Goal: Task Accomplishment & Management: Complete application form

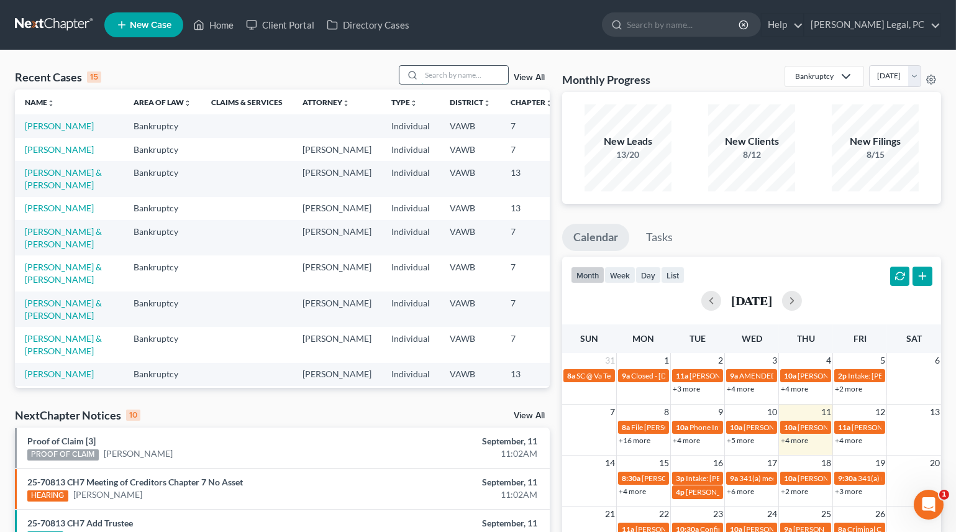
click at [431, 76] on input "search" at bounding box center [464, 75] width 87 height 18
type input "[PERSON_NAME]"
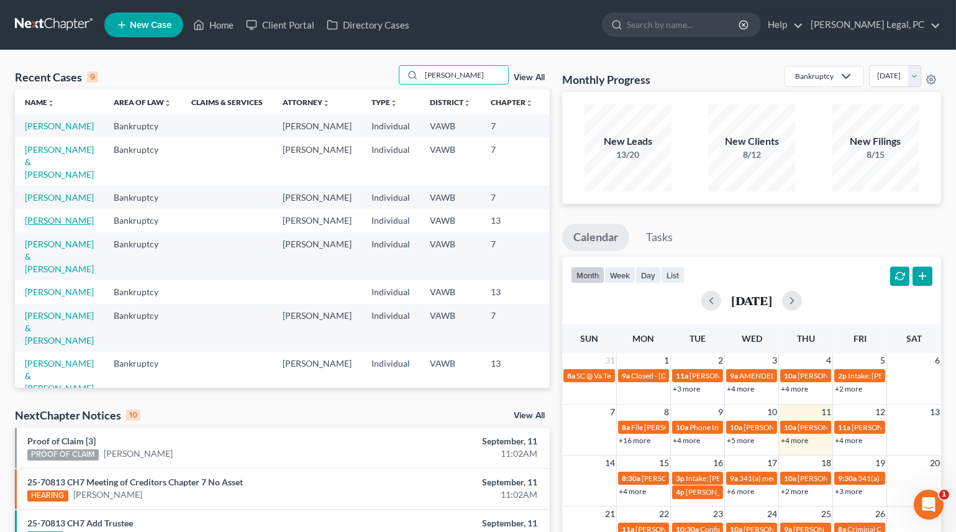
click at [39, 225] on link "[PERSON_NAME]" at bounding box center [59, 220] width 69 height 11
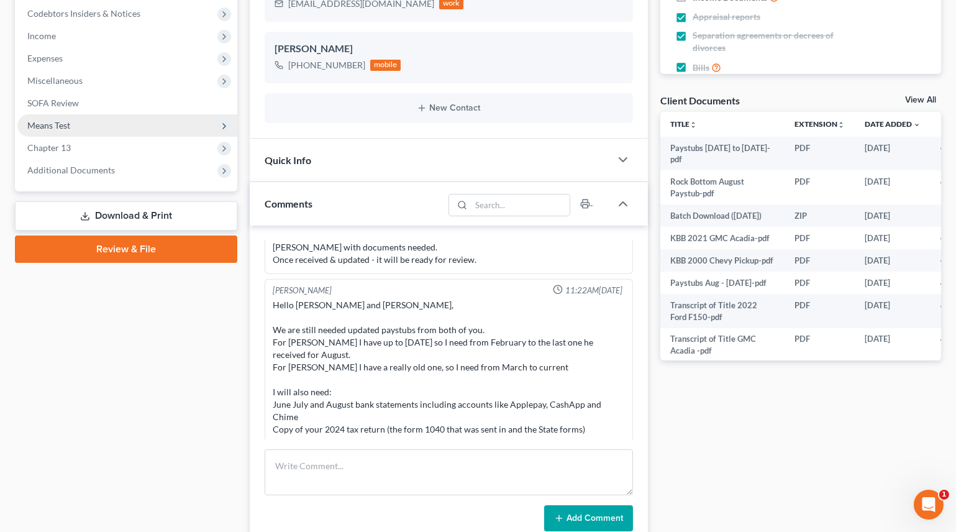
scroll to position [338, 0]
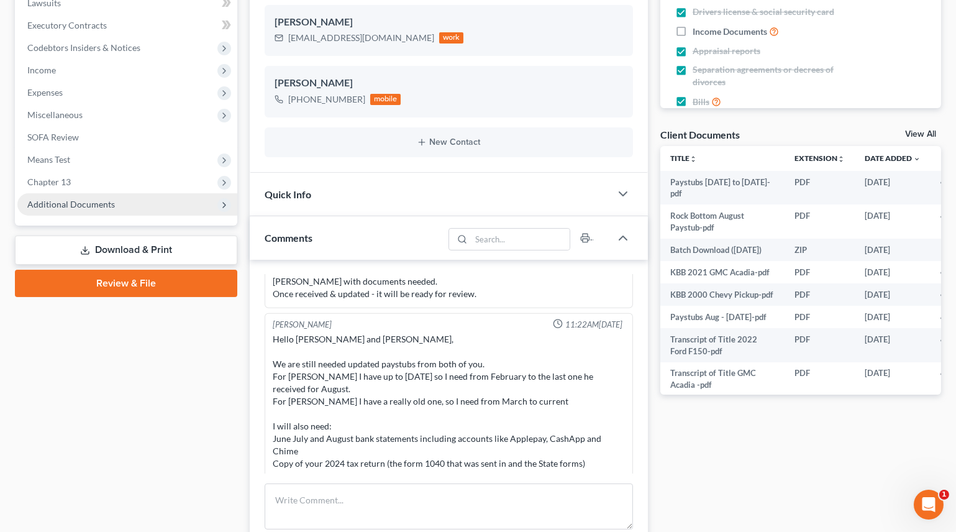
click at [100, 204] on span "Additional Documents" at bounding box center [71, 204] width 88 height 11
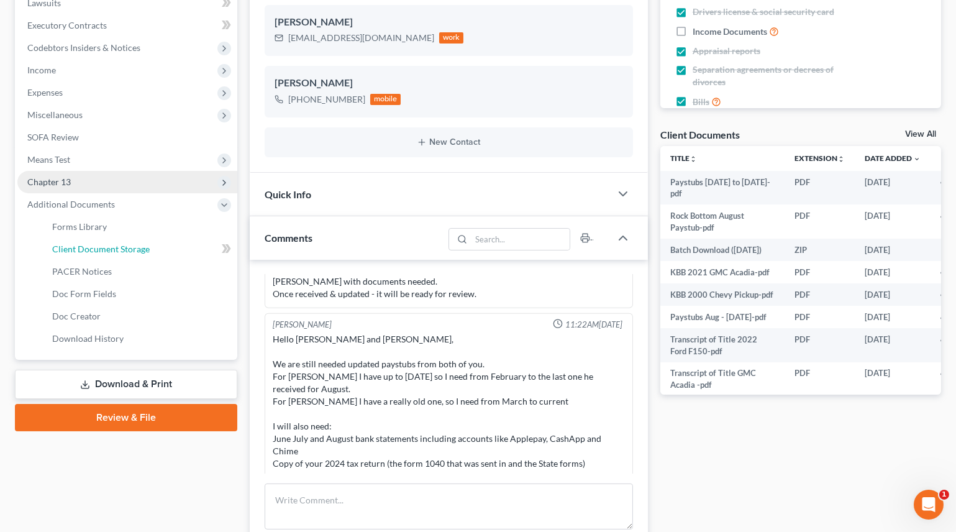
drag, startPoint x: 113, startPoint y: 252, endPoint x: 112, endPoint y: 244, distance: 7.5
click at [113, 251] on span "Client Document Storage" at bounding box center [100, 248] width 97 height 11
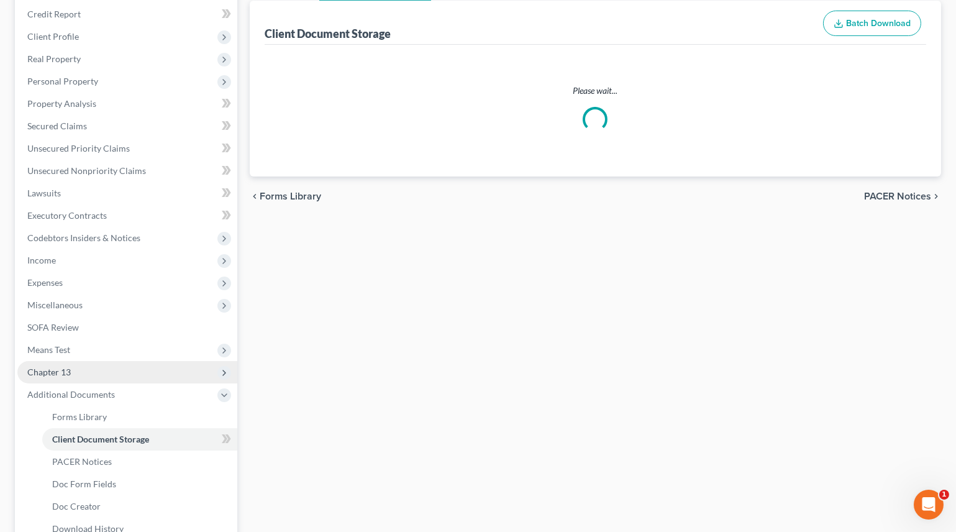
scroll to position [25, 0]
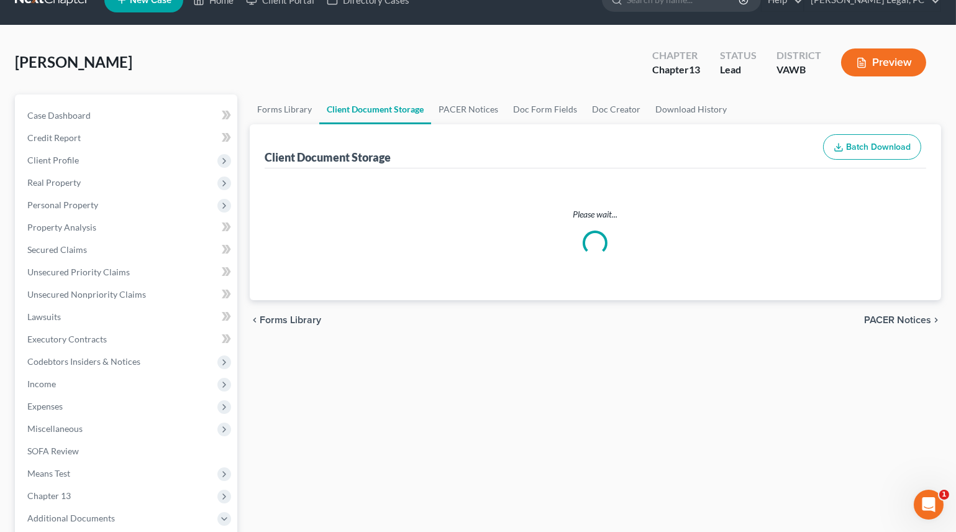
select select "0"
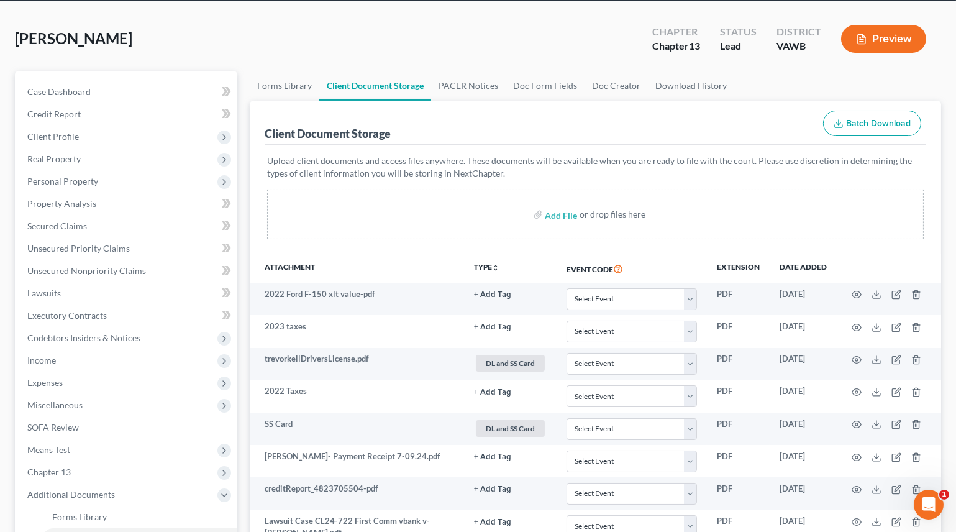
scroll to position [0, 0]
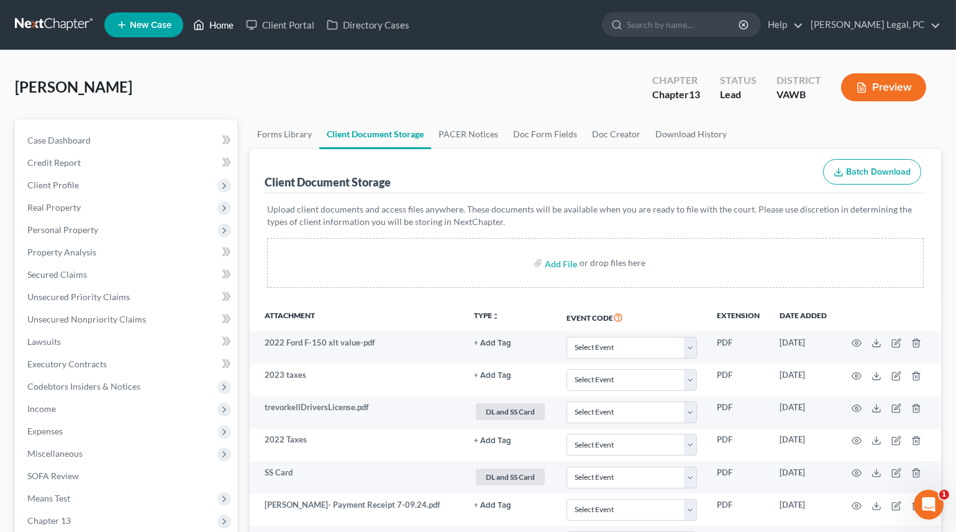
click at [214, 27] on link "Home" at bounding box center [213, 25] width 53 height 22
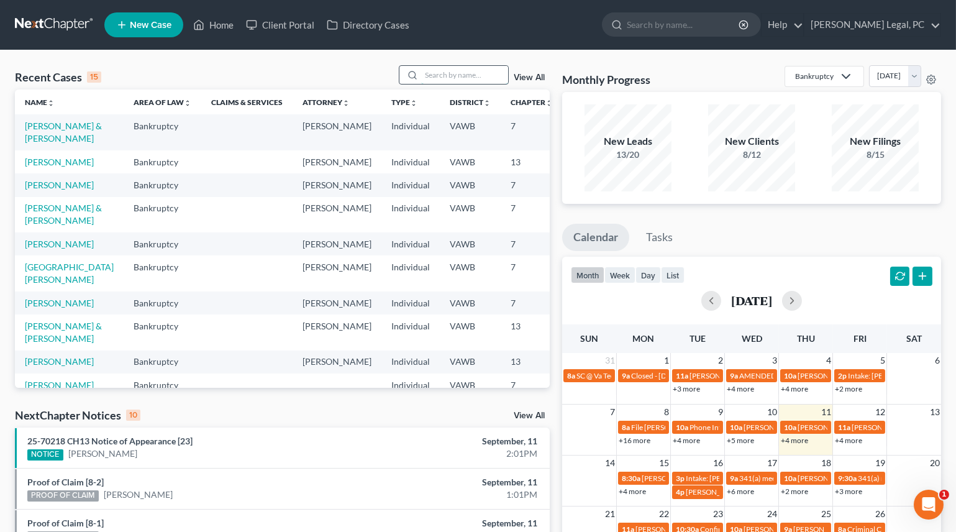
click at [435, 75] on input "search" at bounding box center [464, 75] width 87 height 18
type input "dales"
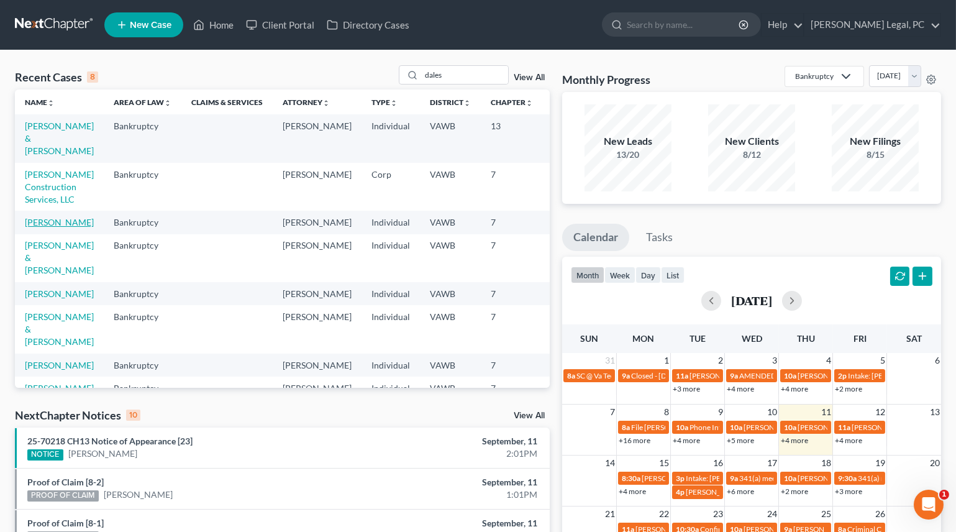
click at [55, 222] on link "[PERSON_NAME]" at bounding box center [59, 222] width 69 height 11
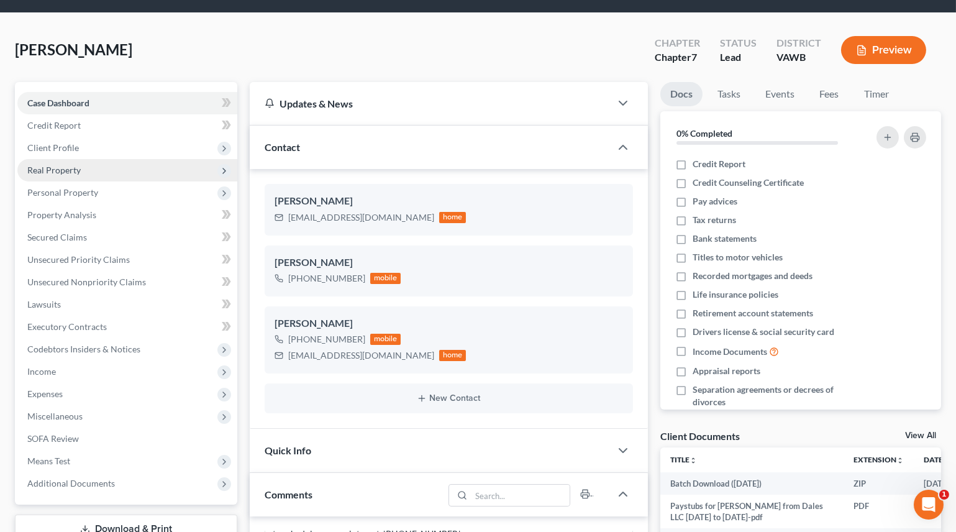
scroll to position [338, 0]
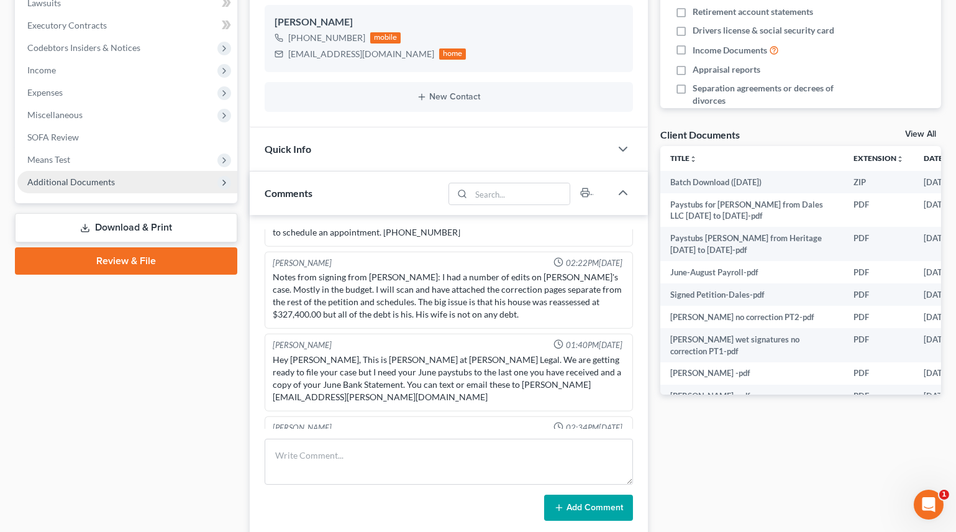
click at [93, 186] on span "Additional Documents" at bounding box center [127, 182] width 220 height 22
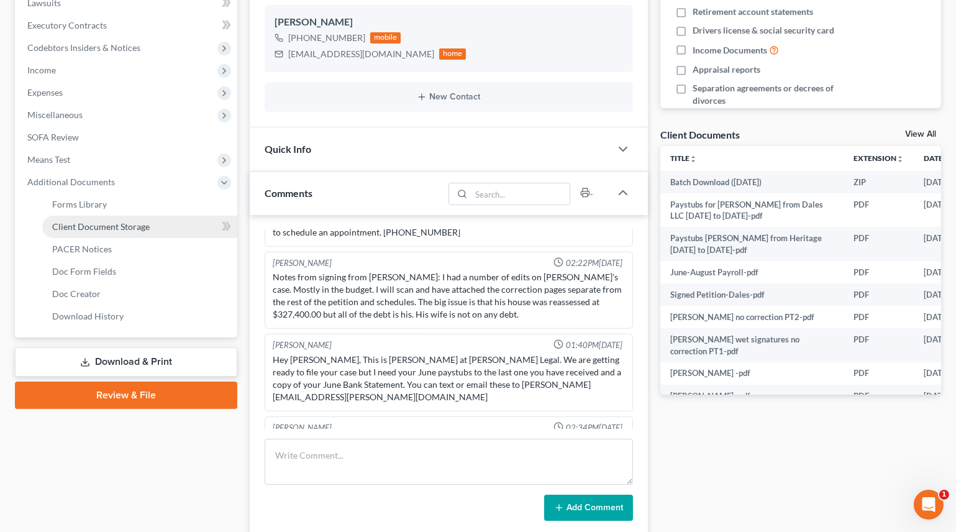
click at [102, 225] on span "Client Document Storage" at bounding box center [100, 226] width 97 height 11
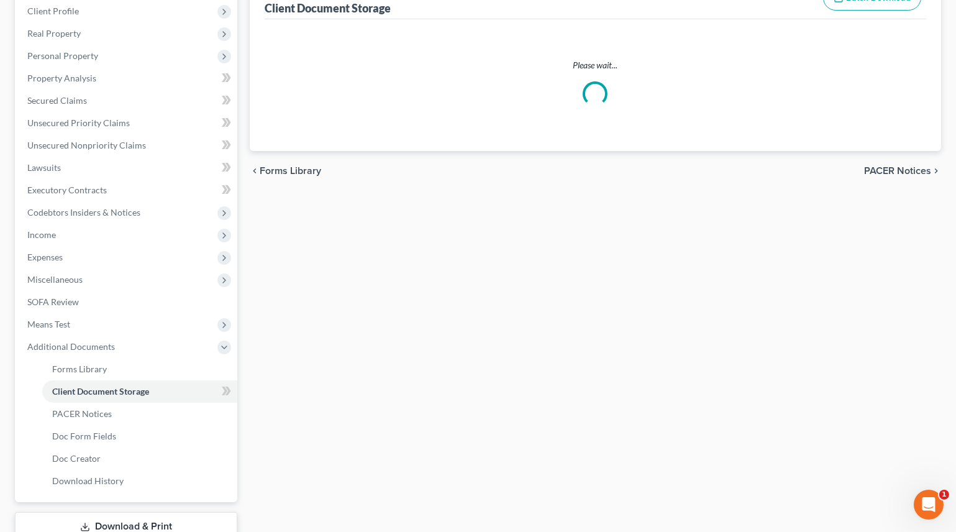
scroll to position [19, 0]
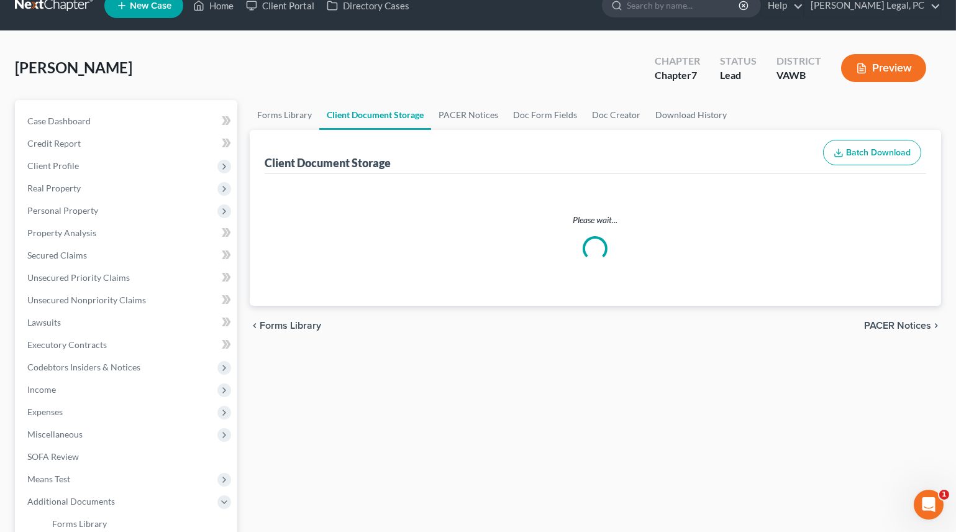
select select "0"
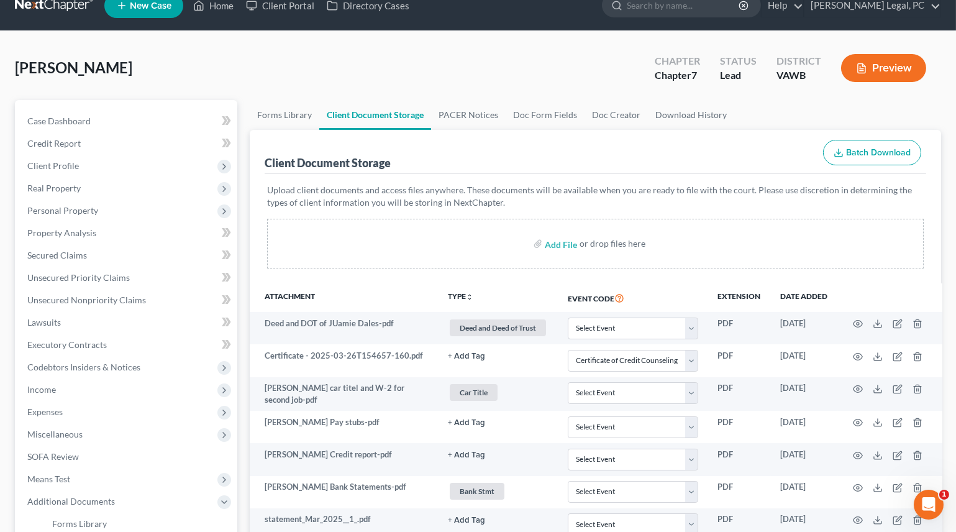
scroll to position [0, 0]
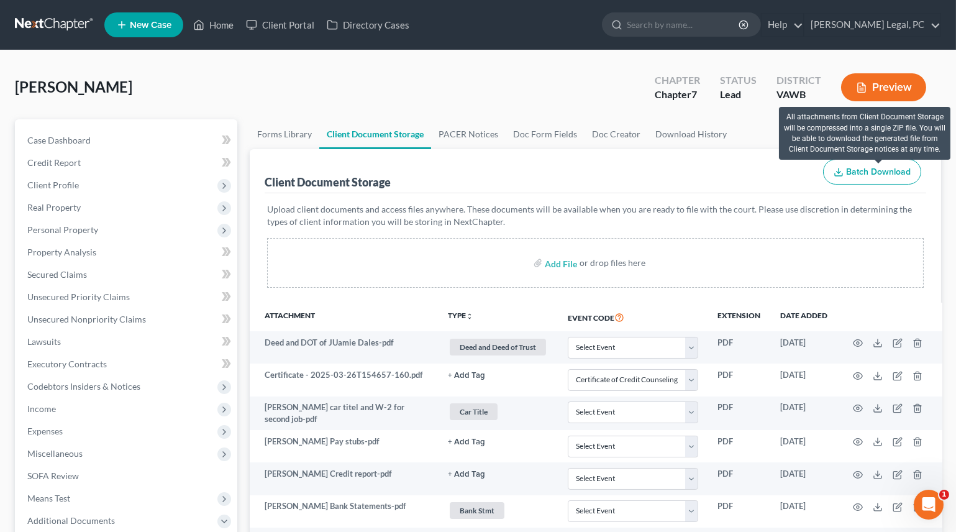
click at [848, 170] on span "Batch Download" at bounding box center [878, 171] width 65 height 11
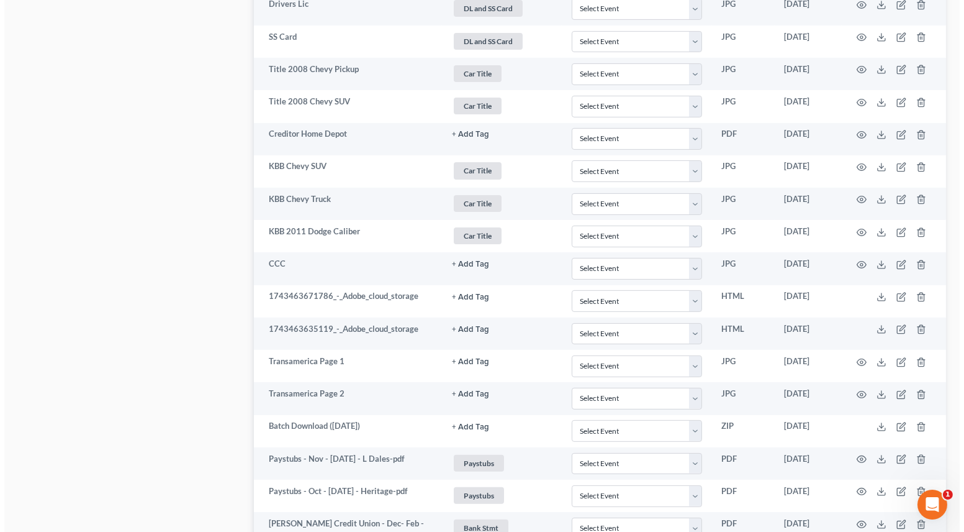
scroll to position [959, 0]
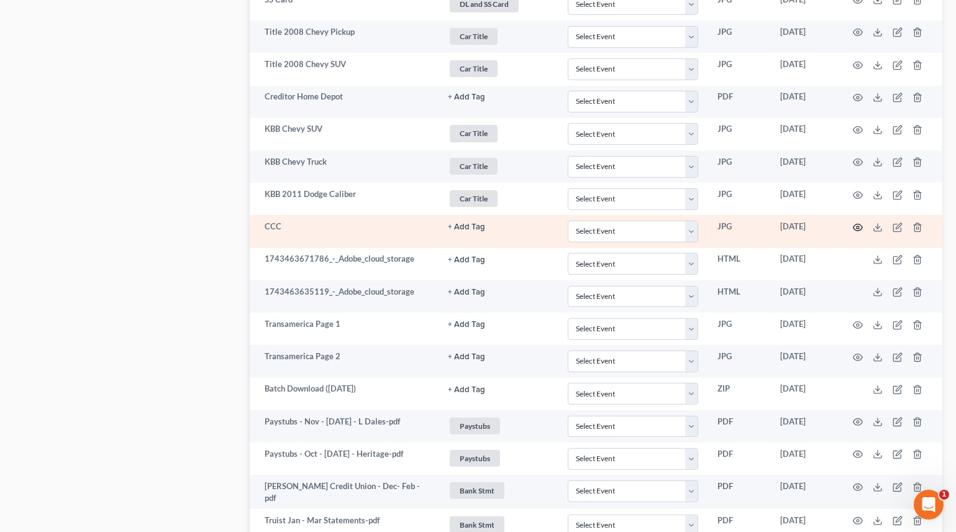
click at [858, 222] on icon "button" at bounding box center [858, 227] width 10 height 10
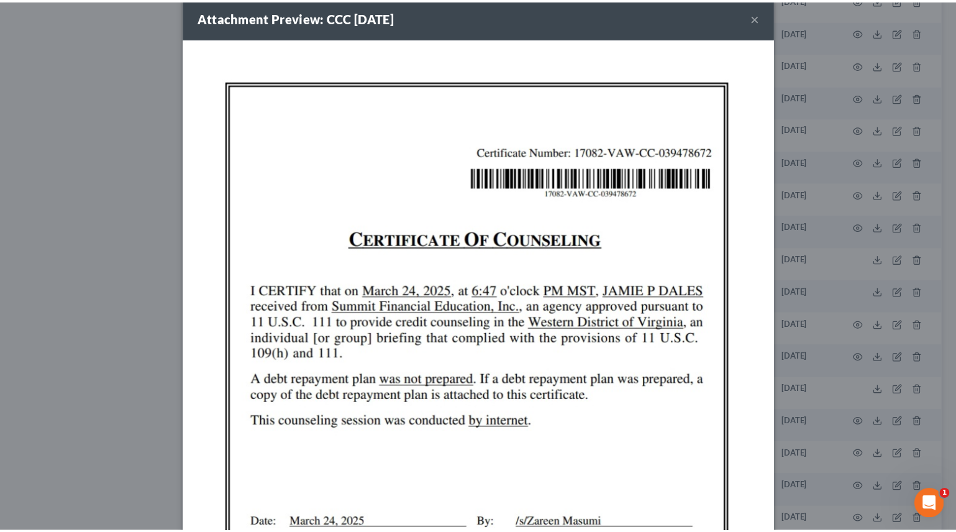
scroll to position [0, 0]
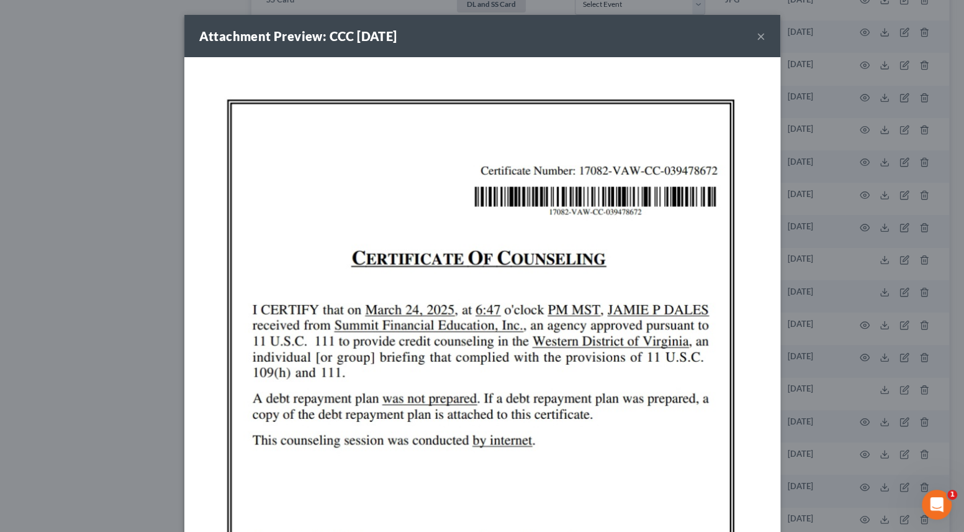
click at [758, 39] on button "×" at bounding box center [761, 36] width 9 height 15
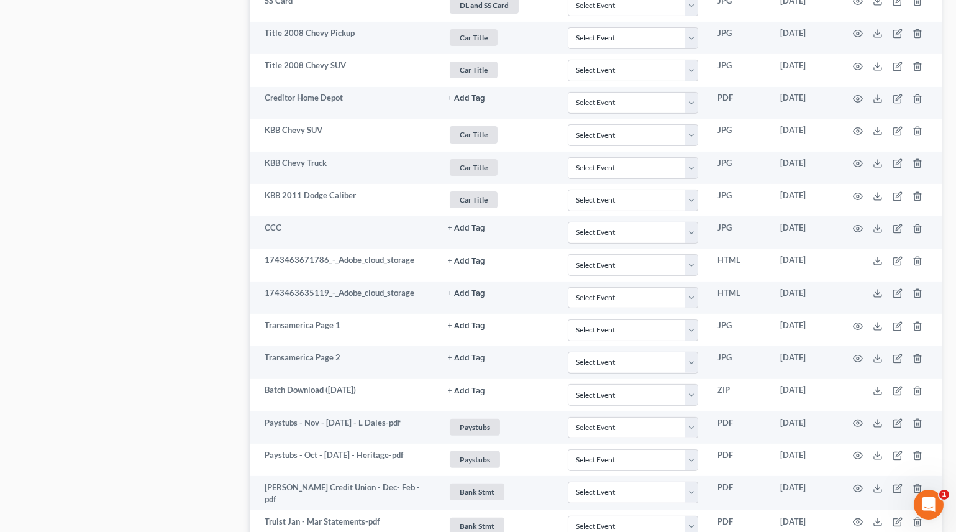
select select "0"
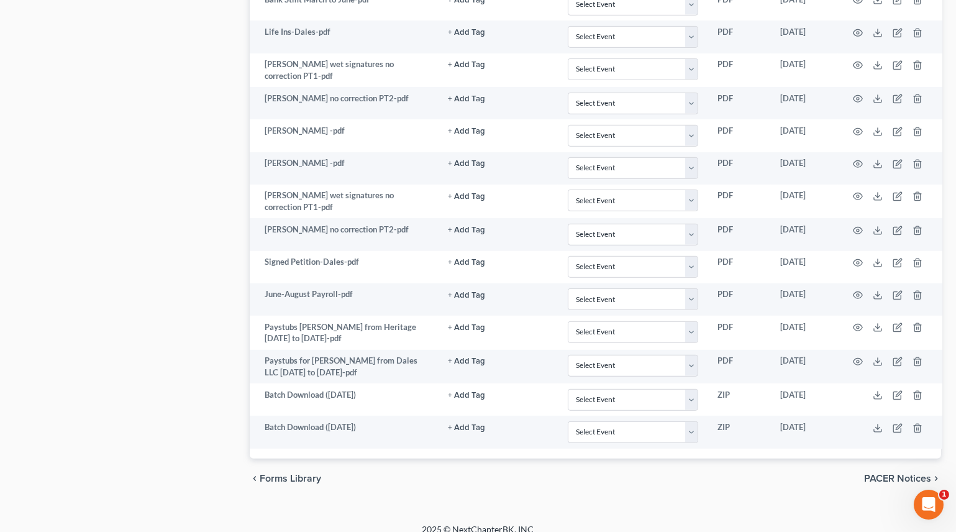
scroll to position [1747, 0]
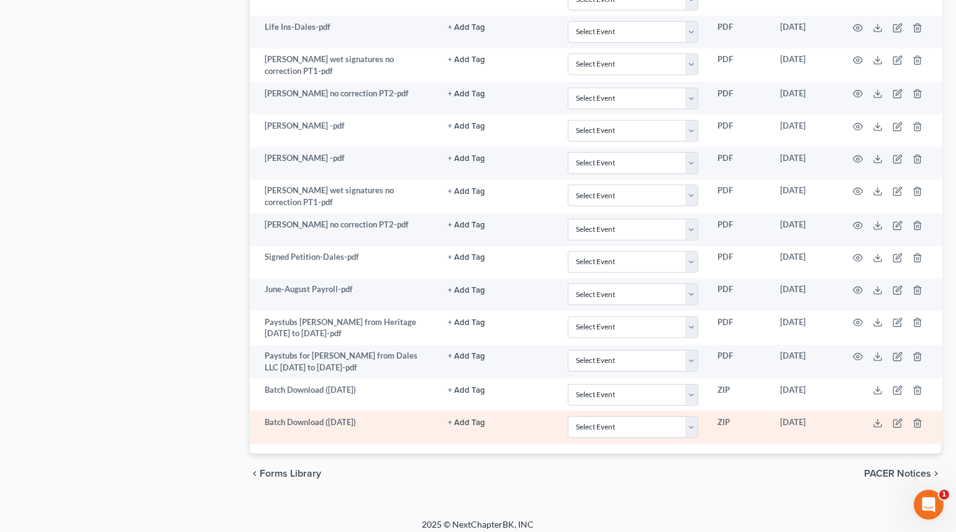
click at [877, 420] on td at bounding box center [890, 426] width 104 height 32
click at [878, 418] on icon at bounding box center [878, 423] width 10 height 10
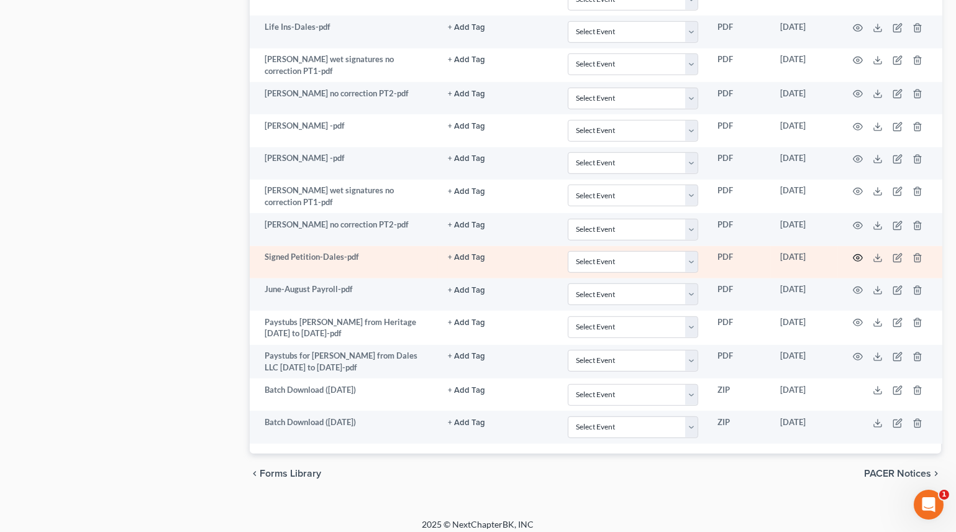
click at [856, 256] on circle "button" at bounding box center [857, 257] width 2 height 2
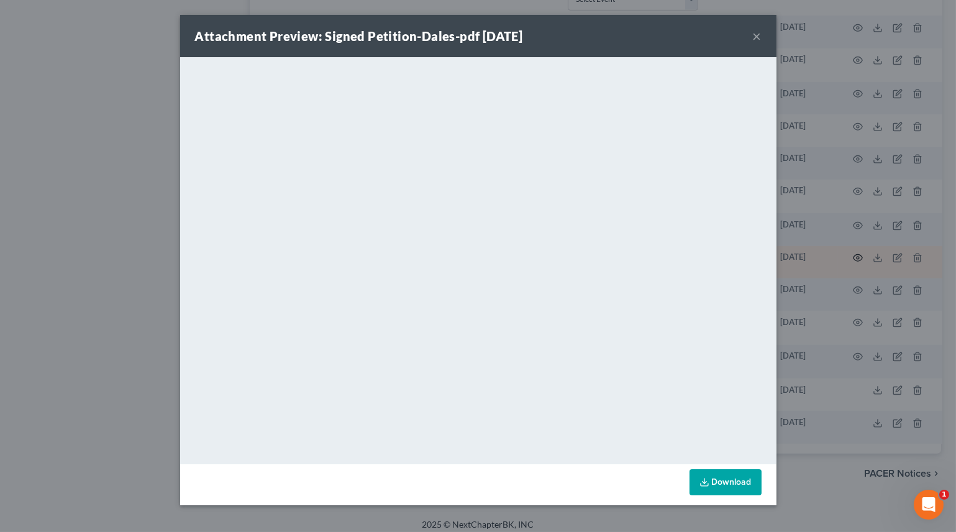
scroll to position [1746, 0]
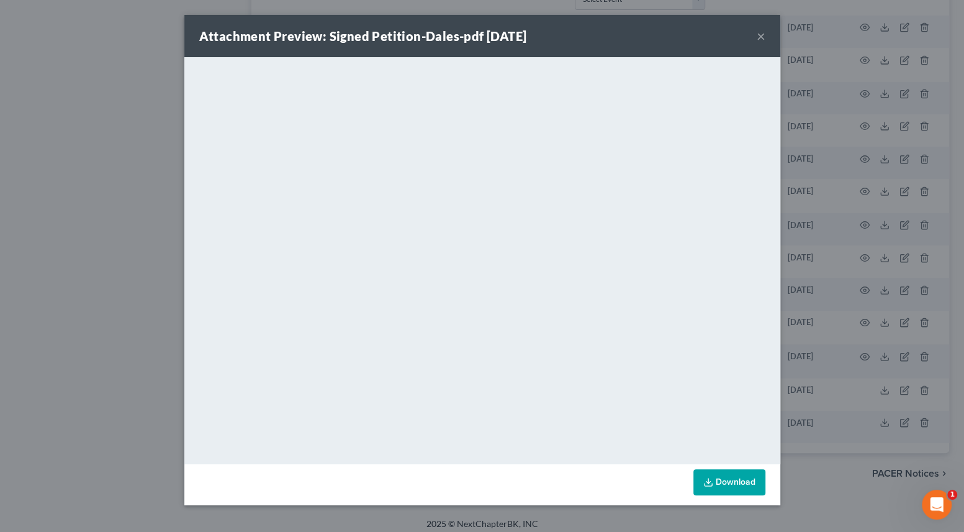
click at [759, 36] on button "×" at bounding box center [761, 36] width 9 height 15
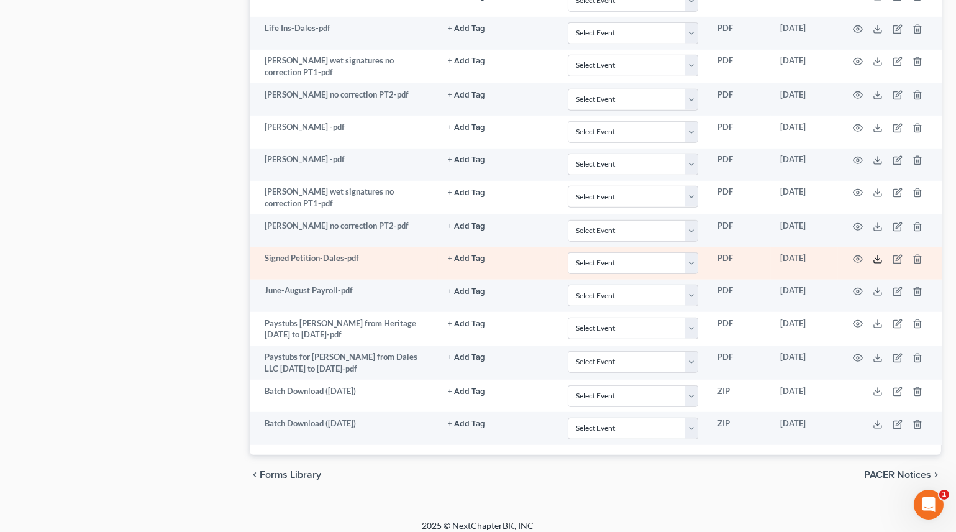
click at [877, 254] on icon at bounding box center [878, 259] width 10 height 10
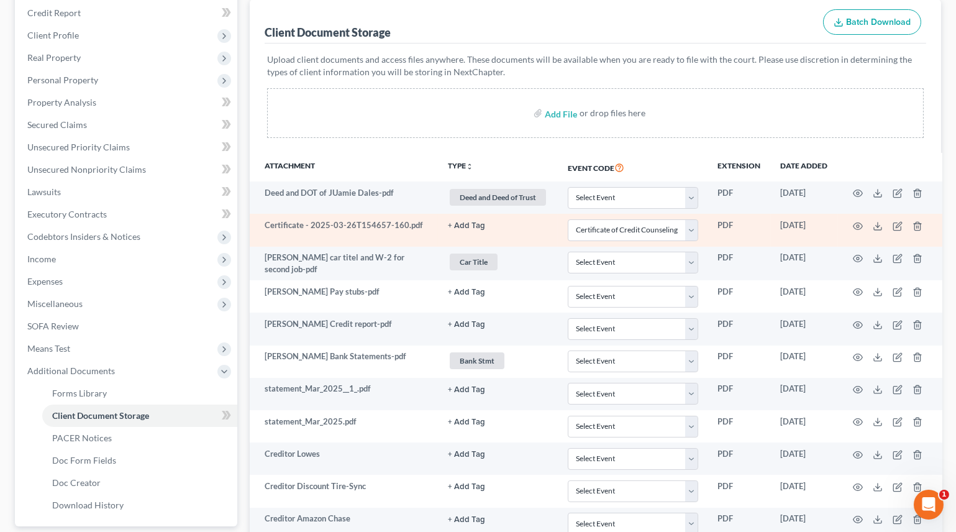
scroll to position [0, 0]
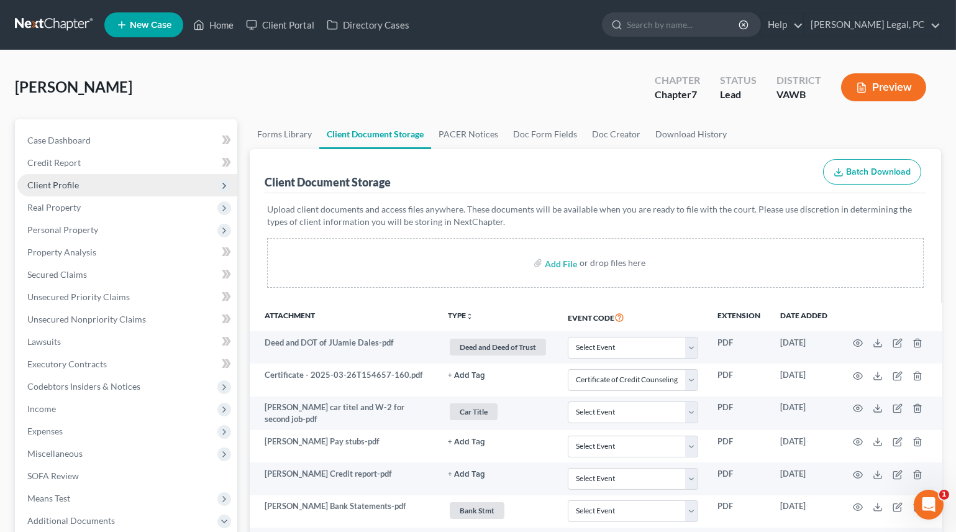
click at [71, 176] on span "Client Profile" at bounding box center [127, 185] width 220 height 22
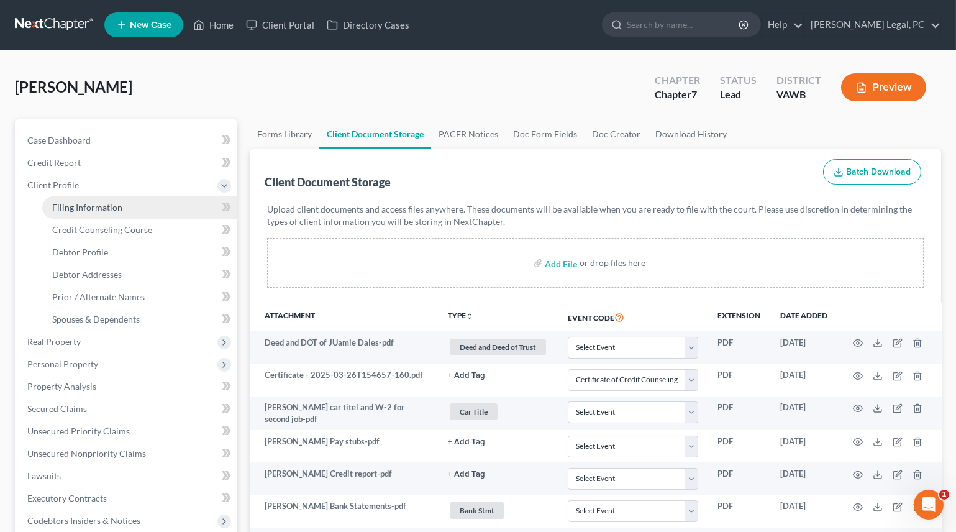
click at [104, 203] on span "Filing Information" at bounding box center [87, 207] width 70 height 11
select select "1"
select select "0"
select select "48"
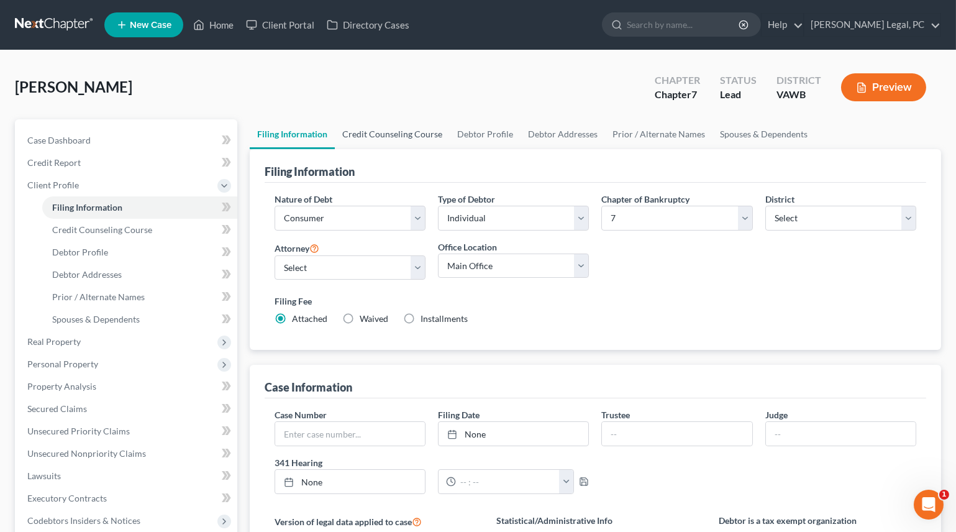
click at [383, 130] on link "Credit Counseling Course" at bounding box center [392, 134] width 115 height 30
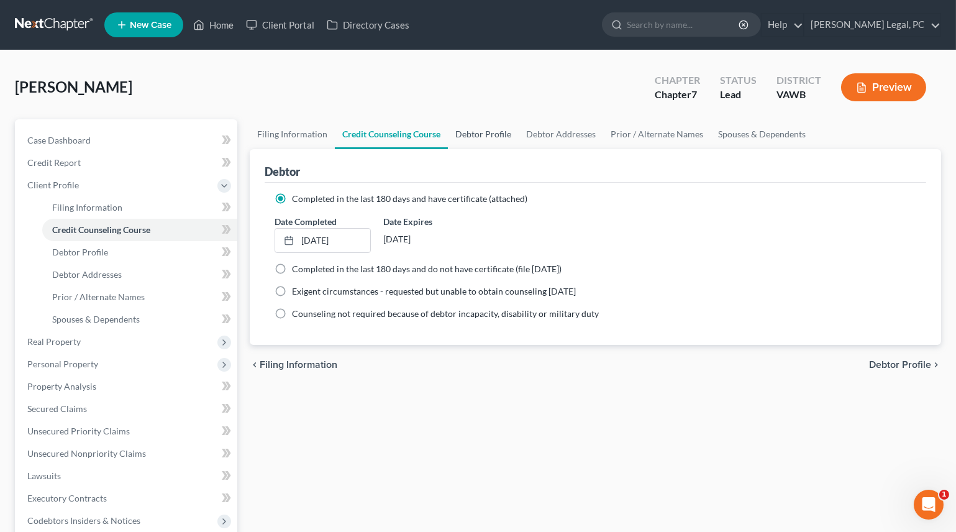
click at [485, 135] on link "Debtor Profile" at bounding box center [483, 134] width 71 height 30
select select "1"
select select "4"
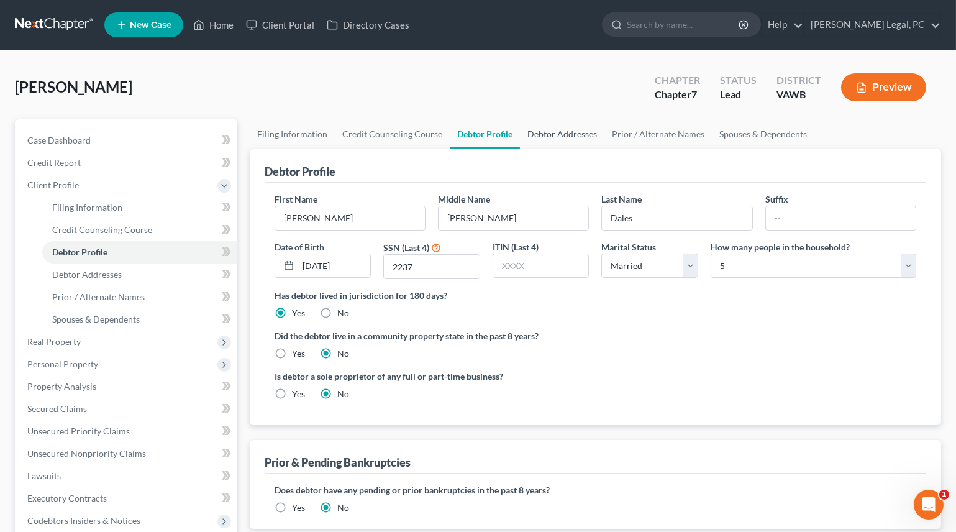
click at [542, 137] on link "Debtor Addresses" at bounding box center [562, 134] width 84 height 30
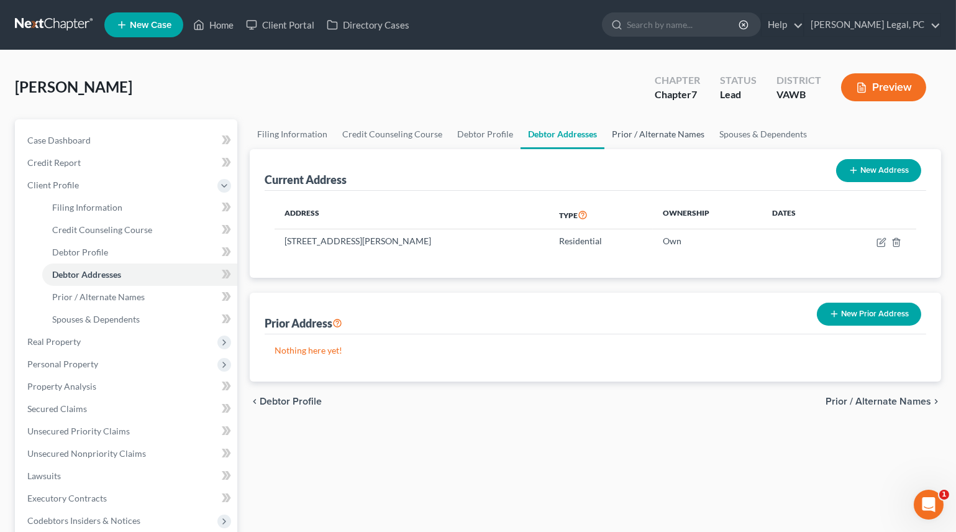
click at [656, 137] on link "Prior / Alternate Names" at bounding box center [657, 134] width 107 height 30
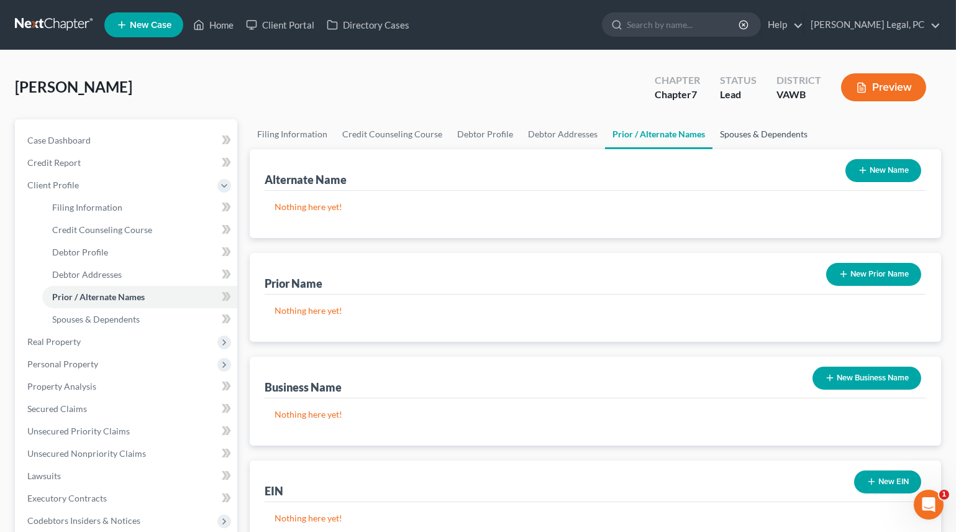
click at [730, 136] on link "Spouses & Dependents" at bounding box center [763, 134] width 102 height 30
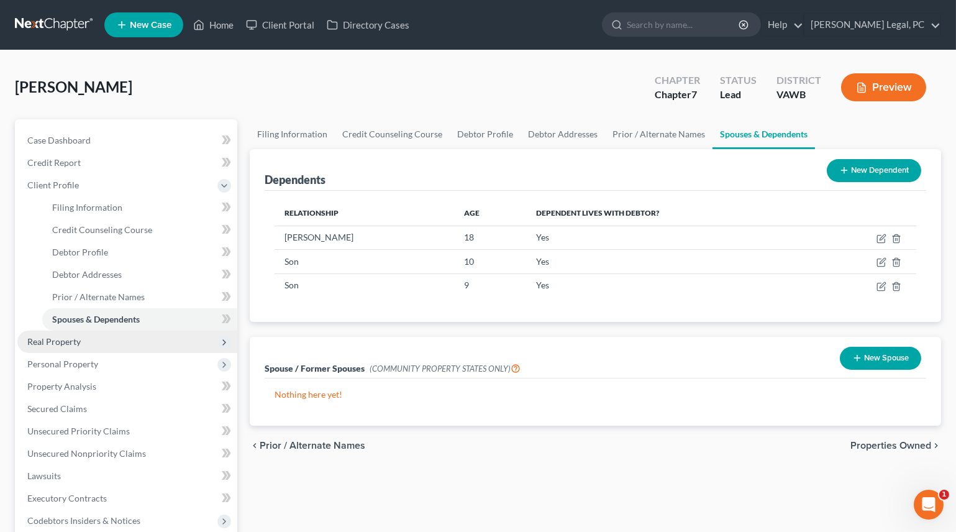
click at [42, 340] on span "Real Property" at bounding box center [53, 341] width 53 height 11
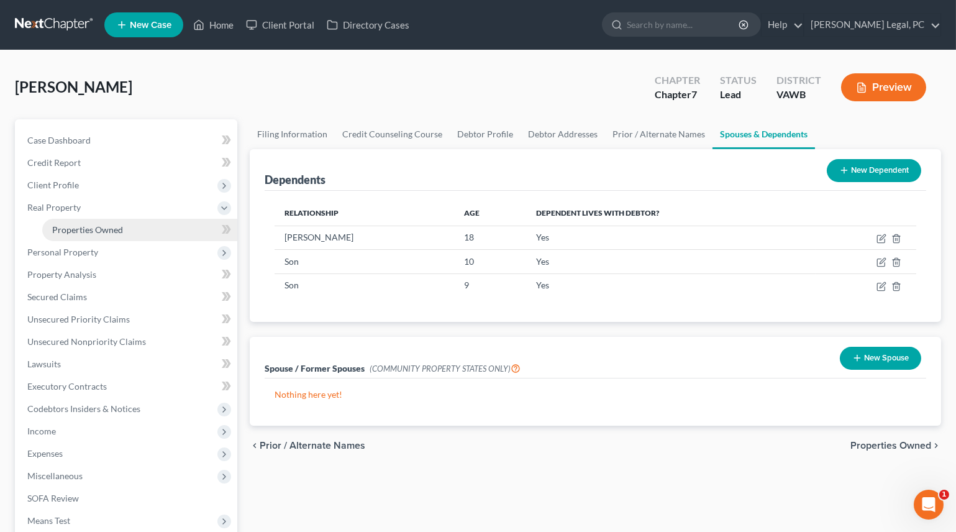
click at [70, 233] on span "Properties Owned" at bounding box center [87, 229] width 71 height 11
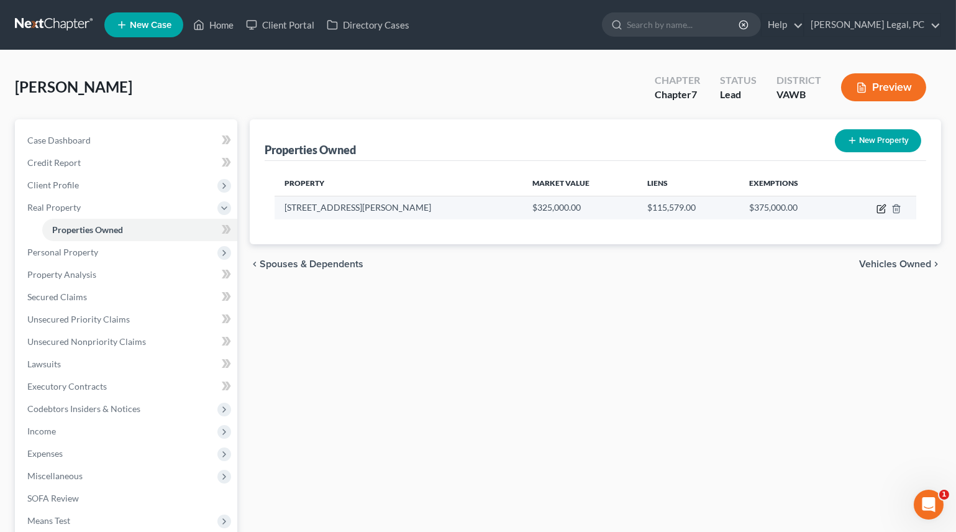
click at [881, 209] on icon "button" at bounding box center [882, 207] width 6 height 6
select select "48"
select select "14"
select select "3"
select select "5"
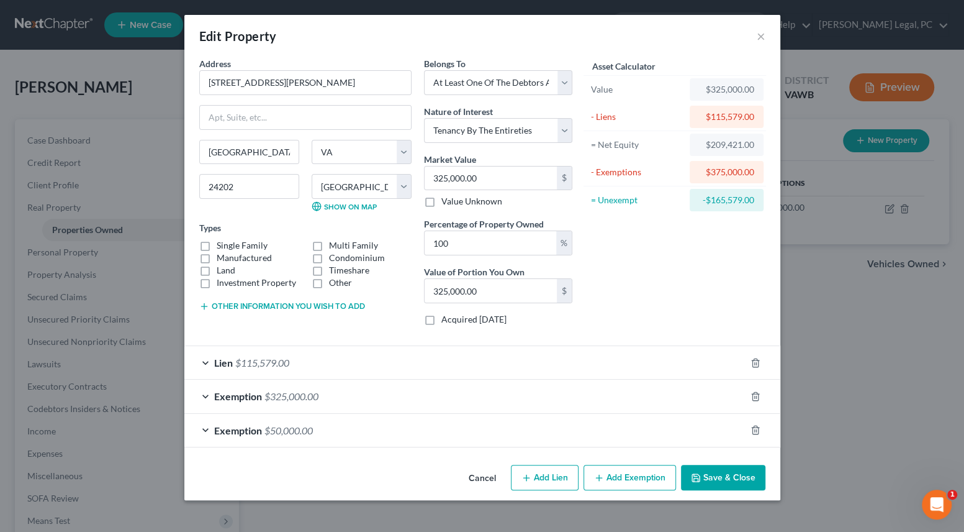
click at [735, 473] on button "Save & Close" at bounding box center [723, 478] width 84 height 26
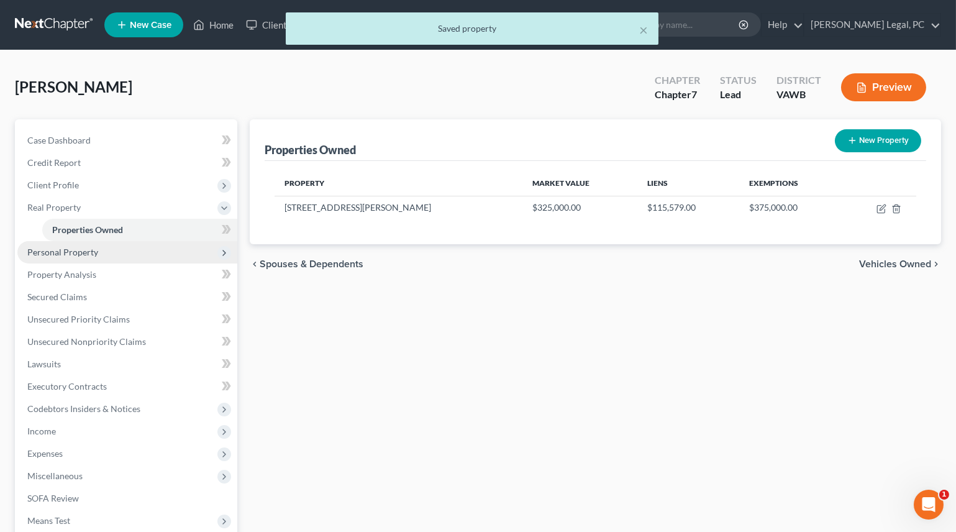
click at [100, 253] on span "Personal Property" at bounding box center [127, 252] width 220 height 22
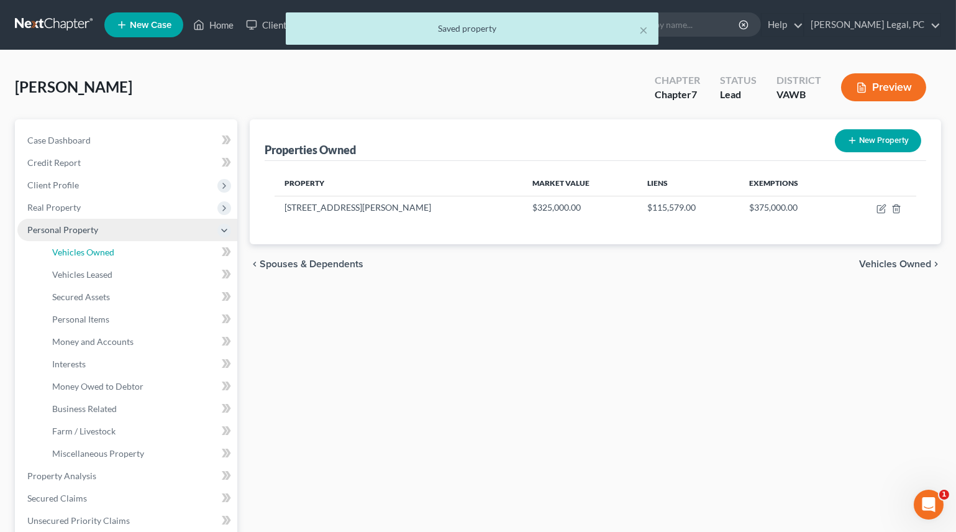
click at [100, 253] on span "Vehicles Owned" at bounding box center [83, 252] width 62 height 11
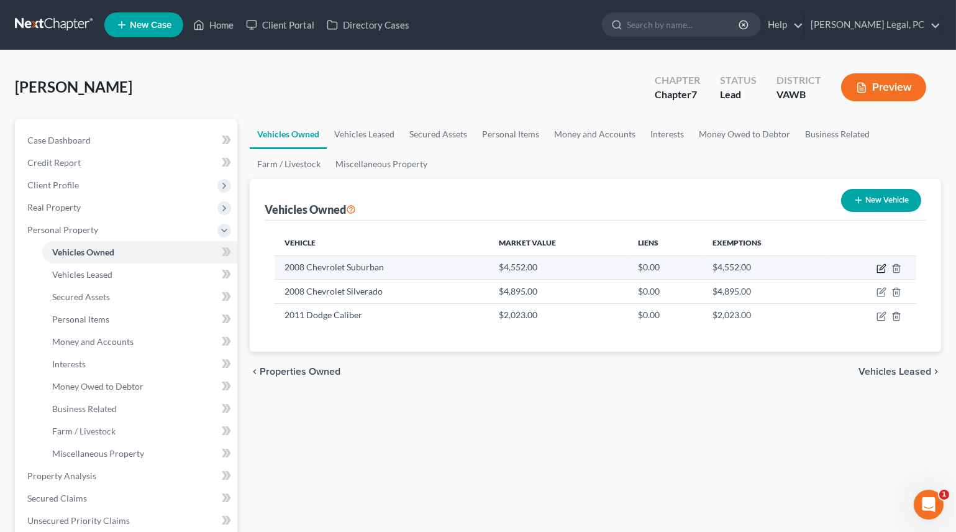
click at [876, 267] on icon "button" at bounding box center [881, 268] width 10 height 10
select select "0"
select select "18"
select select "3"
select select "0"
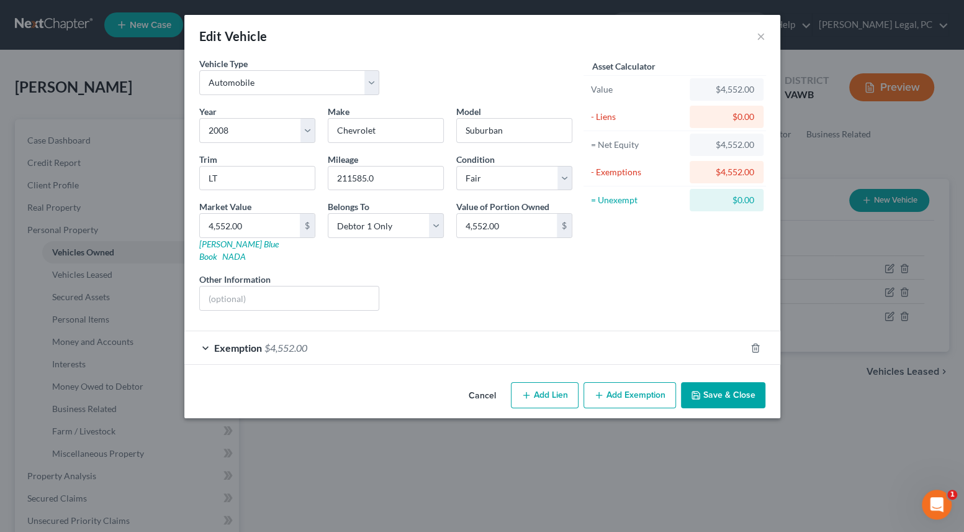
click at [614, 331] on div "Exemption $4,552.00" at bounding box center [464, 347] width 561 height 33
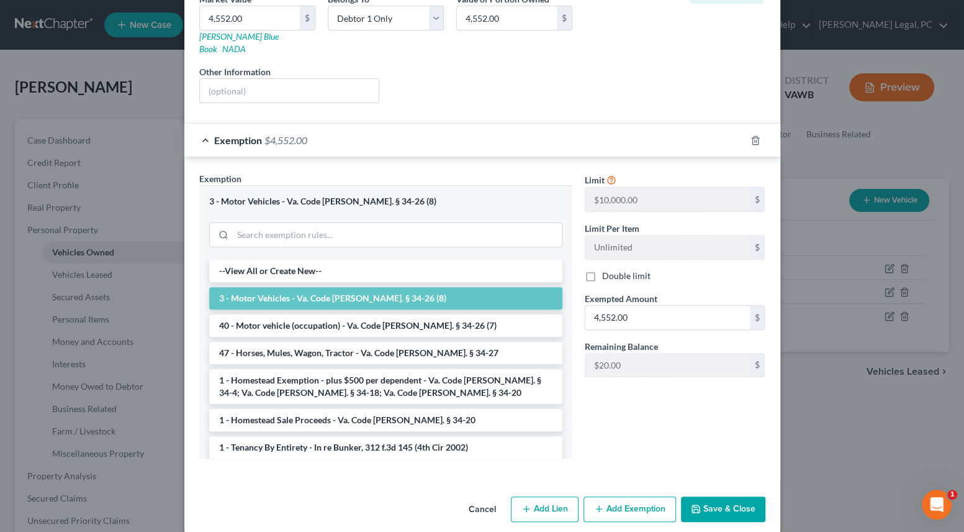
scroll to position [209, 0]
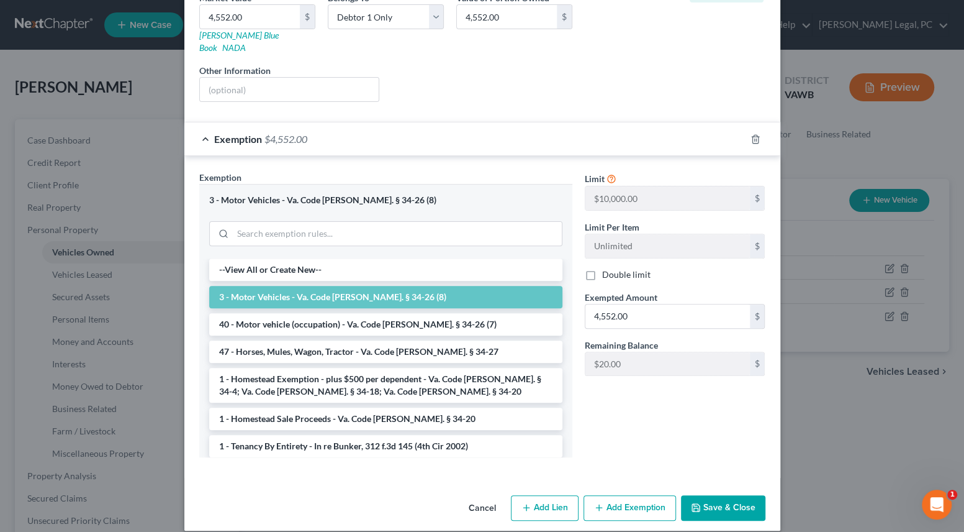
drag, startPoint x: 722, startPoint y: 489, endPoint x: 801, endPoint y: 329, distance: 178.0
click at [722, 495] on button "Save & Close" at bounding box center [723, 508] width 84 height 26
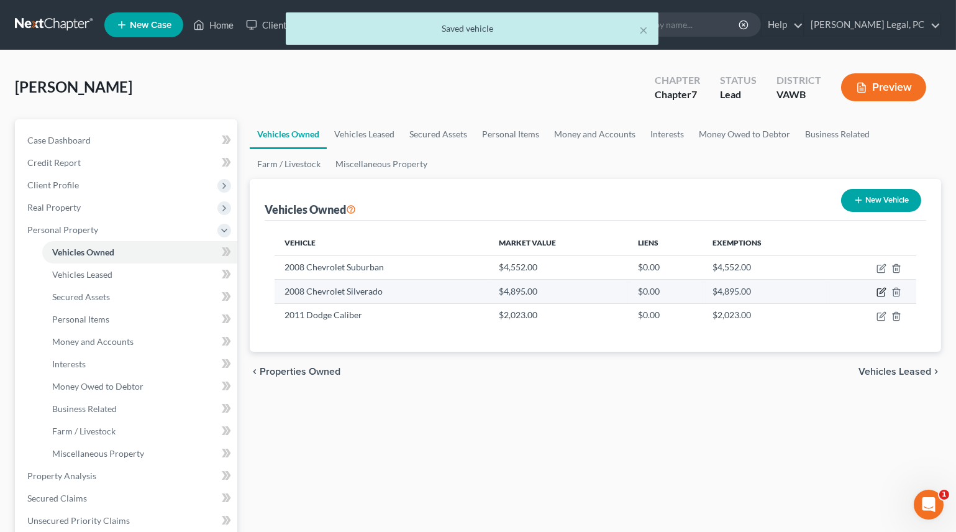
click at [881, 289] on icon "button" at bounding box center [881, 292] width 10 height 10
select select "0"
select select "18"
select select "3"
select select "0"
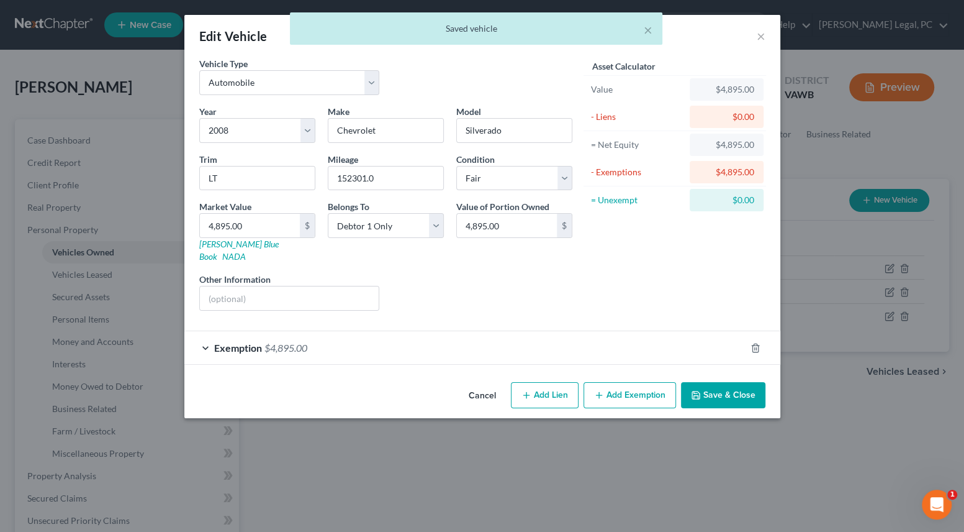
click at [694, 382] on button "Save & Close" at bounding box center [723, 395] width 84 height 26
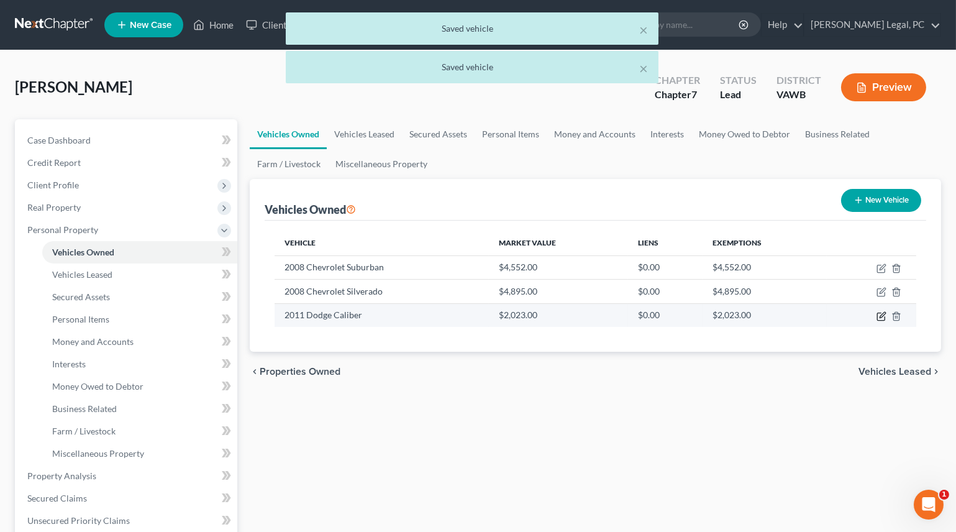
click at [881, 315] on icon "button" at bounding box center [881, 316] width 10 height 10
select select "0"
select select "15"
select select "3"
select select "0"
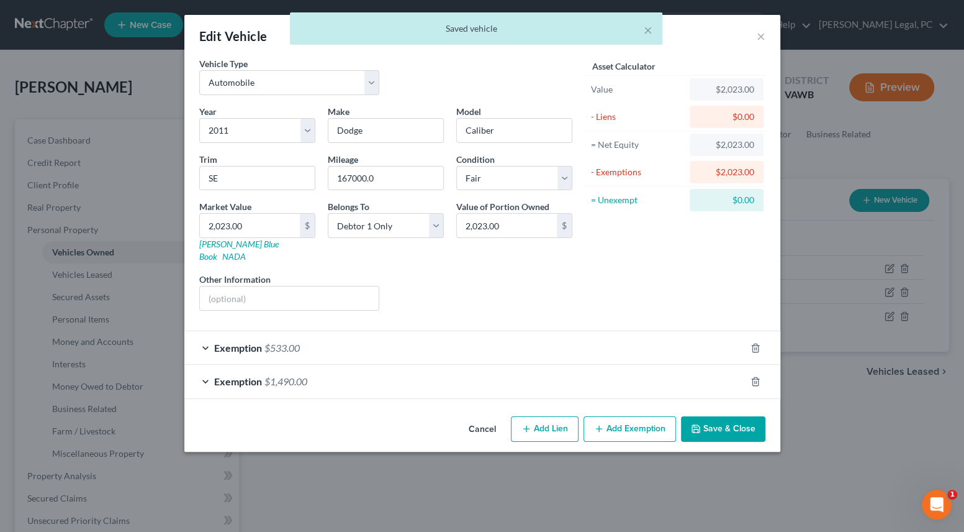
click at [605, 343] on div "Exemption $533.00" at bounding box center [464, 347] width 561 height 33
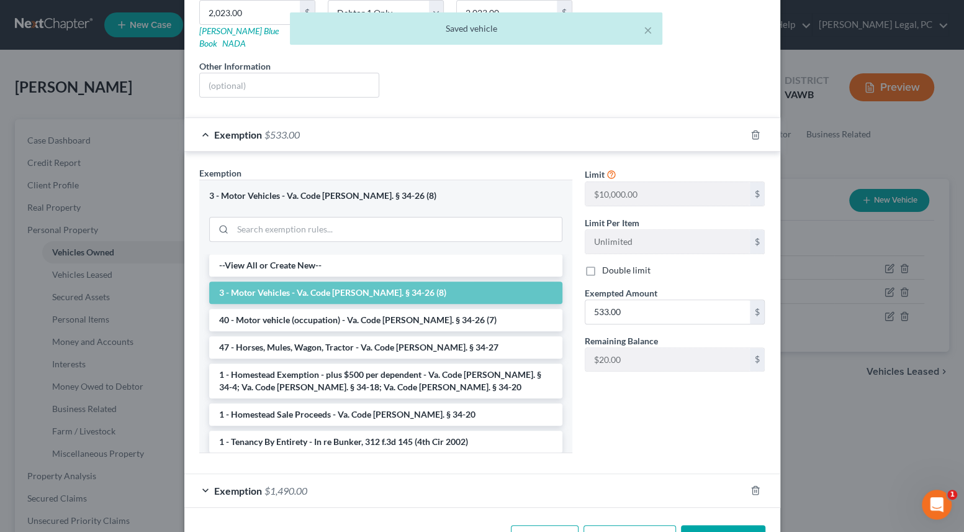
scroll to position [243, 0]
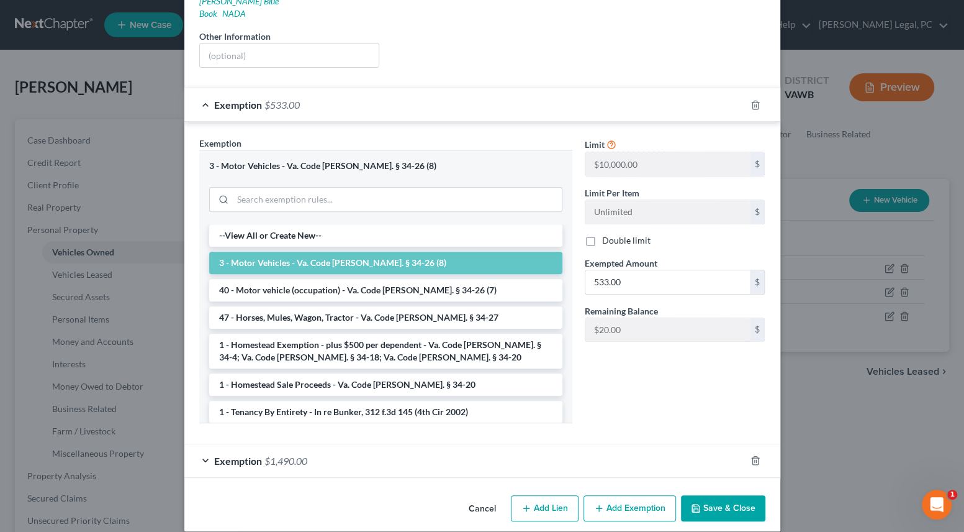
click at [589, 445] on div "Exemption $1,490.00" at bounding box center [464, 460] width 561 height 33
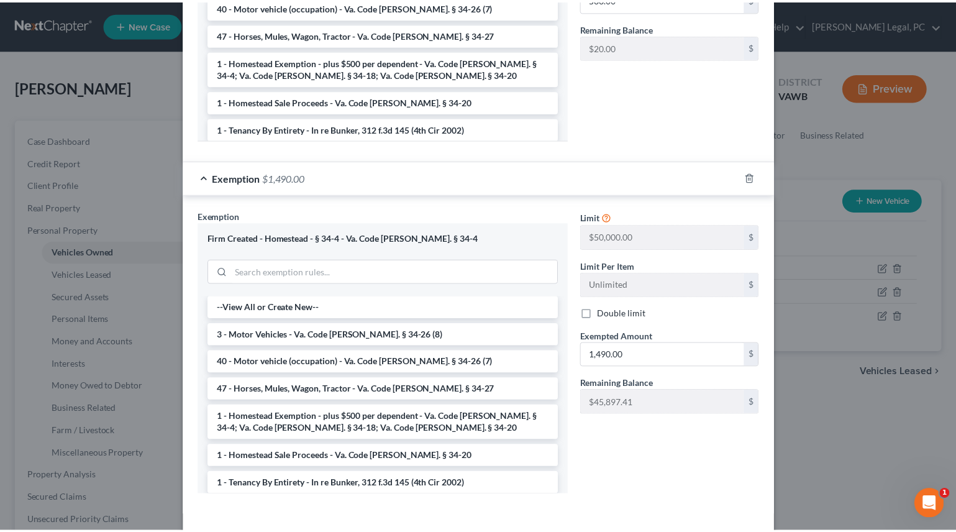
scroll to position [564, 0]
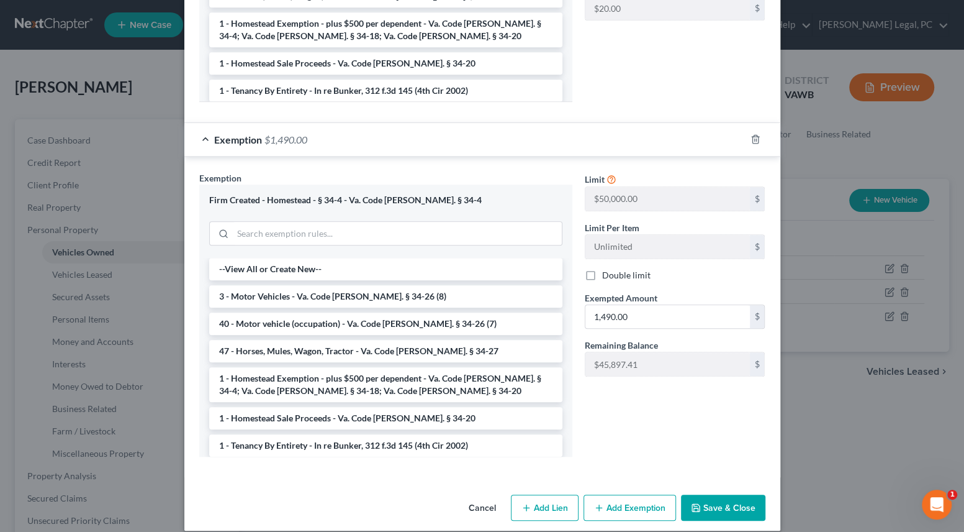
click at [720, 494] on button "Save & Close" at bounding box center [723, 507] width 84 height 26
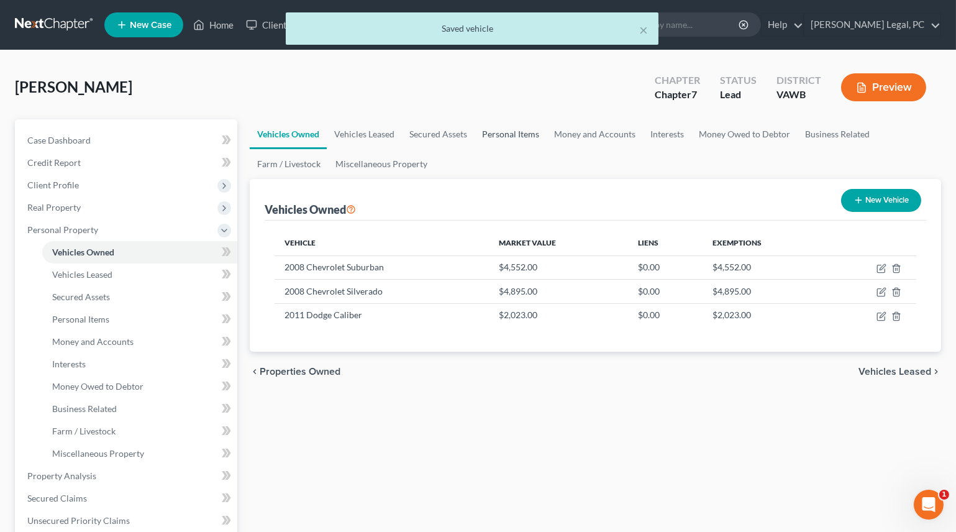
click at [484, 129] on link "Personal Items" at bounding box center [510, 134] width 72 height 30
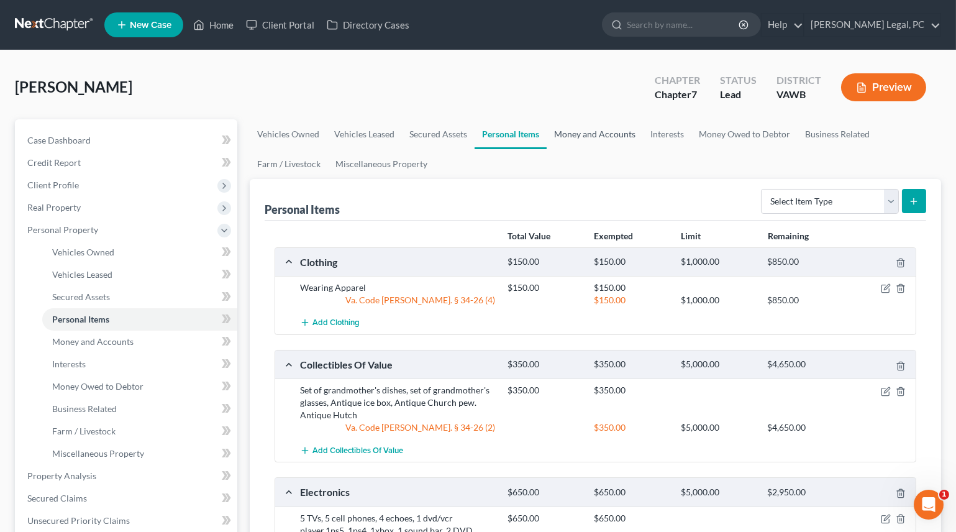
click at [608, 138] on link "Money and Accounts" at bounding box center [594, 134] width 96 height 30
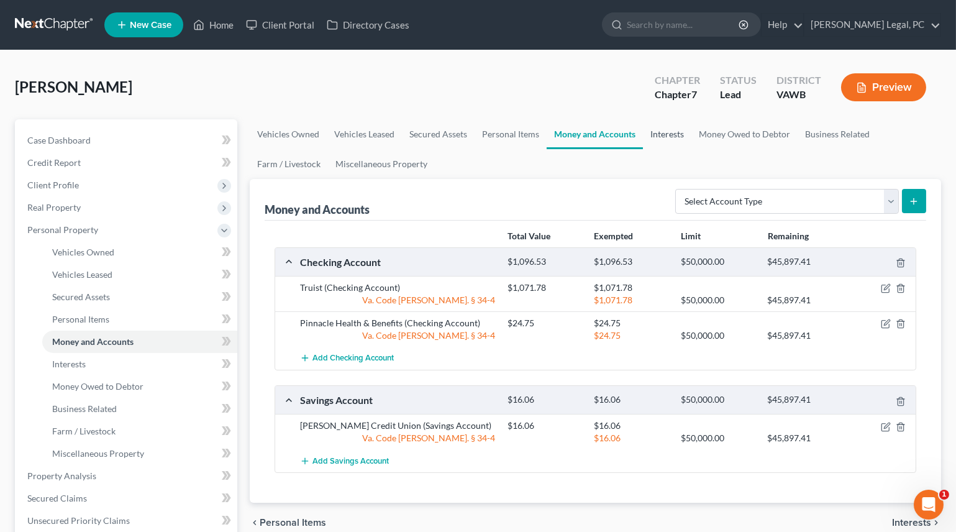
click at [667, 130] on link "Interests" at bounding box center [667, 134] width 48 height 30
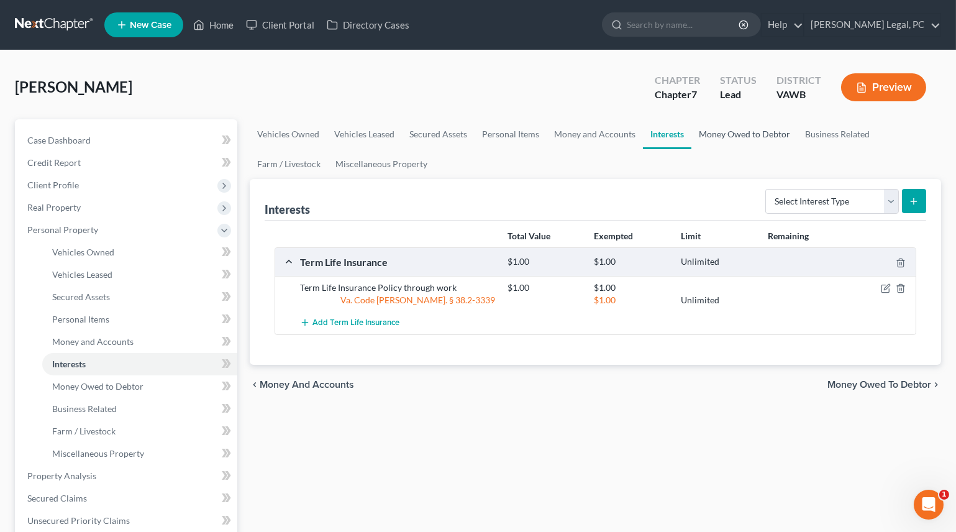
click at [716, 137] on link "Money Owed to Debtor" at bounding box center [744, 134] width 106 height 30
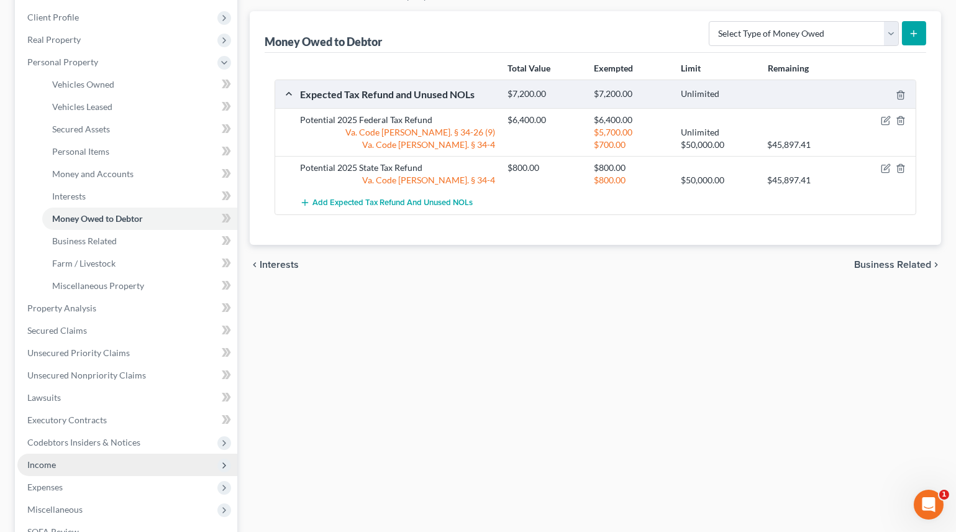
scroll to position [225, 0]
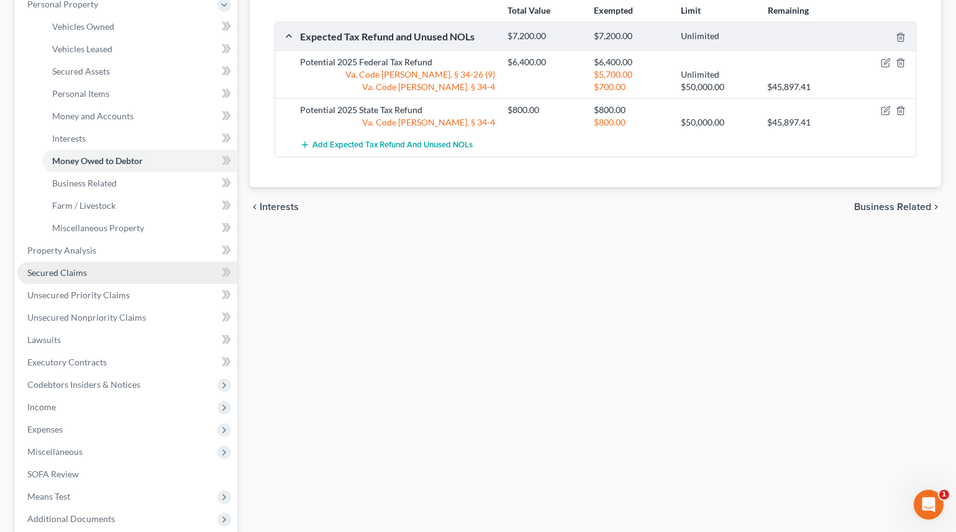
click at [52, 273] on span "Secured Claims" at bounding box center [57, 272] width 60 height 11
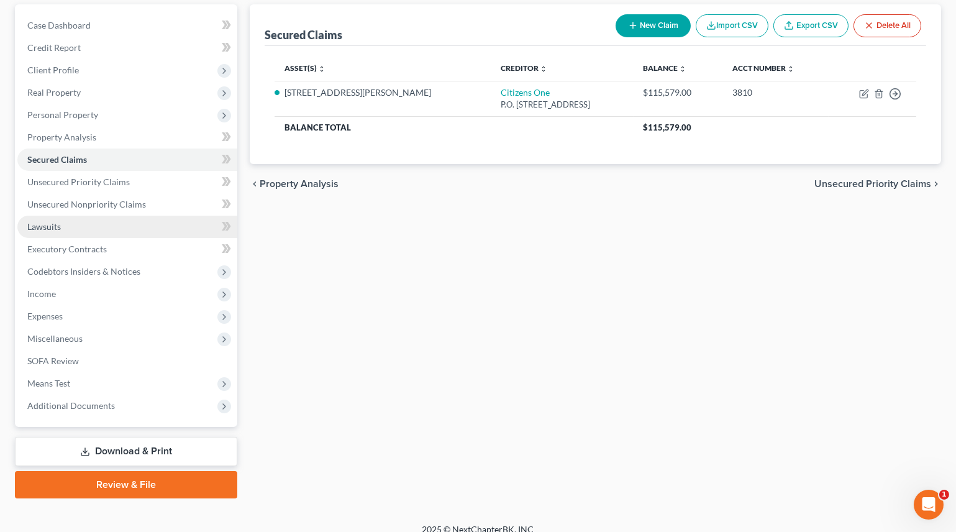
scroll to position [127, 0]
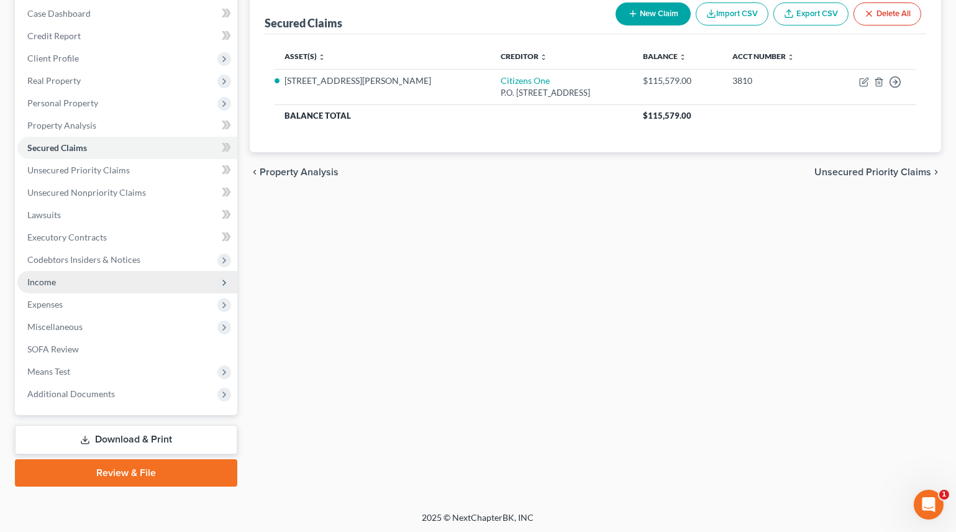
click at [39, 276] on span "Income" at bounding box center [41, 281] width 29 height 11
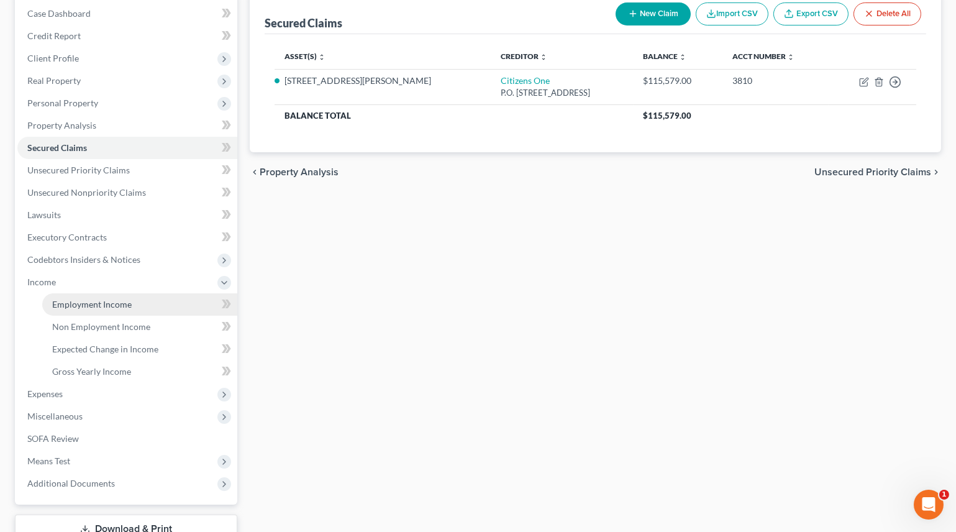
click at [79, 299] on span "Employment Income" at bounding box center [91, 304] width 79 height 11
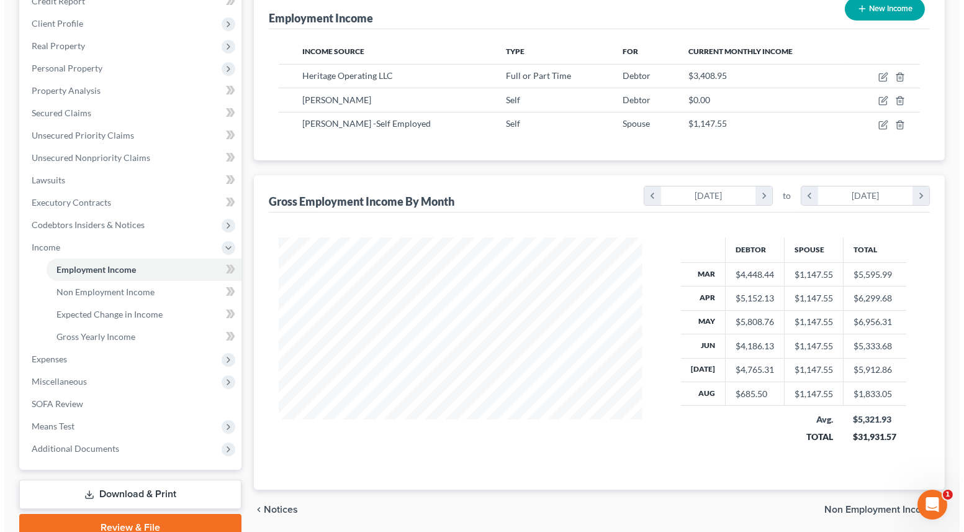
scroll to position [47, 0]
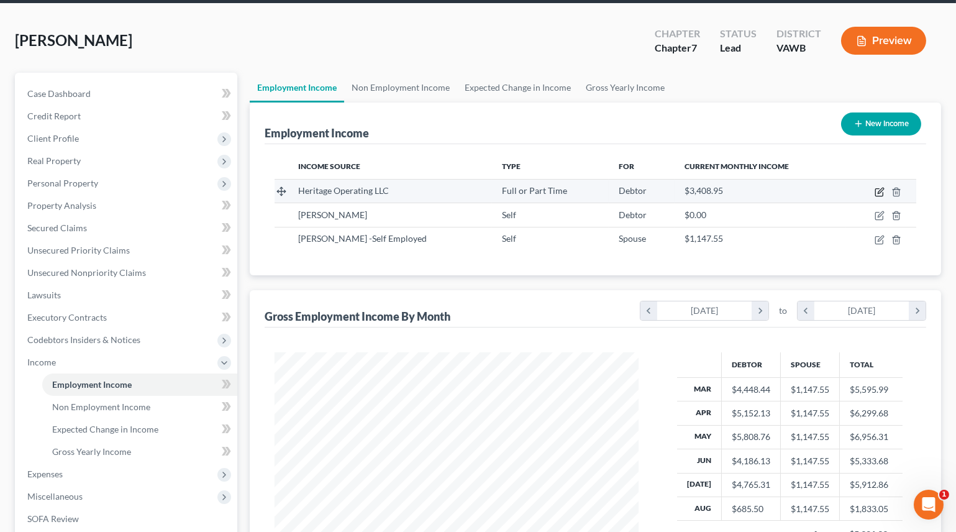
click at [878, 189] on icon "button" at bounding box center [879, 192] width 10 height 10
select select "0"
select select "44"
select select "2"
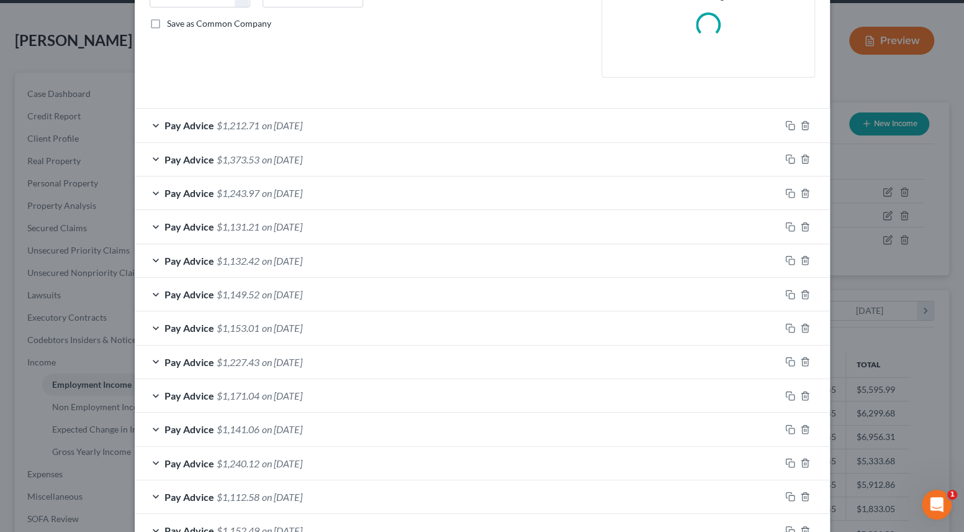
scroll to position [282, 0]
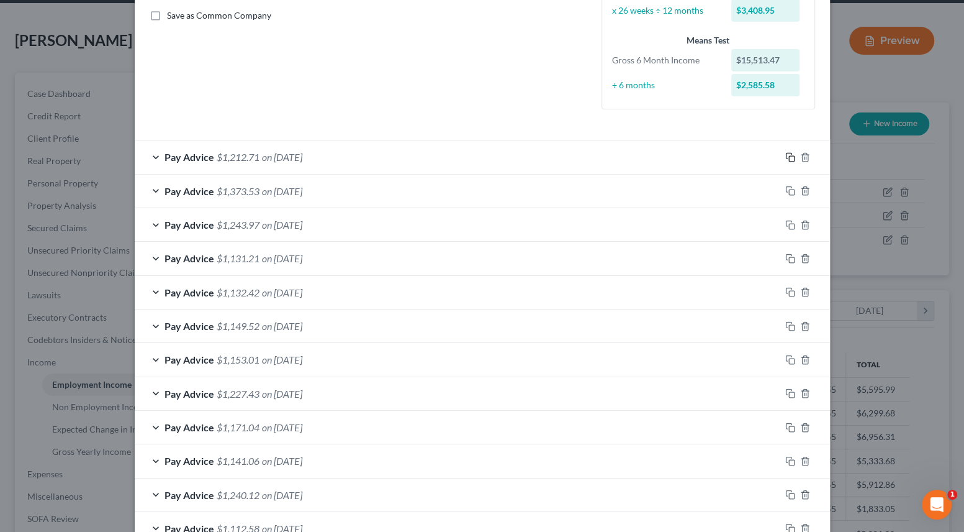
click at [789, 156] on rect "button" at bounding box center [792, 159] width 6 height 6
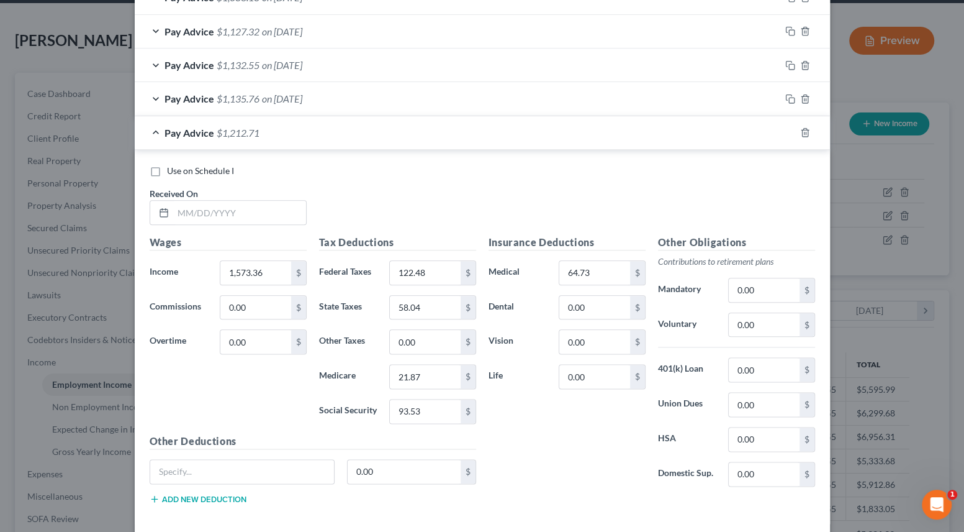
scroll to position [1037, 0]
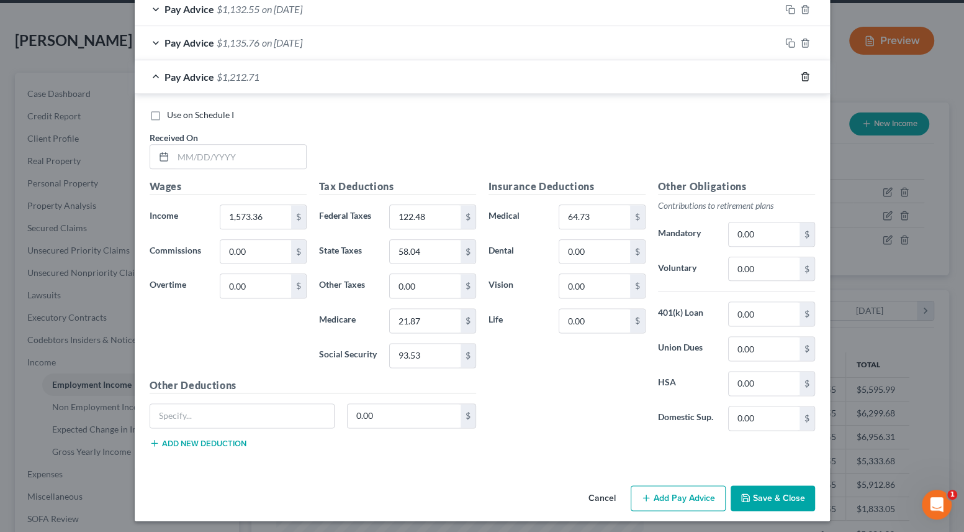
click at [800, 76] on icon "button" at bounding box center [805, 76] width 10 height 10
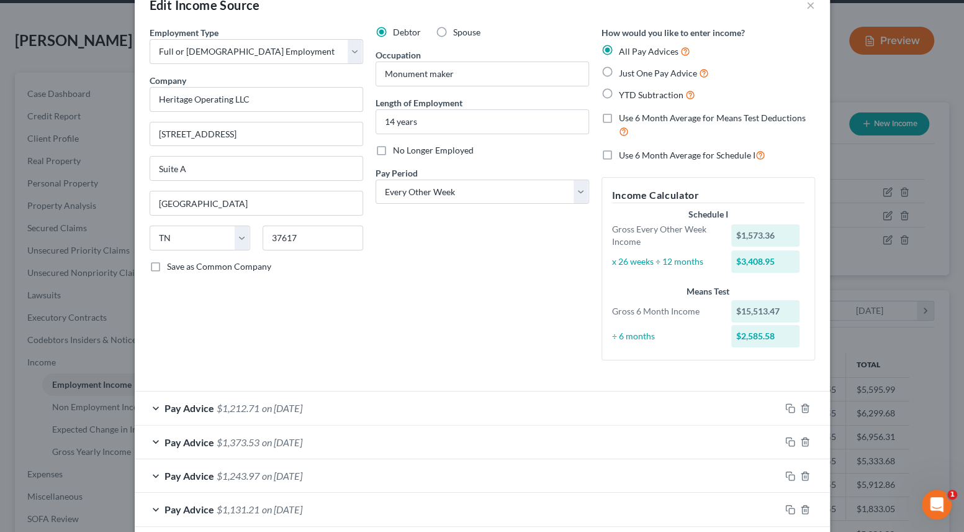
scroll to position [11, 0]
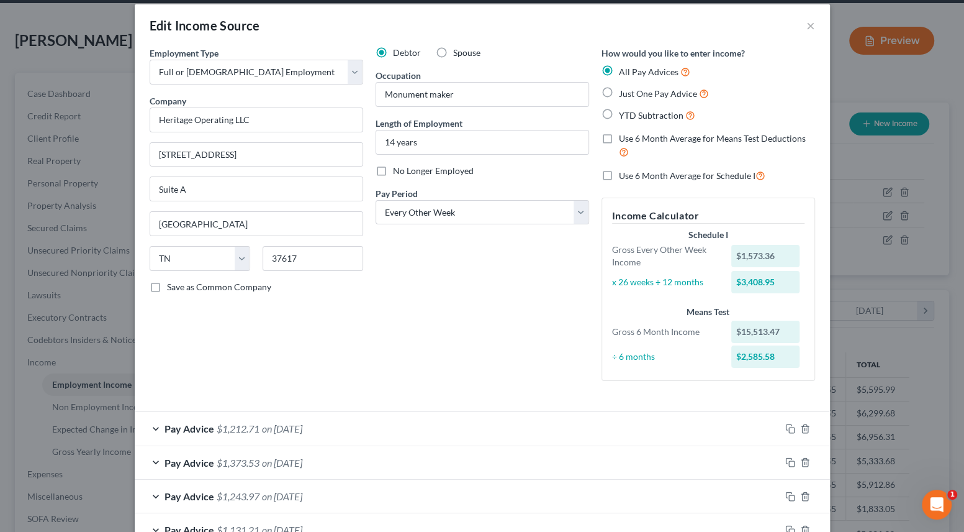
click at [443, 422] on div "Pay Advice $1,212.71 on [DATE]" at bounding box center [458, 428] width 646 height 33
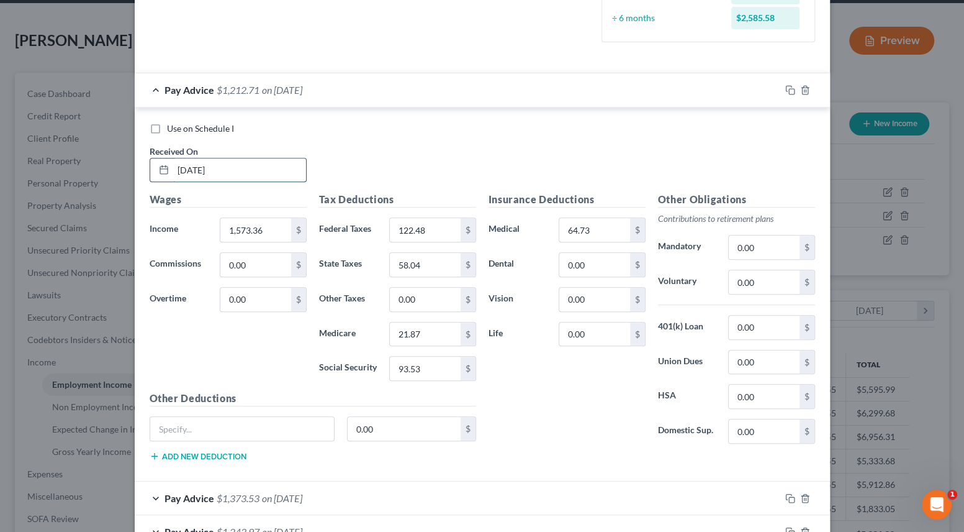
click at [221, 165] on input "[DATE]" at bounding box center [239, 170] width 133 height 24
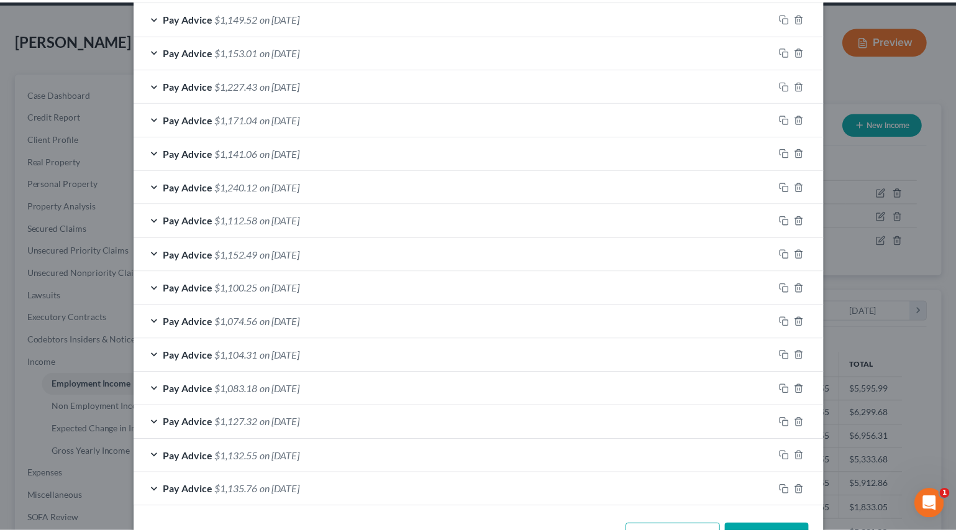
scroll to position [1005, 0]
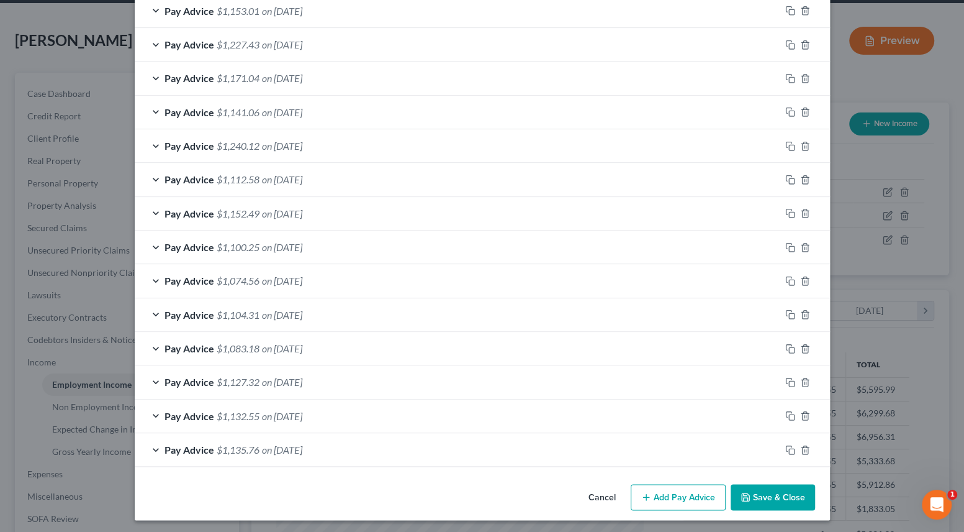
type input "[DATE]"
click at [756, 499] on button "Save & Close" at bounding box center [773, 497] width 84 height 26
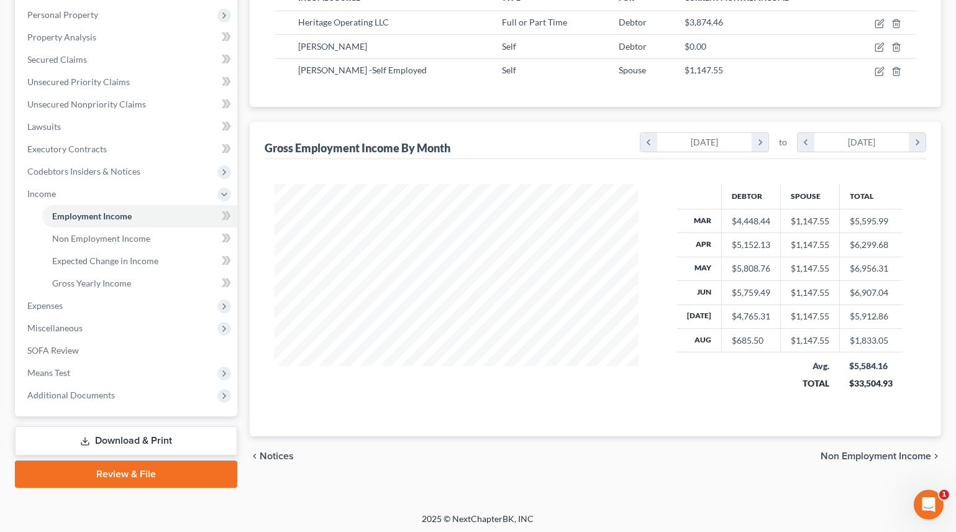
scroll to position [216, 0]
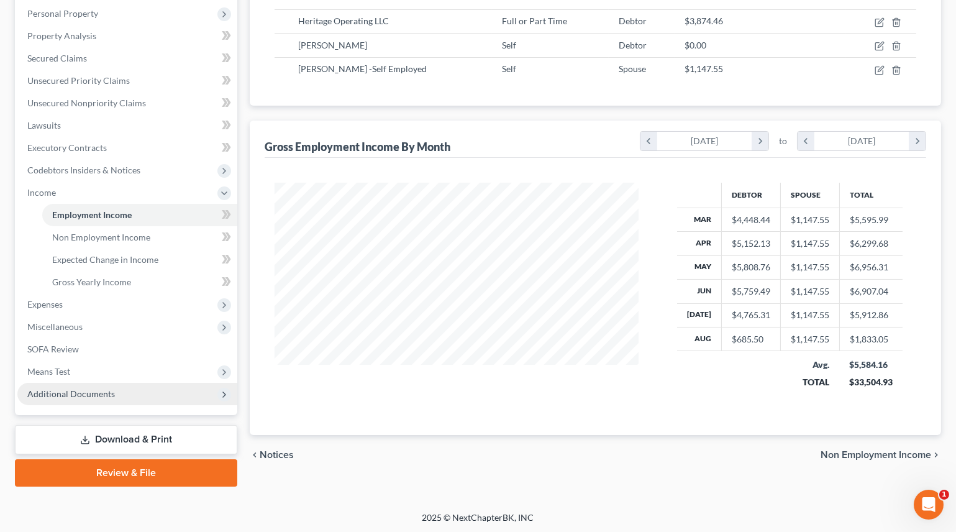
click at [48, 389] on span "Additional Documents" at bounding box center [71, 393] width 88 height 11
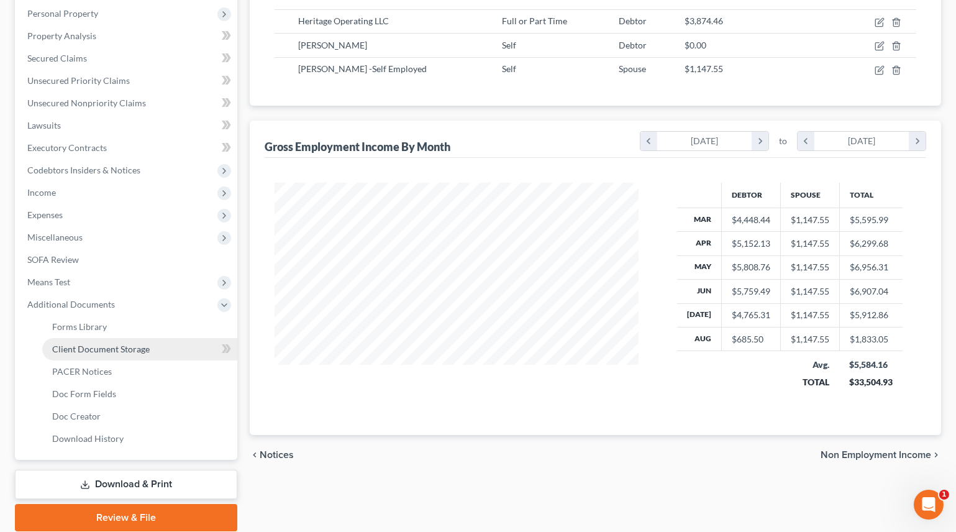
click at [97, 351] on span "Client Document Storage" at bounding box center [100, 348] width 97 height 11
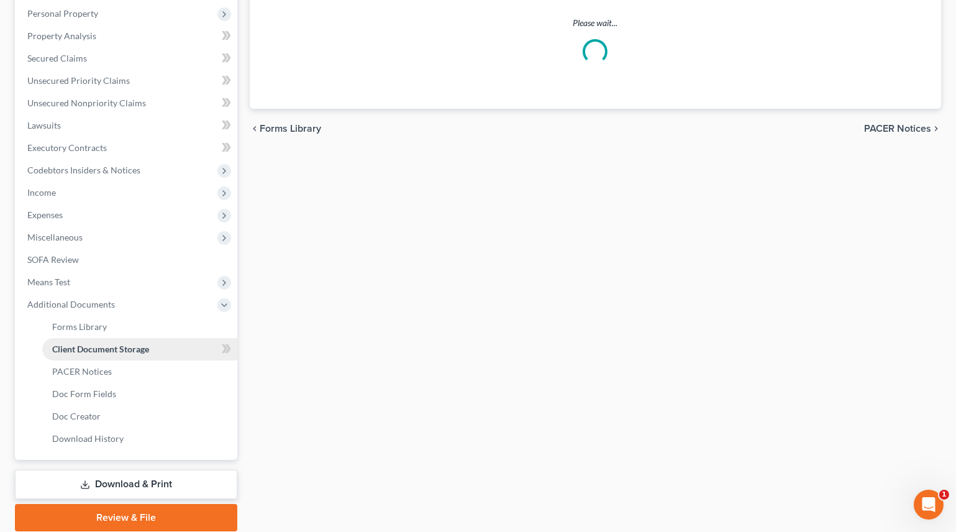
scroll to position [15, 0]
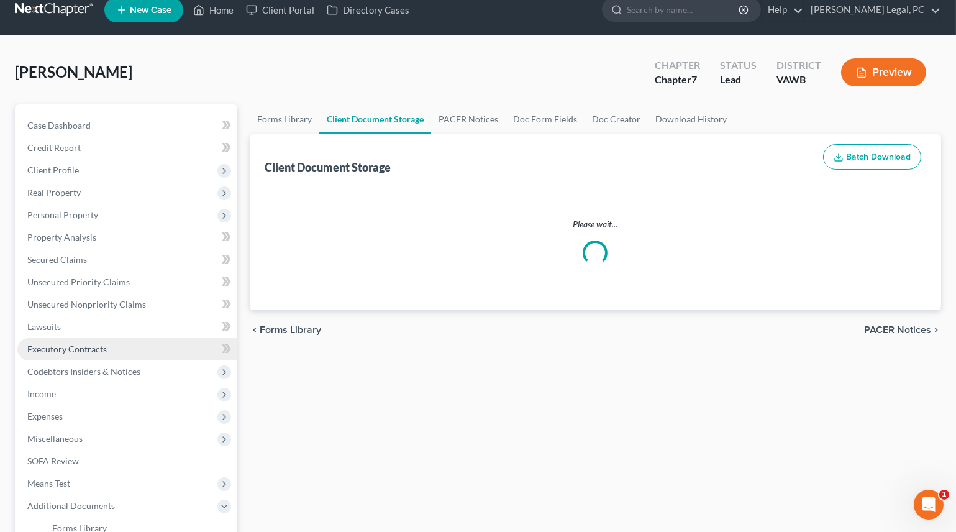
select select "0"
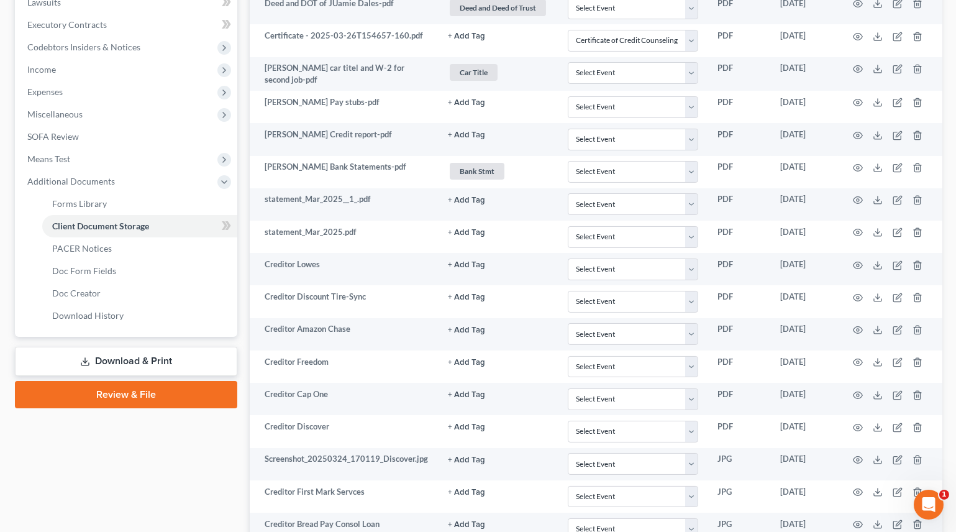
scroll to position [166, 0]
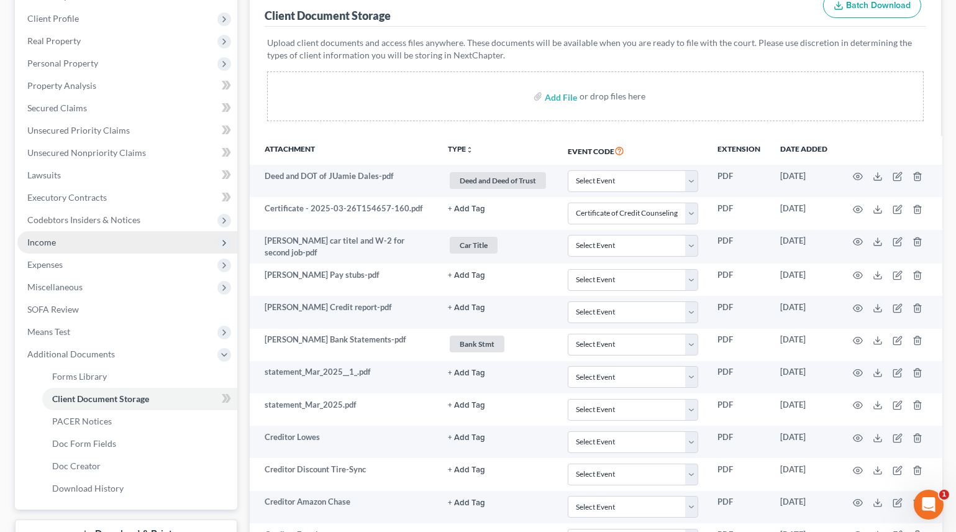
click at [50, 242] on span "Income" at bounding box center [41, 242] width 29 height 11
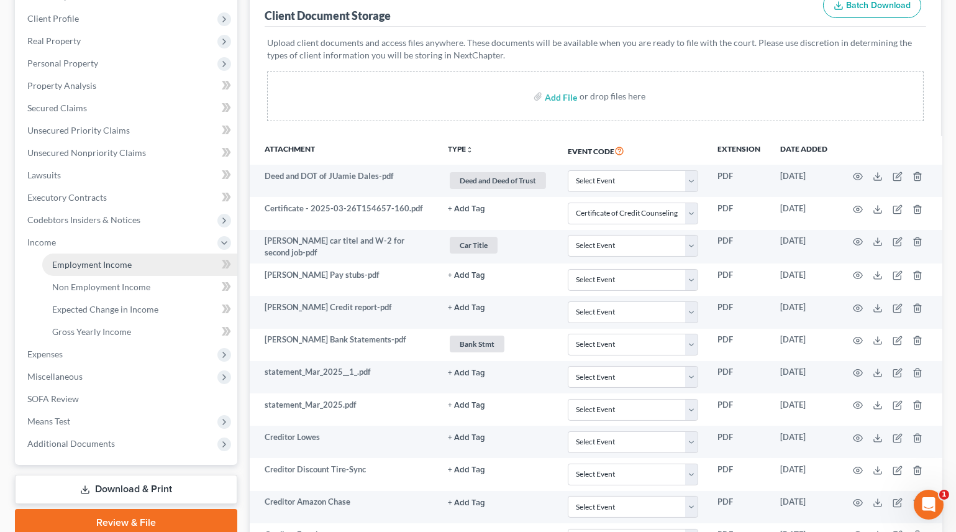
click at [130, 260] on link "Employment Income" at bounding box center [139, 264] width 195 height 22
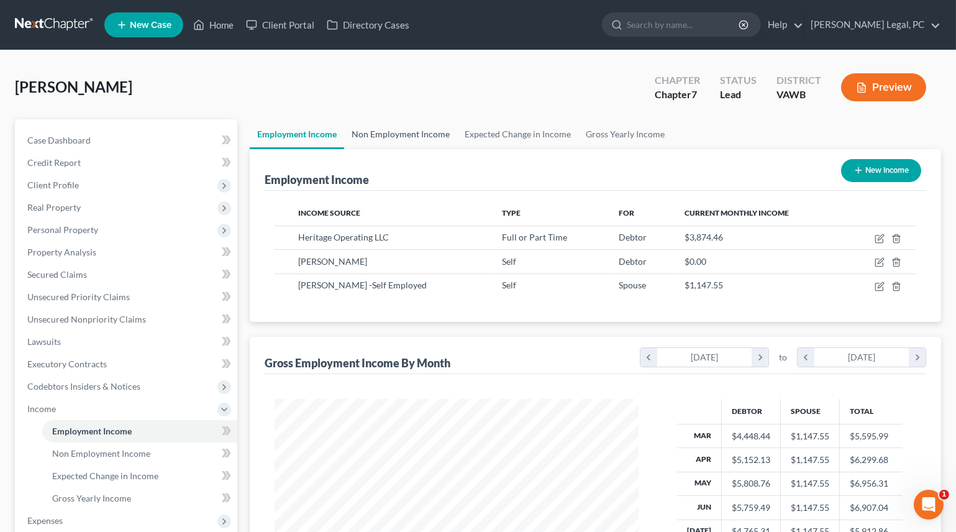
scroll to position [222, 388]
click at [417, 138] on link "Non Employment Income" at bounding box center [400, 134] width 113 height 30
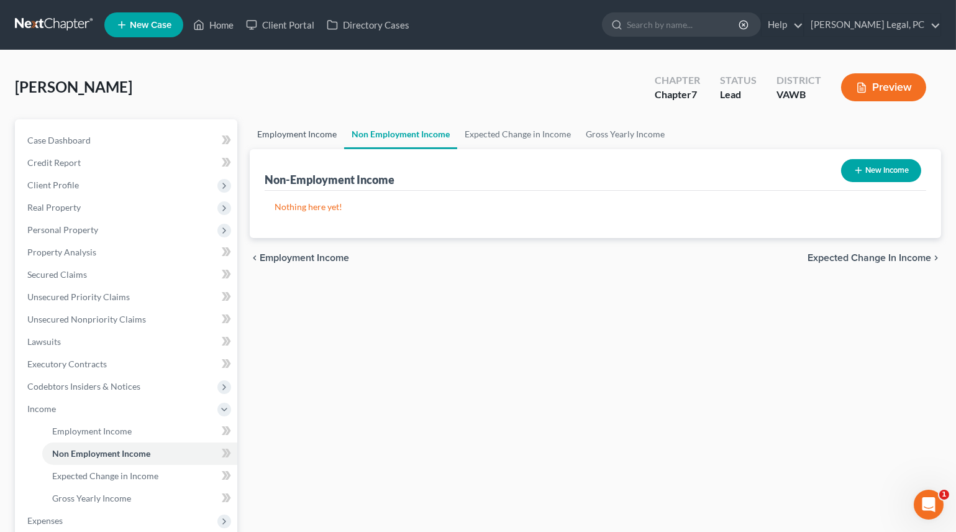
click at [311, 135] on link "Employment Income" at bounding box center [297, 134] width 94 height 30
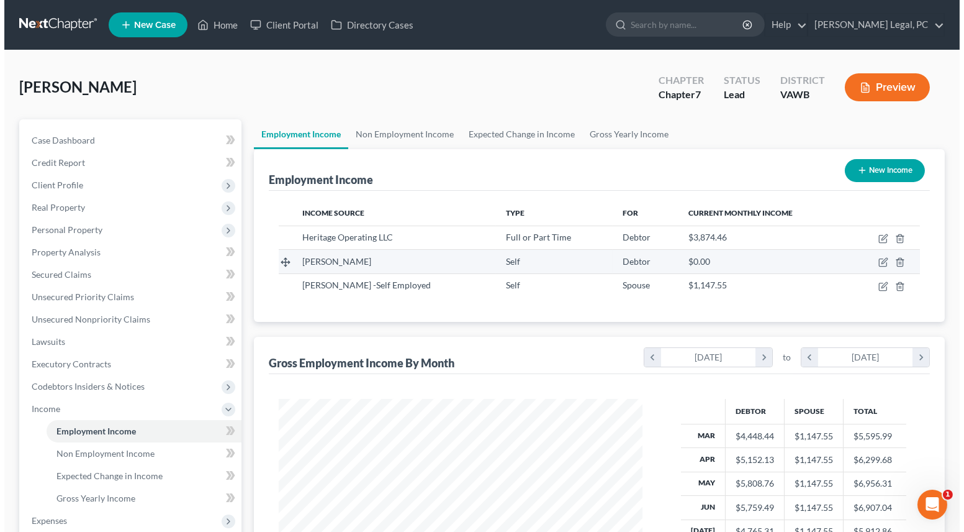
scroll to position [222, 388]
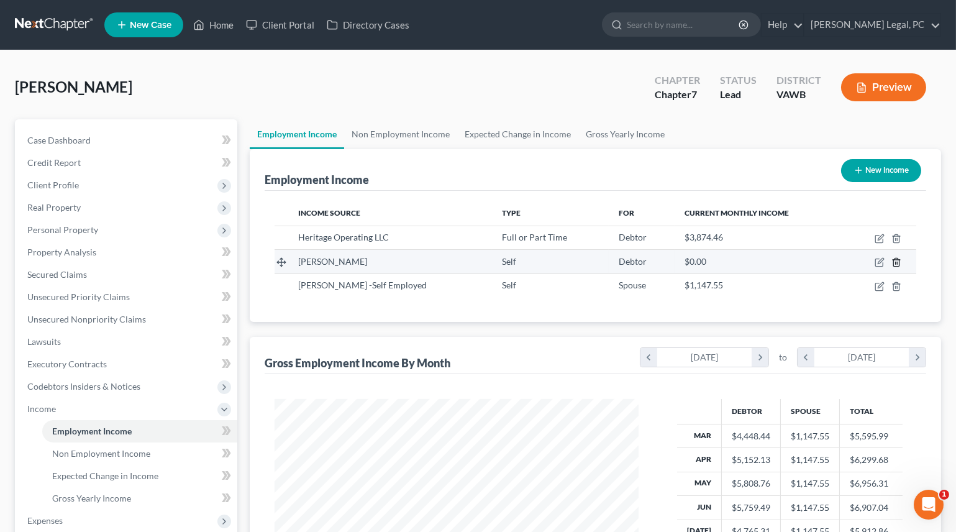
click at [897, 260] on icon "button" at bounding box center [896, 262] width 10 height 10
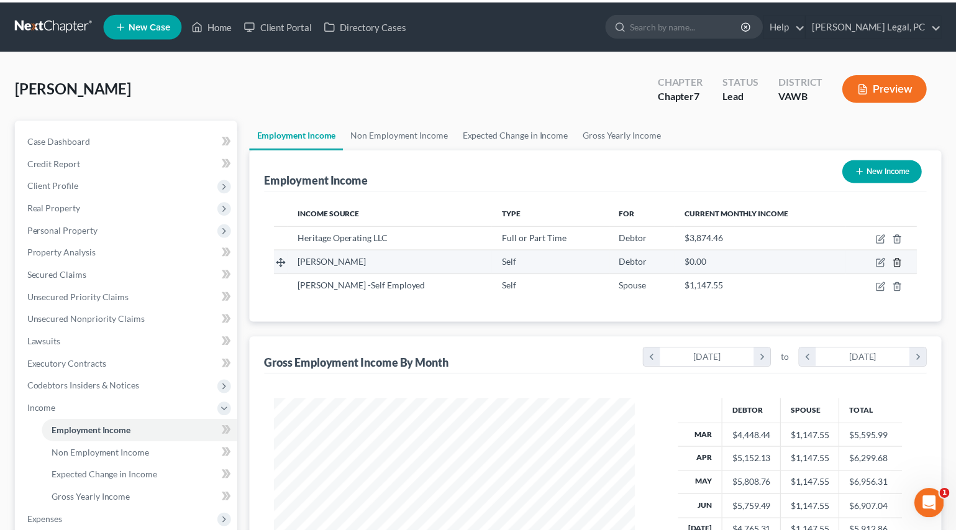
scroll to position [222, 392]
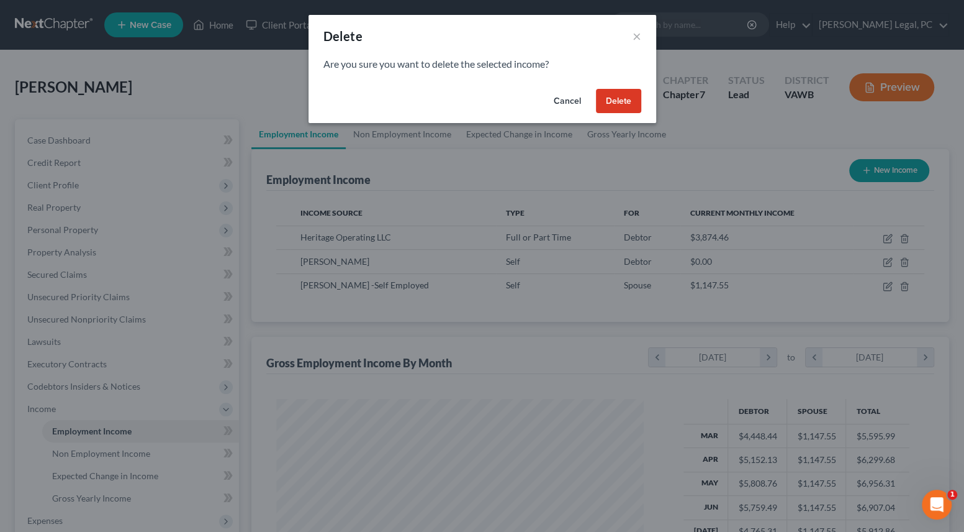
click at [607, 106] on button "Delete" at bounding box center [618, 101] width 45 height 25
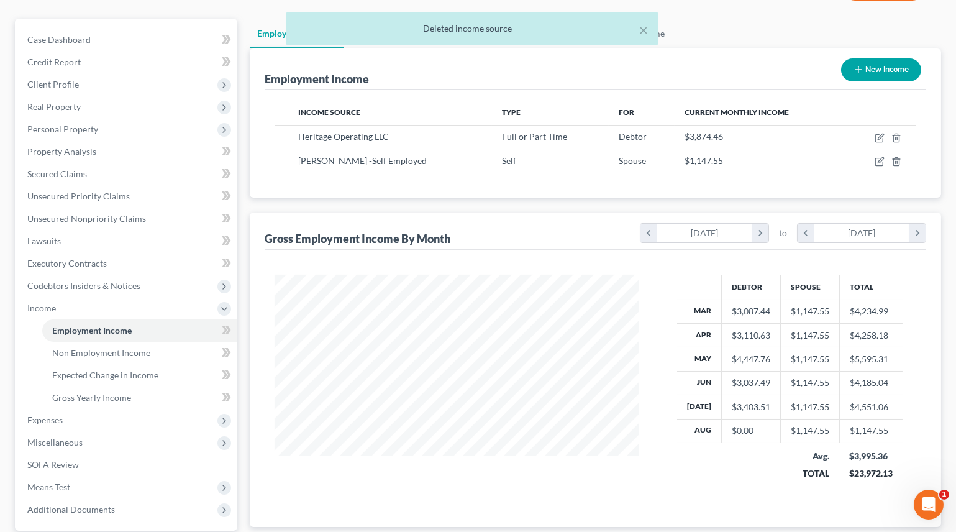
scroll to position [56, 0]
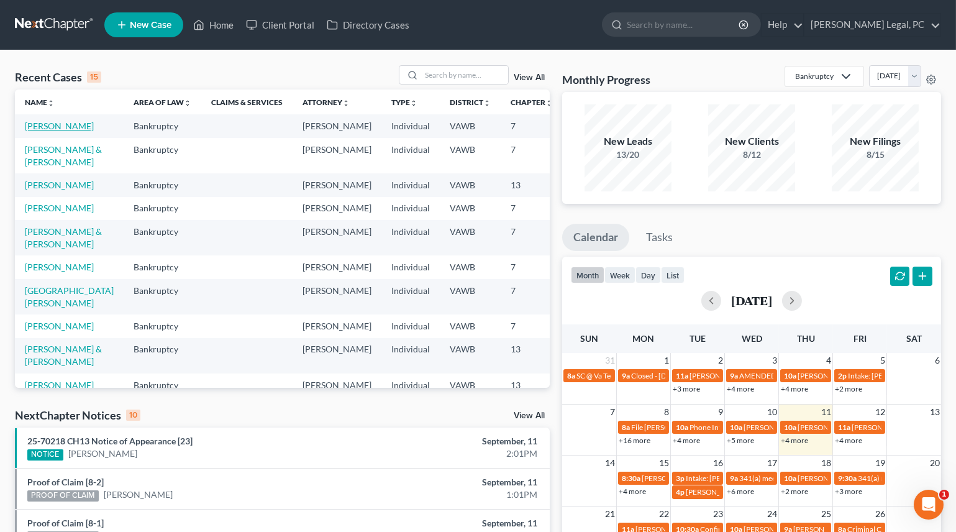
click at [45, 122] on link "[PERSON_NAME]" at bounding box center [59, 125] width 69 height 11
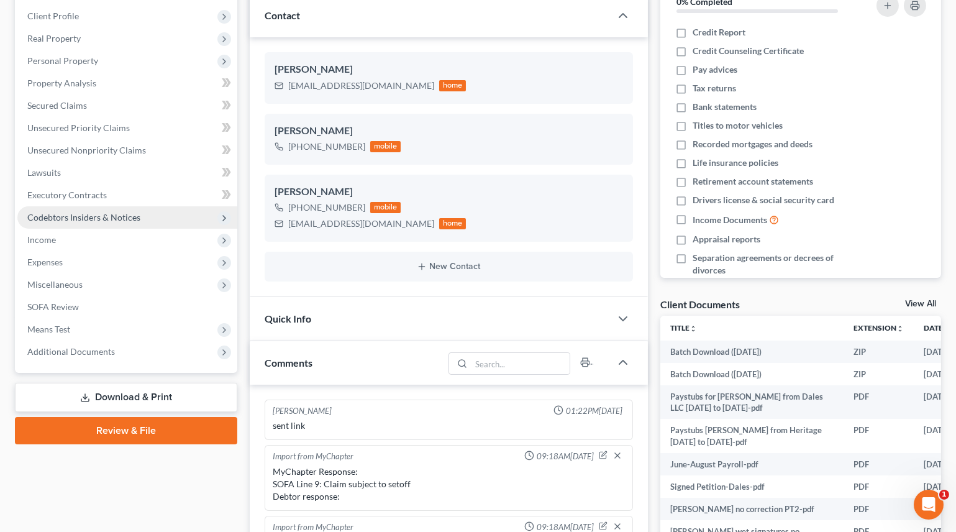
scroll to position [1416, 0]
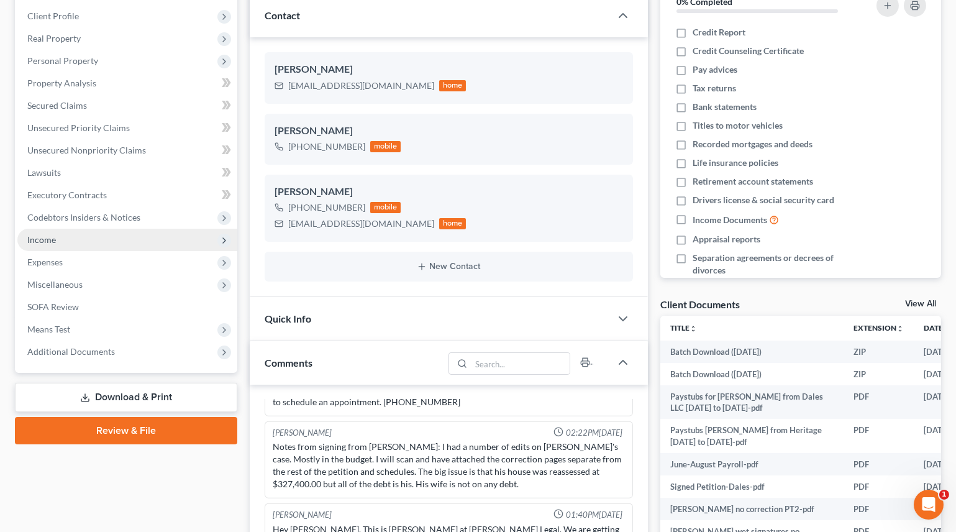
click at [47, 237] on span "Income" at bounding box center [41, 239] width 29 height 11
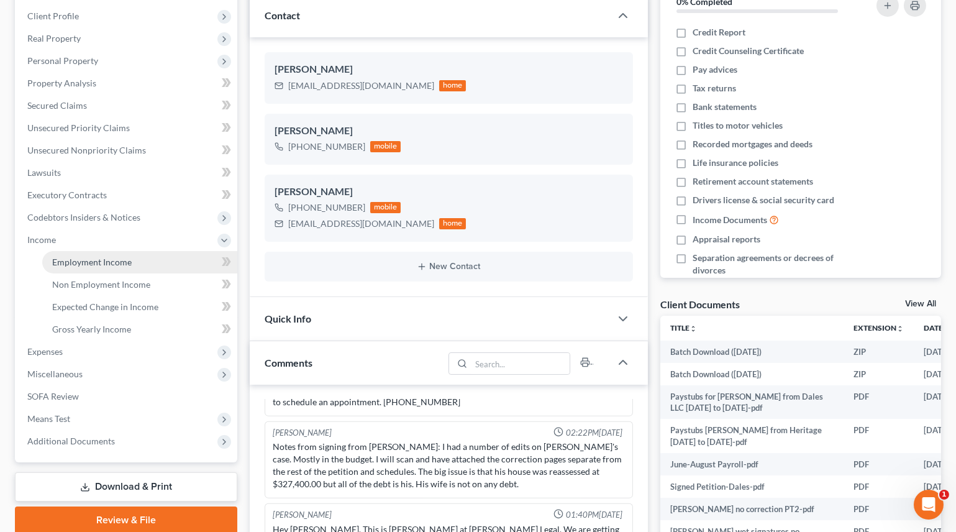
click at [75, 258] on span "Employment Income" at bounding box center [91, 261] width 79 height 11
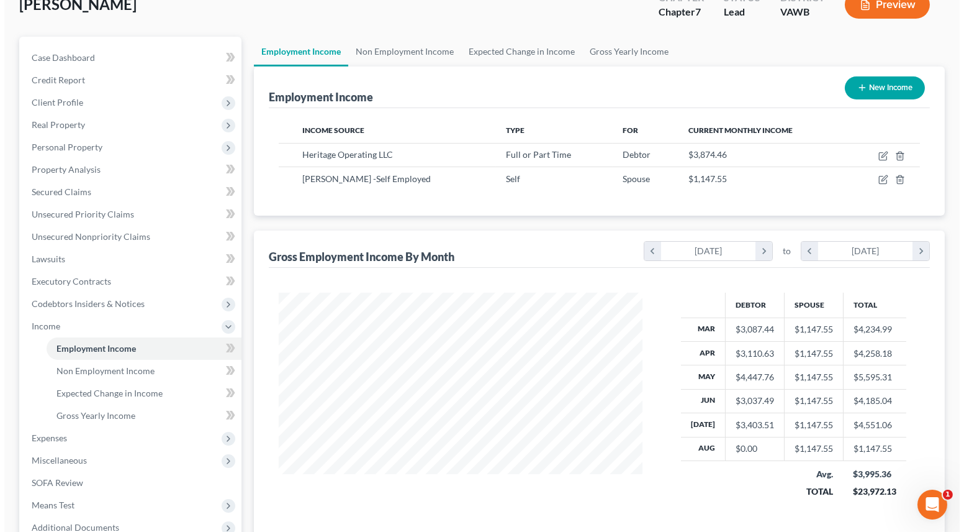
scroll to position [56, 0]
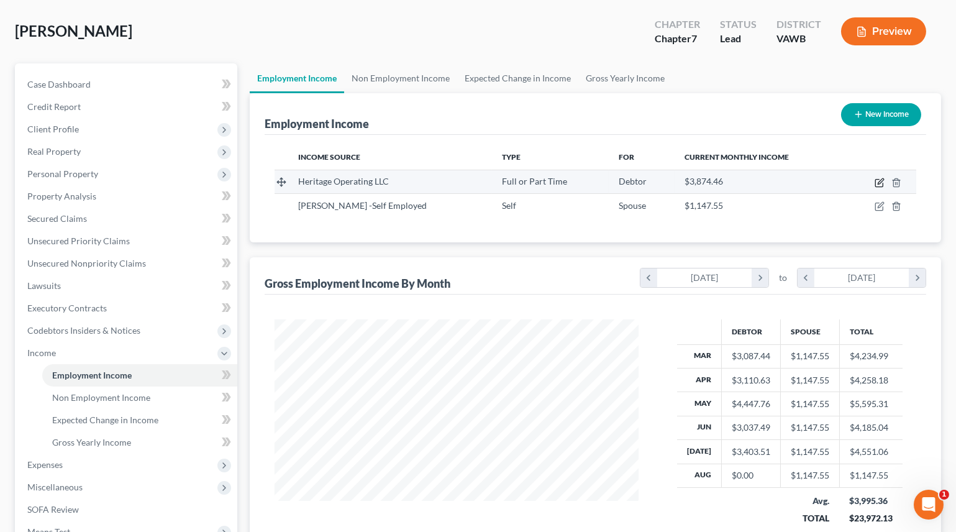
click at [877, 182] on icon "button" at bounding box center [879, 183] width 10 height 10
select select "0"
select select "44"
select select "2"
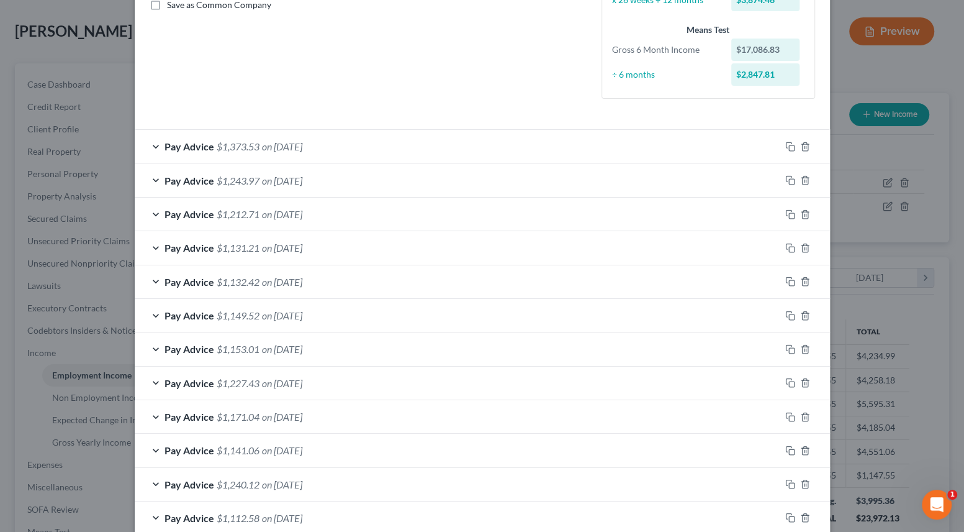
scroll to position [124, 0]
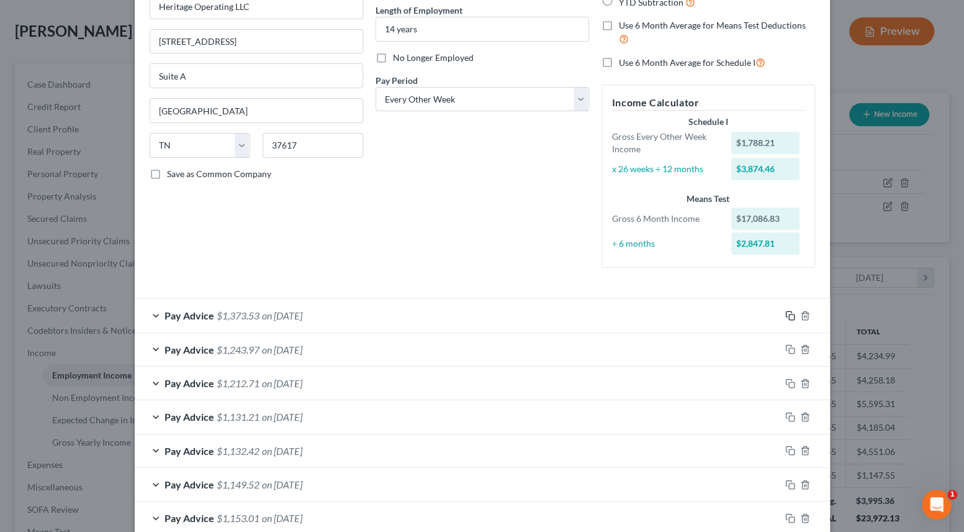
click at [786, 313] on icon "button" at bounding box center [791, 316] width 10 height 10
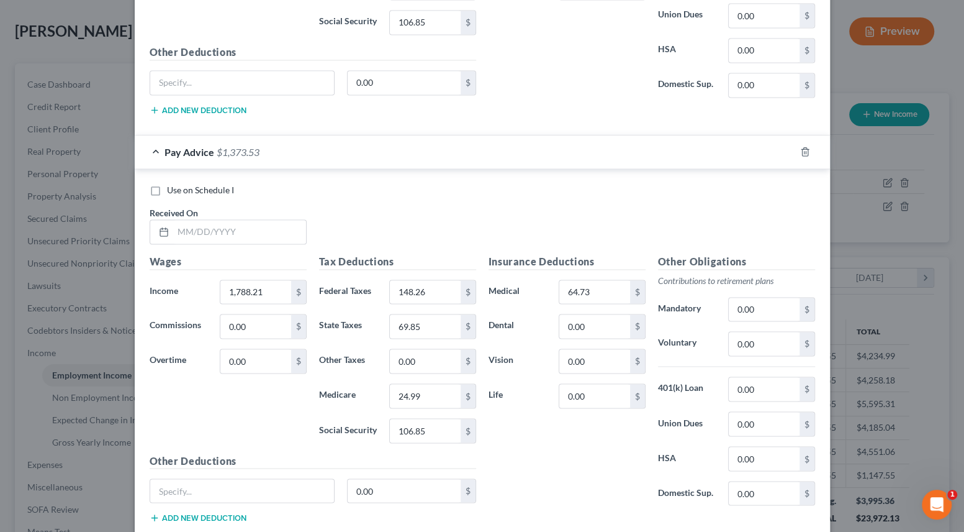
scroll to position [1444, 0]
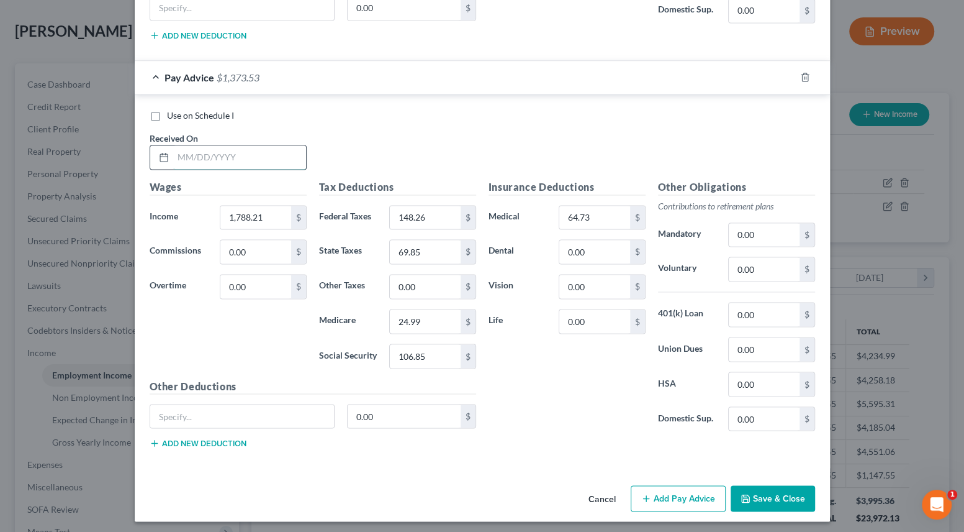
click at [199, 154] on input "text" at bounding box center [239, 157] width 133 height 24
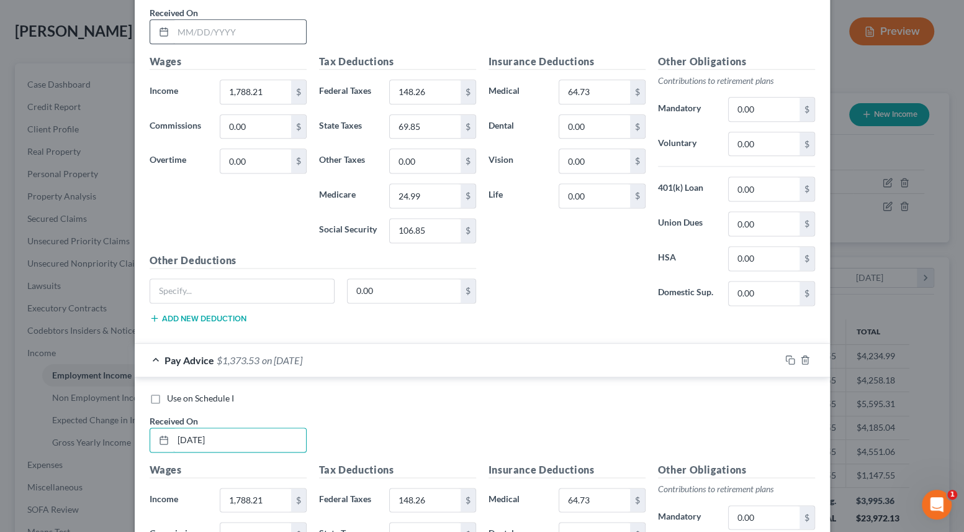
type input "8/8/2025"
click at [203, 25] on input "text" at bounding box center [239, 32] width 133 height 24
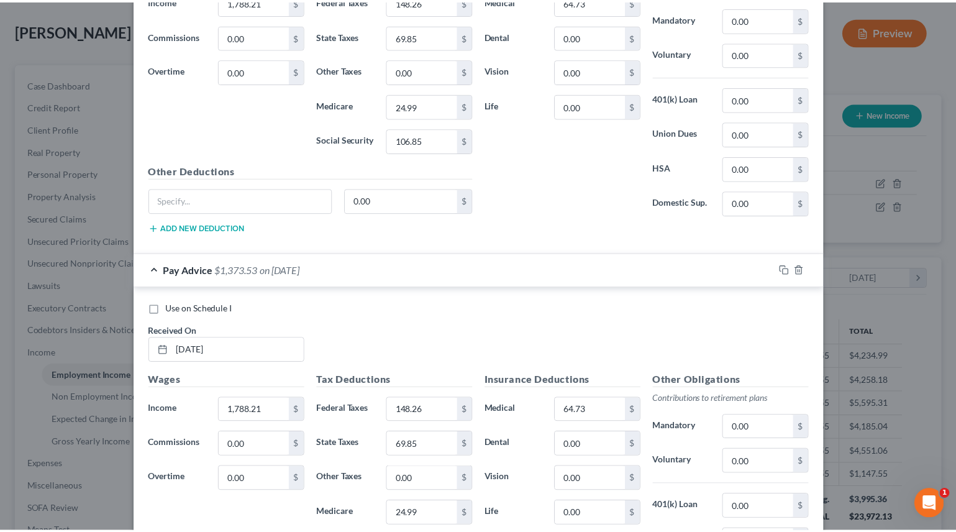
scroll to position [1444, 0]
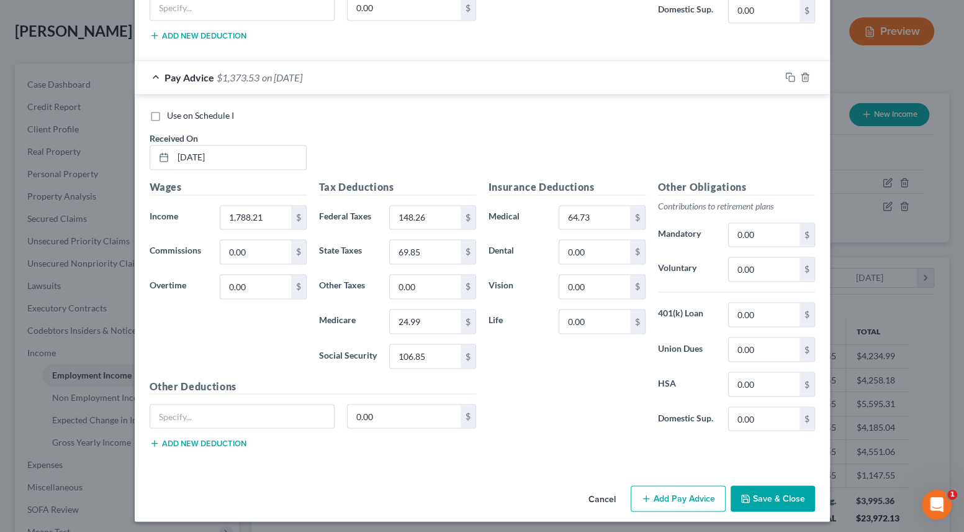
type input "8/22/2025"
click at [756, 489] on button "Save & Close" at bounding box center [773, 498] width 84 height 26
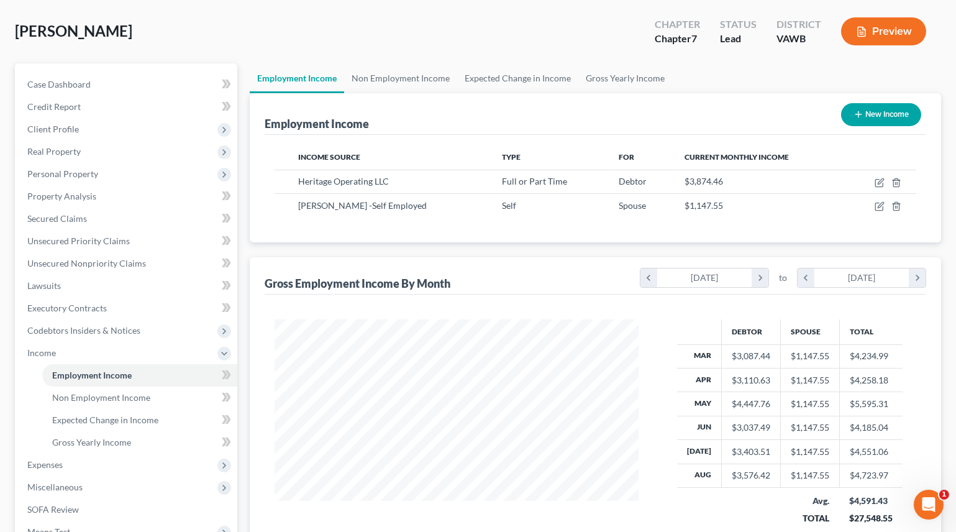
scroll to position [620784, 620617]
click at [607, 78] on link "Gross Yearly Income" at bounding box center [625, 78] width 94 height 30
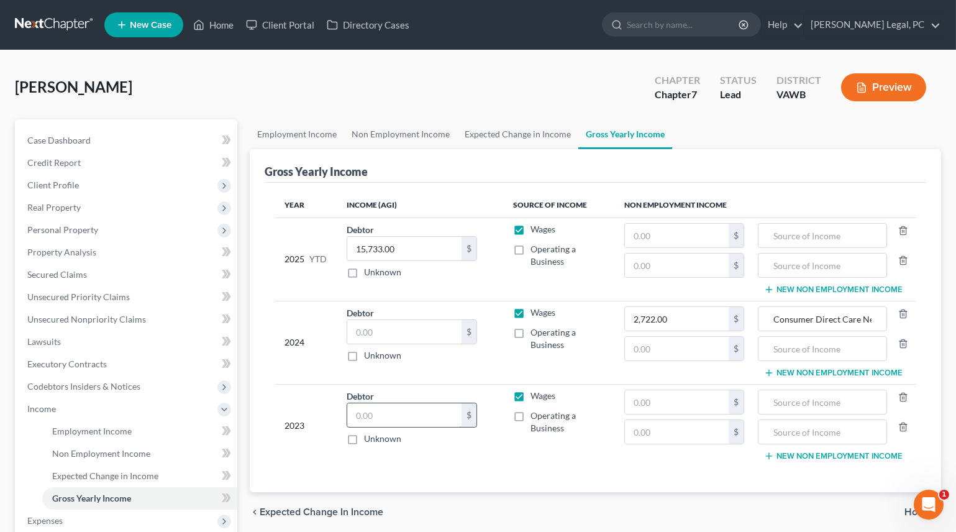
click at [413, 407] on input "text" at bounding box center [404, 415] width 114 height 24
type input "36,370"
click at [364, 328] on input "text" at bounding box center [404, 332] width 114 height 24
type input "35,540"
click at [406, 248] on input "15,733.00" at bounding box center [404, 249] width 114 height 24
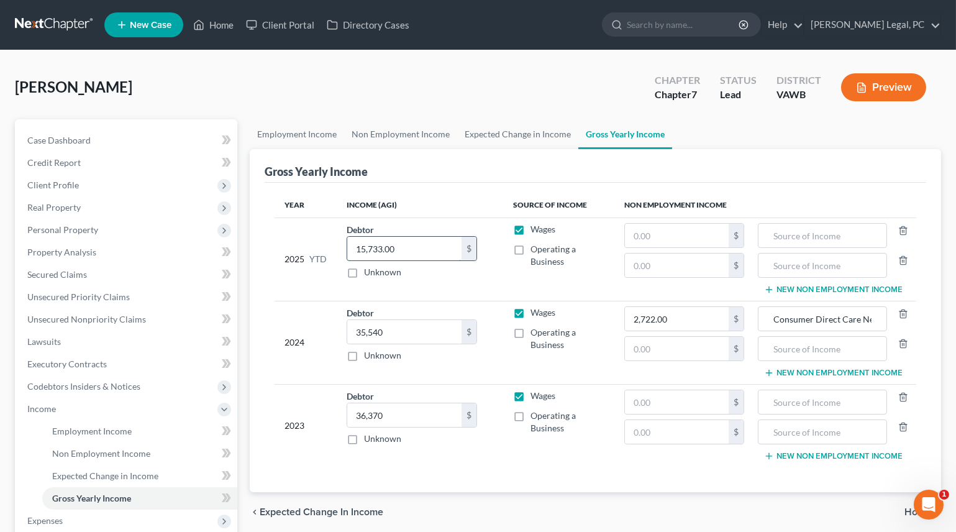
click at [406, 248] on input "15,733.00" at bounding box center [404, 249] width 114 height 24
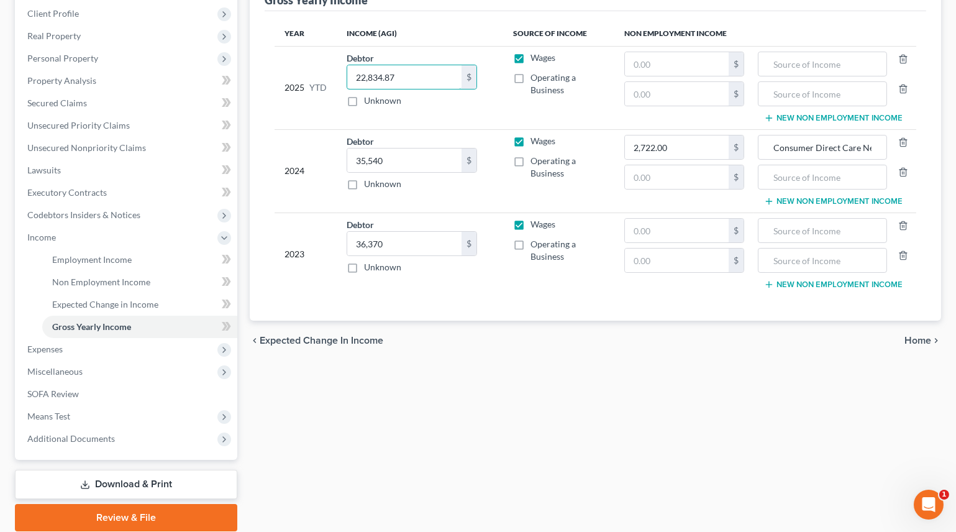
scroll to position [216, 0]
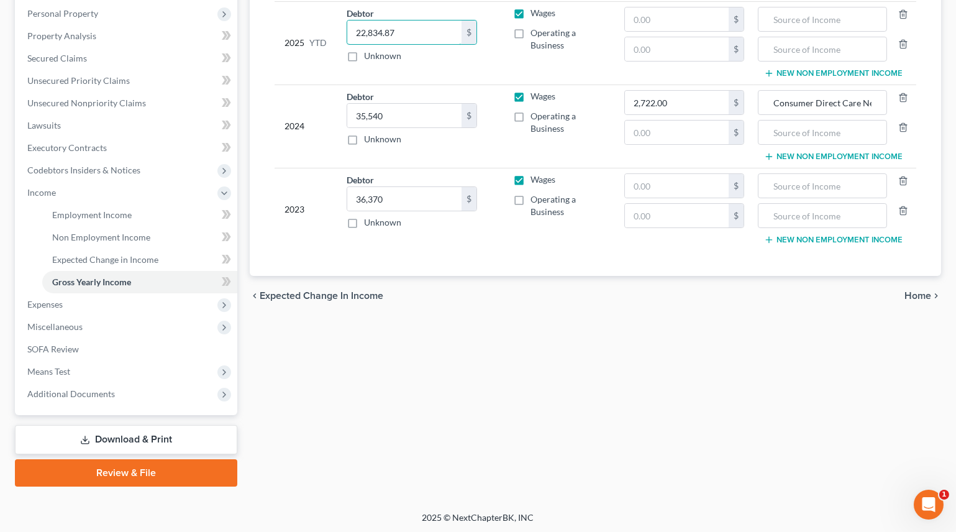
type input "22,834.87"
click at [917, 294] on span "Home" at bounding box center [917, 296] width 27 height 10
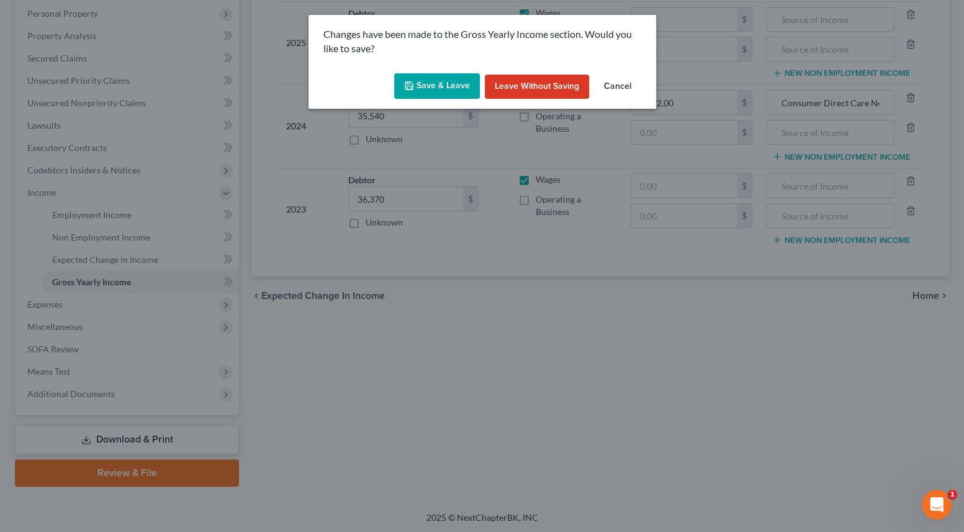
click at [461, 78] on button "Save & Leave" at bounding box center [437, 86] width 86 height 26
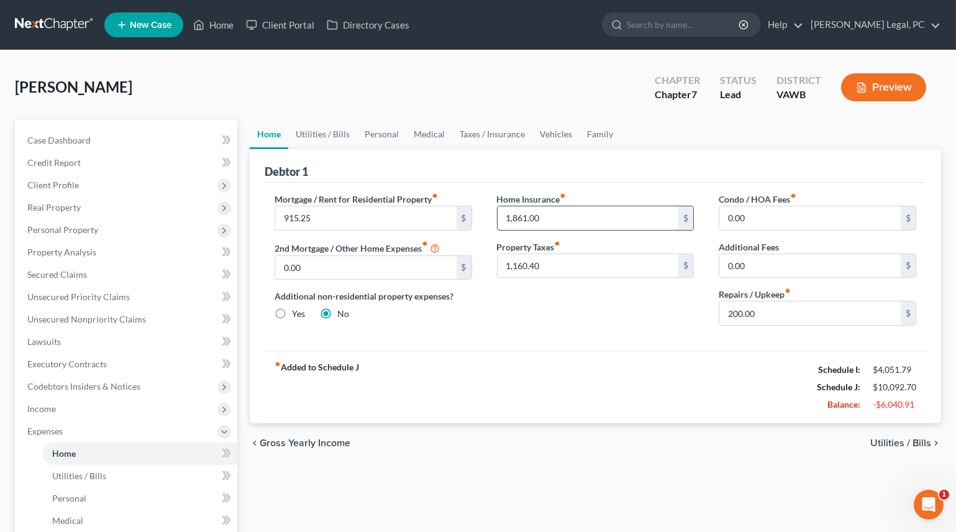
click at [554, 217] on input "1,861.00" at bounding box center [587, 218] width 181 height 24
click at [553, 265] on input "1,160.40" at bounding box center [587, 266] width 181 height 24
click at [560, 304] on div "Home Insurance fiber_manual_record $ Property Taxes fiber_manual_record $" at bounding box center [595, 264] width 222 height 143
click at [310, 138] on link "Utilities / Bills" at bounding box center [322, 134] width 69 height 30
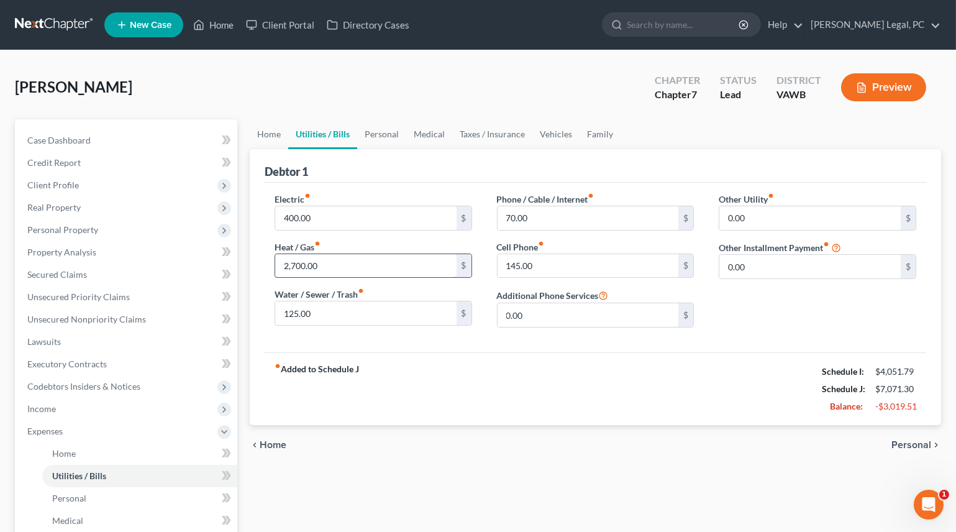
click at [338, 262] on input "2,700.00" at bounding box center [365, 266] width 181 height 24
click at [404, 361] on div "fiber_manual_record Added to Schedule J Schedule I: $4,051.79 Schedule J: $4,37…" at bounding box center [595, 388] width 661 height 73
click at [370, 138] on link "Personal" at bounding box center [381, 134] width 49 height 30
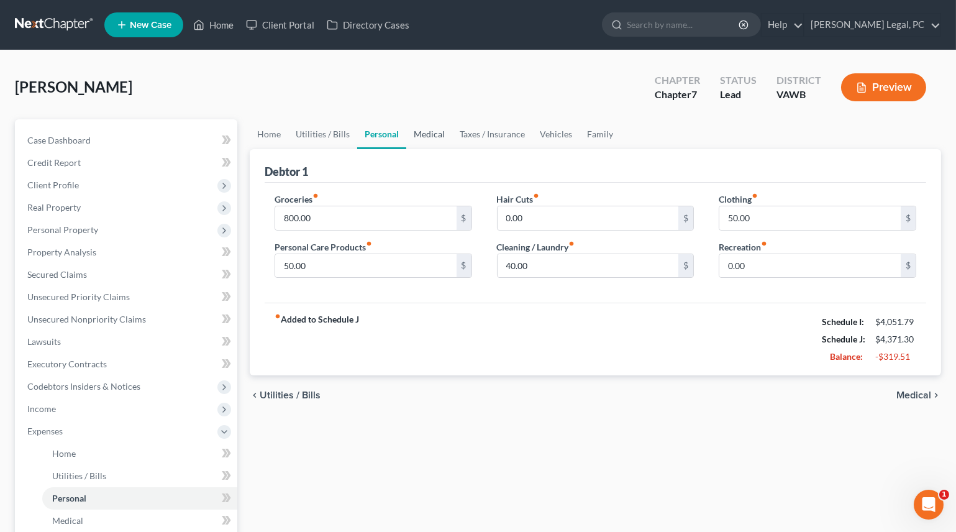
click at [438, 130] on link "Medical" at bounding box center [429, 134] width 46 height 30
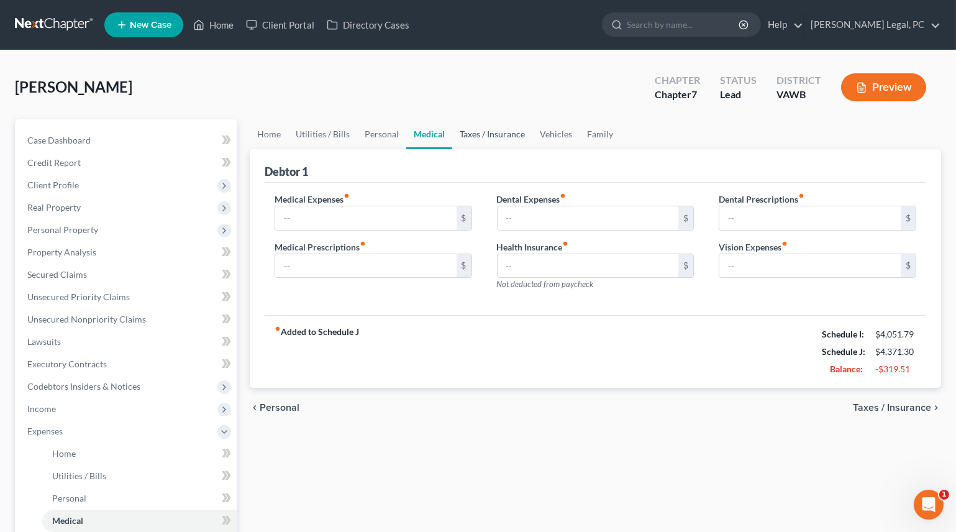
click at [493, 132] on link "Taxes / Insurance" at bounding box center [492, 134] width 80 height 30
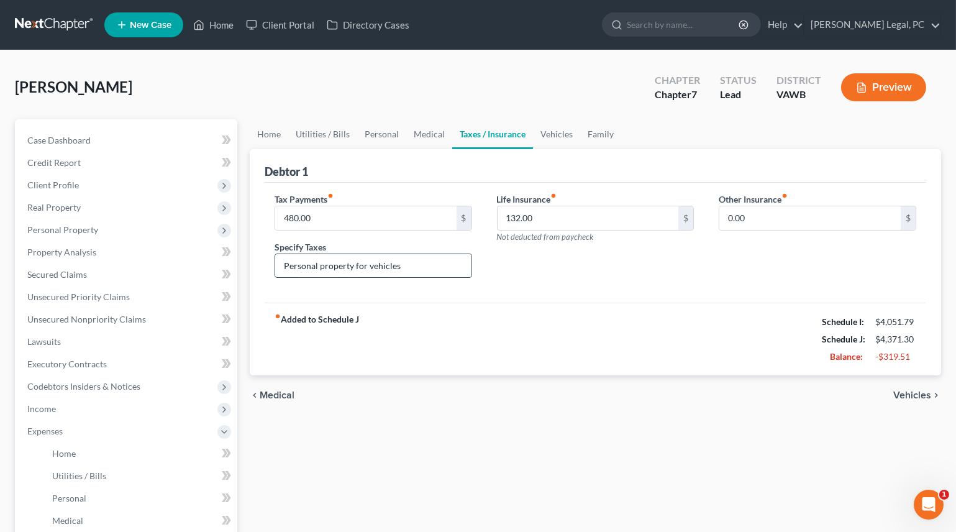
click at [408, 265] on input "Personal property for vehicles" at bounding box center [373, 266] width 196 height 24
type input "P"
click at [335, 217] on input "480.00" at bounding box center [365, 218] width 181 height 24
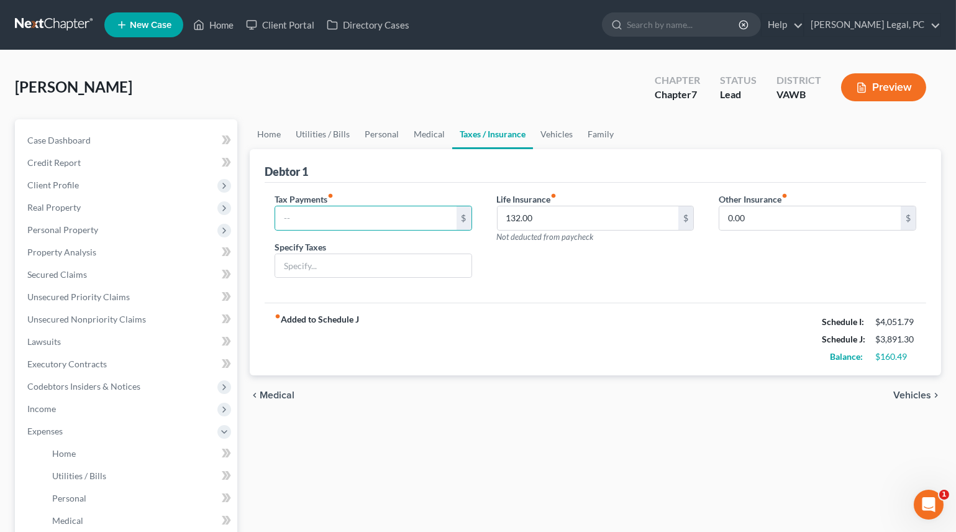
click at [528, 174] on div "Debtor 1" at bounding box center [595, 166] width 661 height 34
click at [563, 130] on link "Vehicles" at bounding box center [556, 134] width 47 height 30
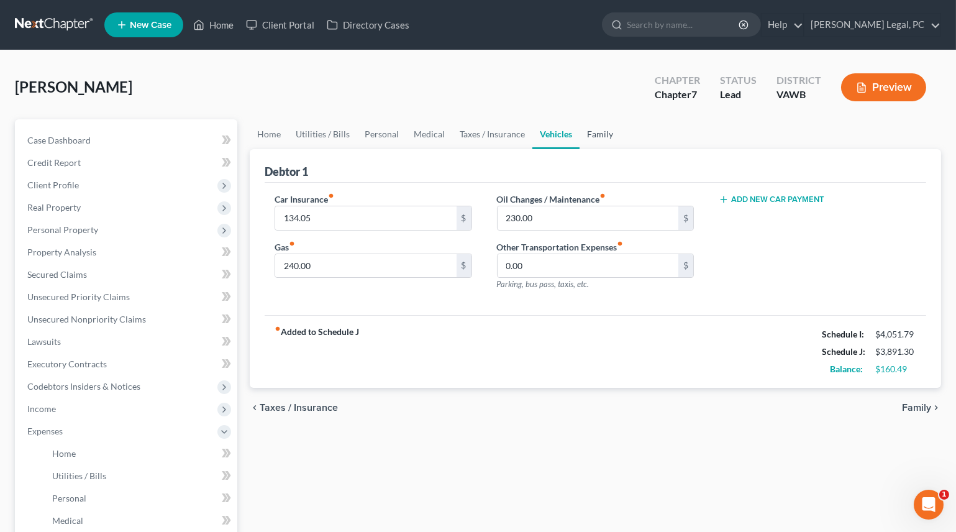
click at [592, 134] on link "Family" at bounding box center [599, 134] width 41 height 30
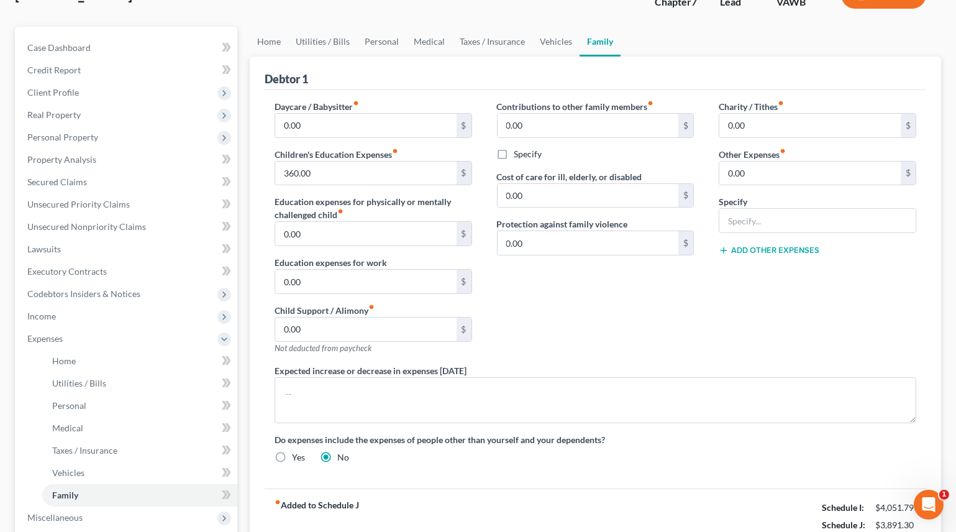
scroll to position [56, 0]
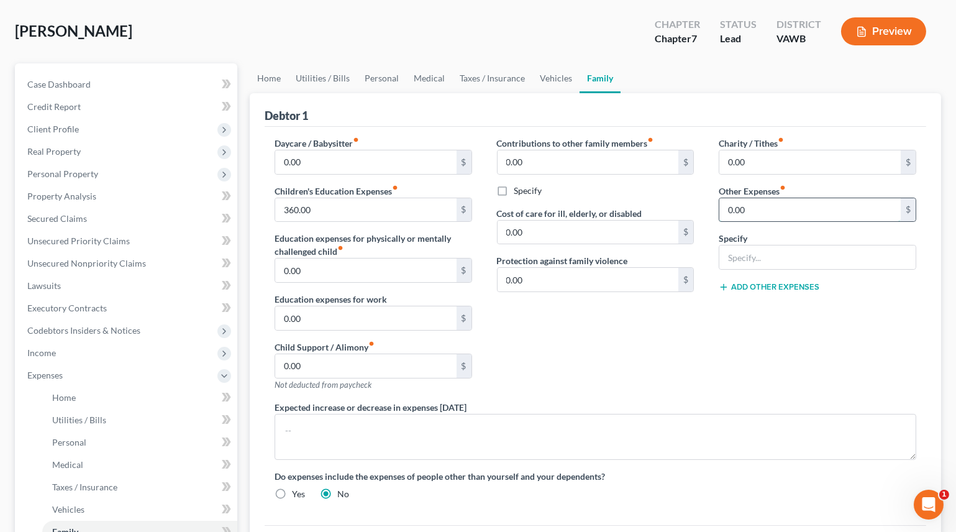
click at [761, 199] on input "0.00" at bounding box center [809, 210] width 181 height 24
type input "100"
click at [725, 261] on input "text" at bounding box center [817, 257] width 196 height 24
type input "Misc. Emergency Expenses"
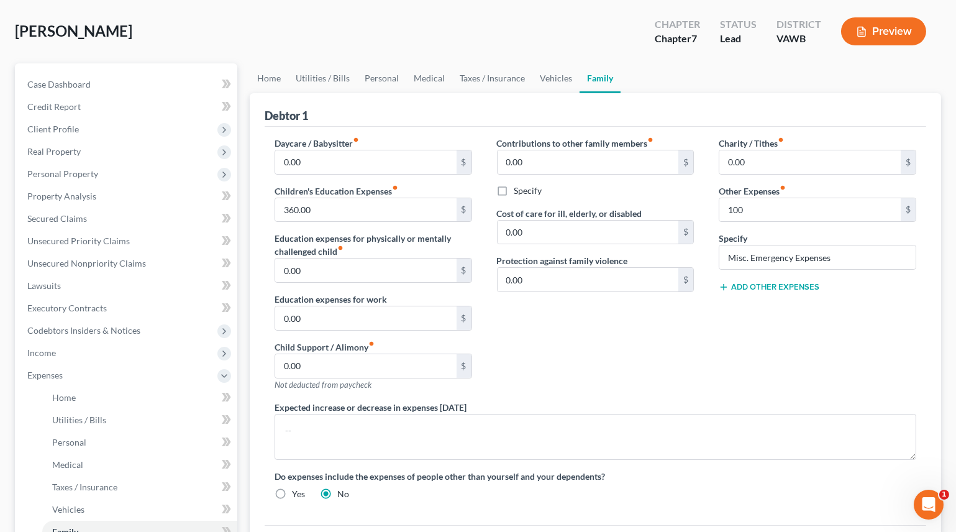
click at [694, 345] on div "Contributions to other family members fiber_manual_record 0.00 $ Specify Cost o…" at bounding box center [595, 269] width 222 height 264
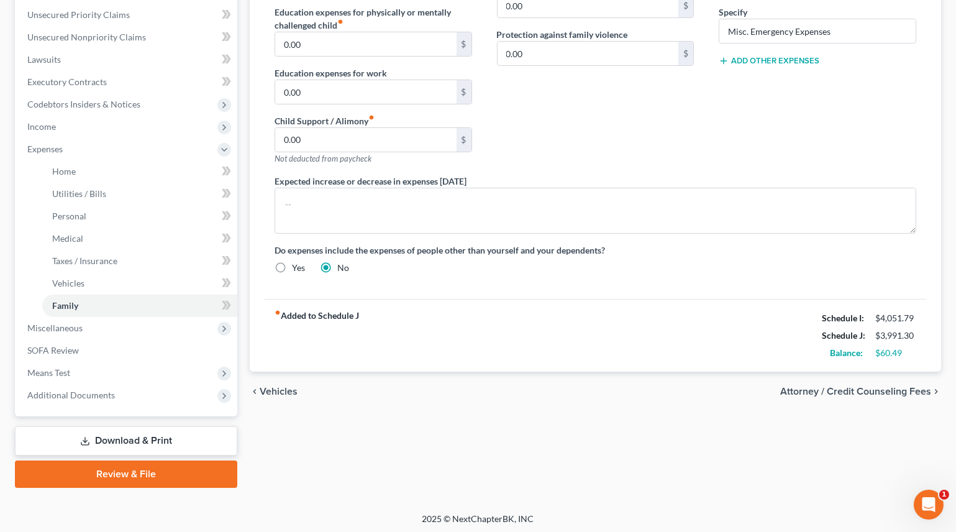
scroll to position [283, 0]
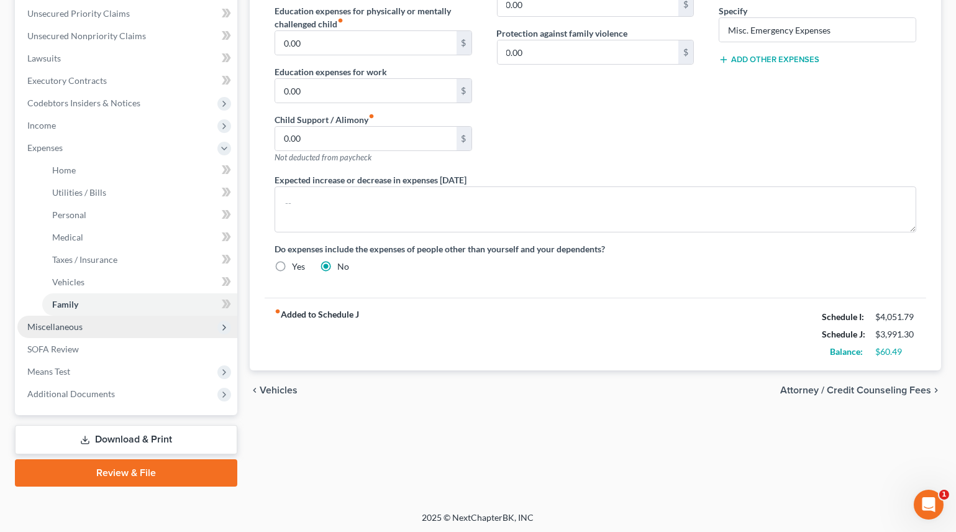
click at [37, 327] on span "Miscellaneous" at bounding box center [54, 326] width 55 height 11
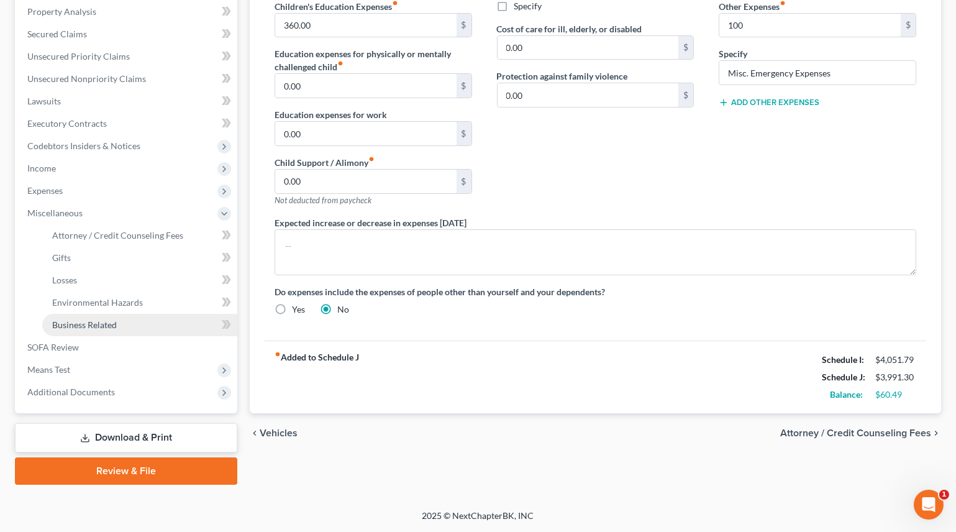
scroll to position [238, 0]
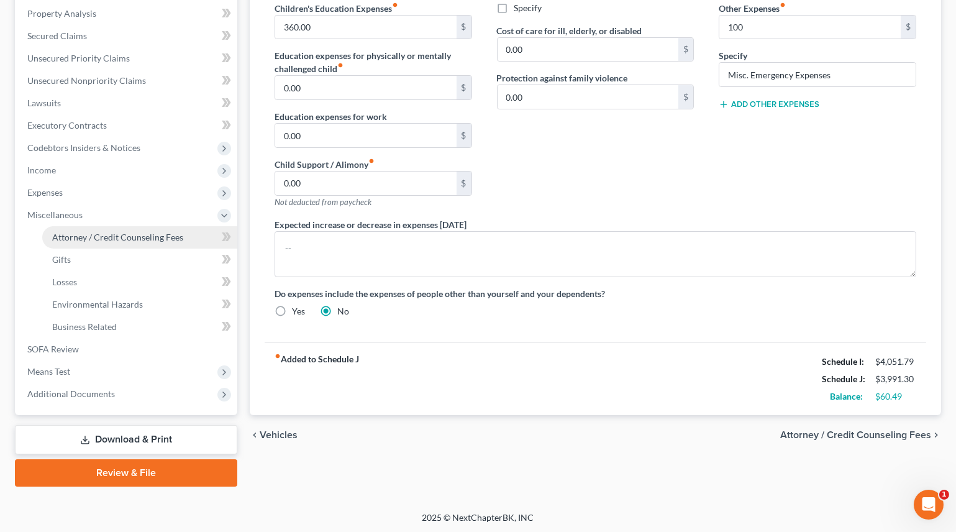
click at [149, 236] on span "Attorney / Credit Counseling Fees" at bounding box center [117, 237] width 131 height 11
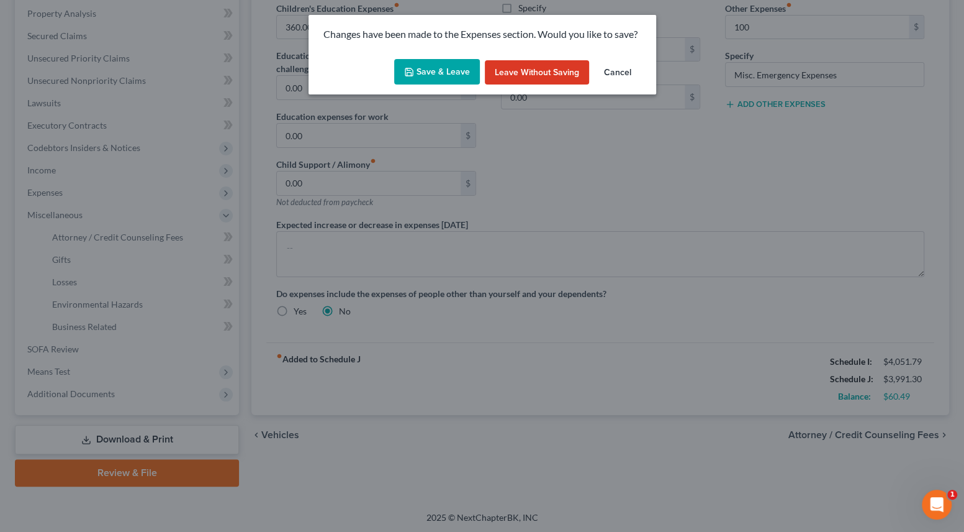
click at [435, 59] on button "Save & Leave" at bounding box center [437, 72] width 86 height 26
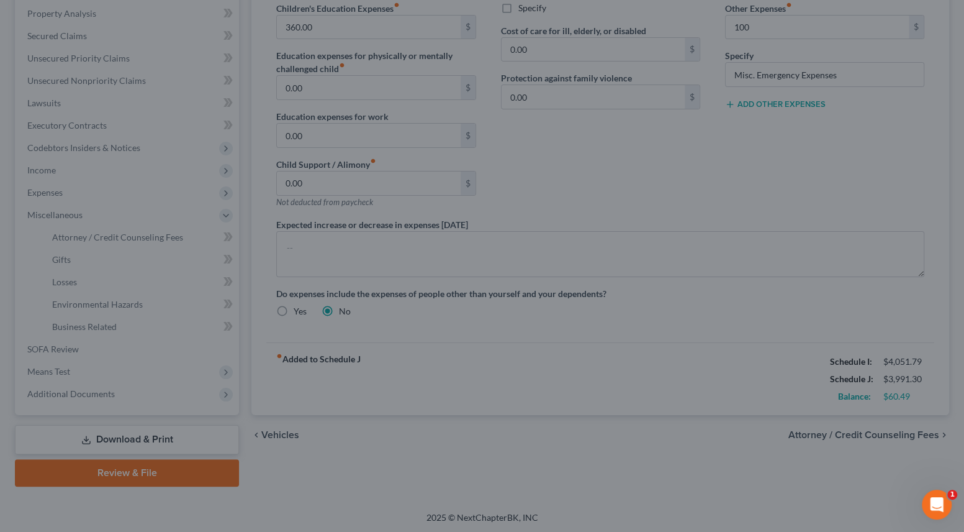
type input "100.00"
select select "0"
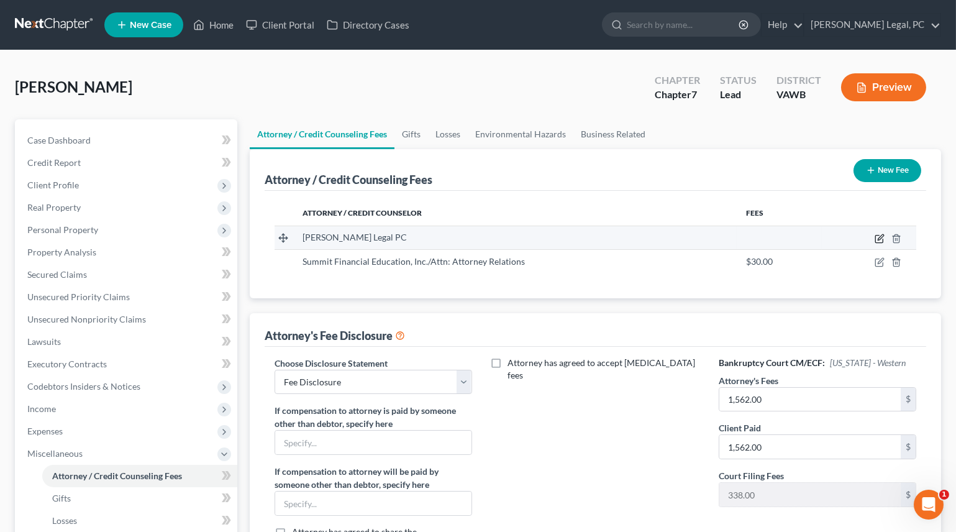
click at [882, 242] on icon "button" at bounding box center [878, 238] width 7 height 7
select select "48"
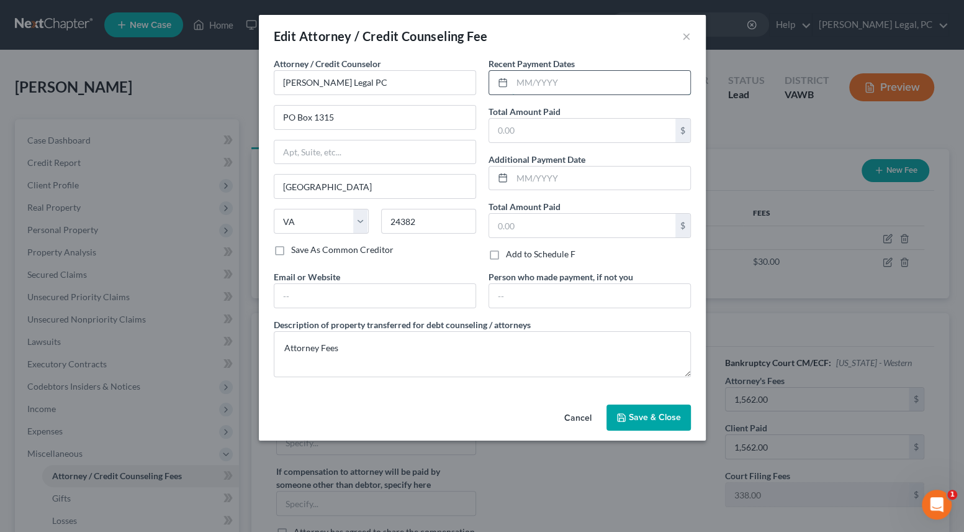
click at [558, 89] on input "text" at bounding box center [601, 83] width 178 height 24
type input "06/2025"
click at [560, 120] on input "text" at bounding box center [582, 131] width 186 height 24
type input "1,562"
click at [649, 419] on span "Save & Close" at bounding box center [655, 417] width 52 height 11
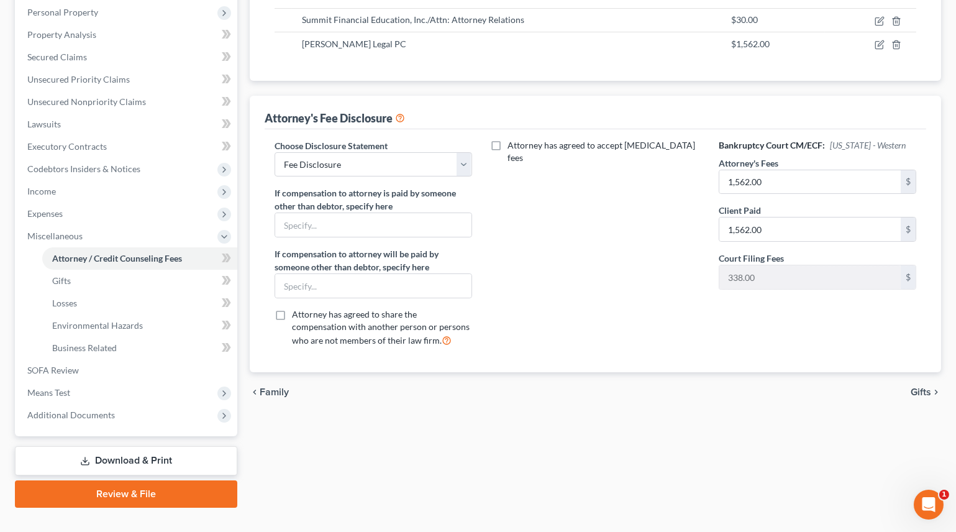
scroll to position [238, 0]
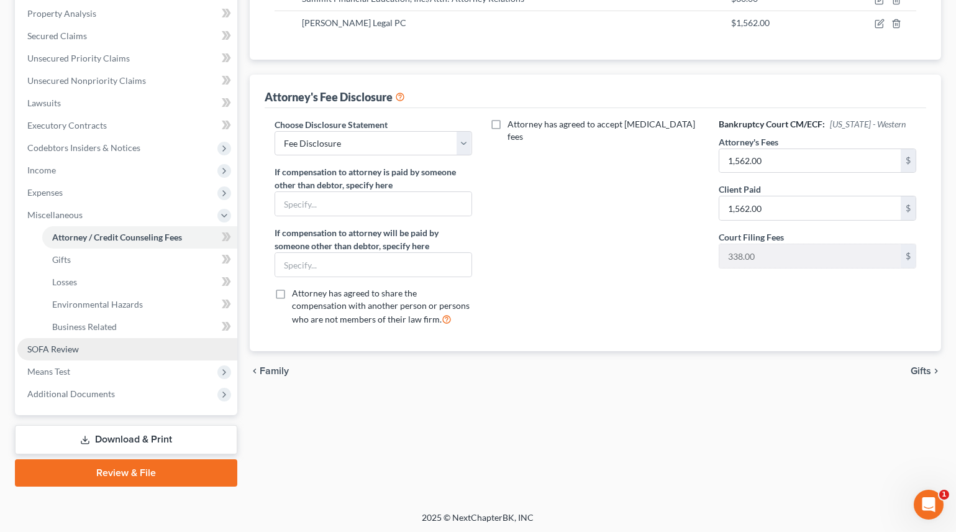
click at [50, 343] on span "SOFA Review" at bounding box center [53, 348] width 52 height 11
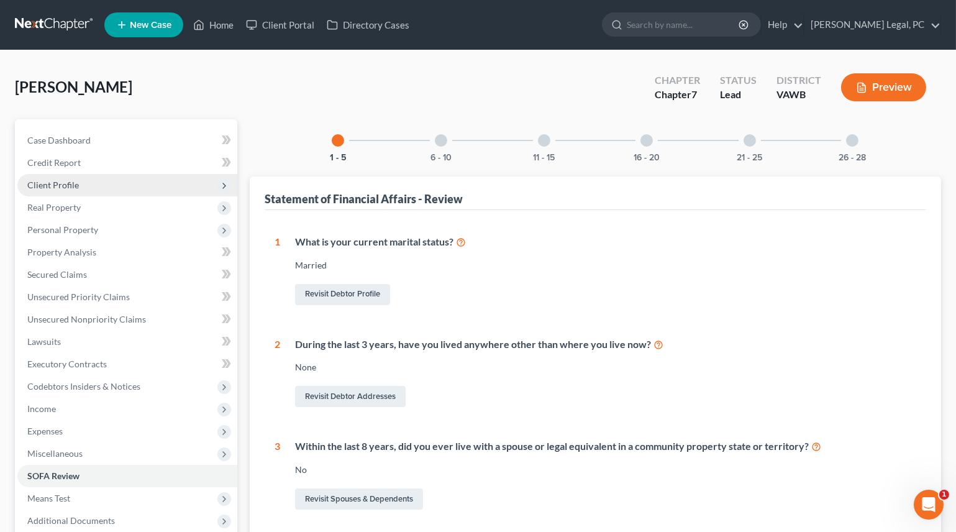
click at [72, 193] on span "Client Profile" at bounding box center [127, 185] width 220 height 22
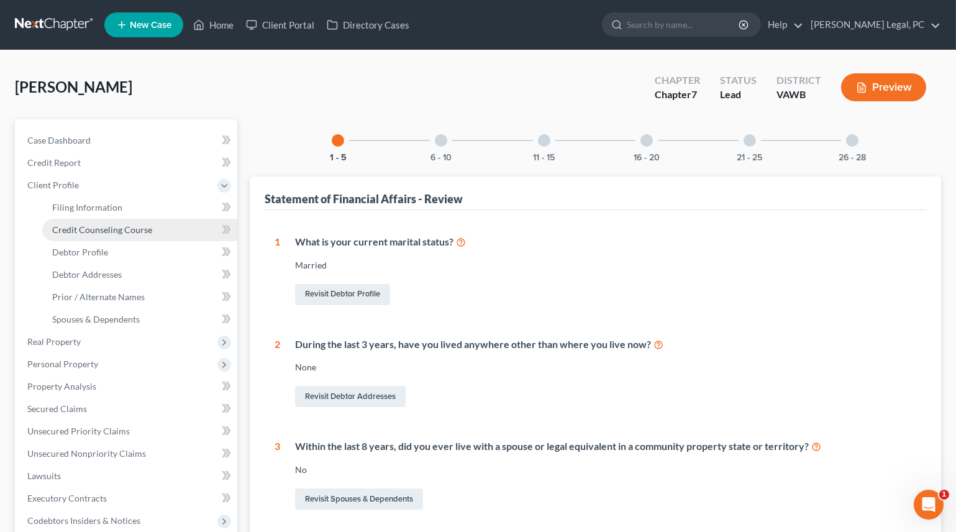
click at [87, 230] on span "Credit Counseling Course" at bounding box center [102, 229] width 100 height 11
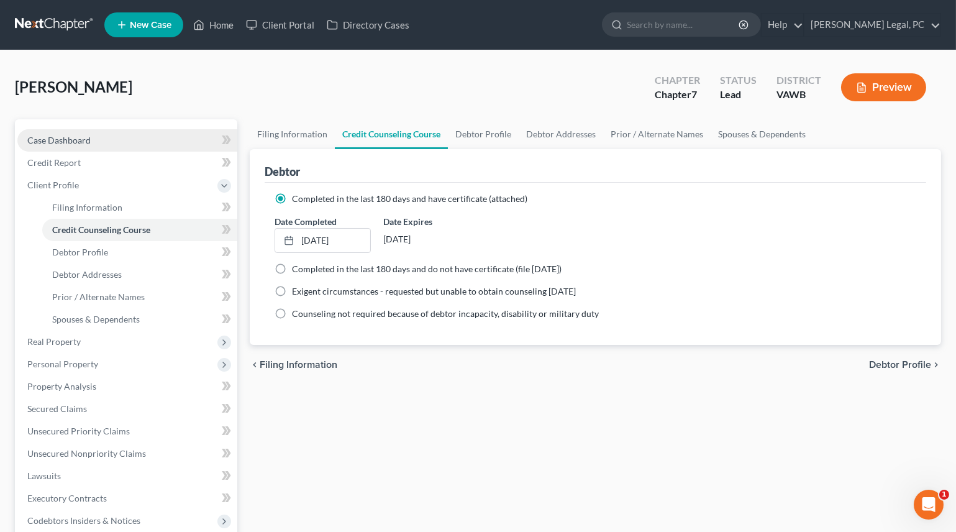
click at [77, 137] on span "Case Dashboard" at bounding box center [58, 140] width 63 height 11
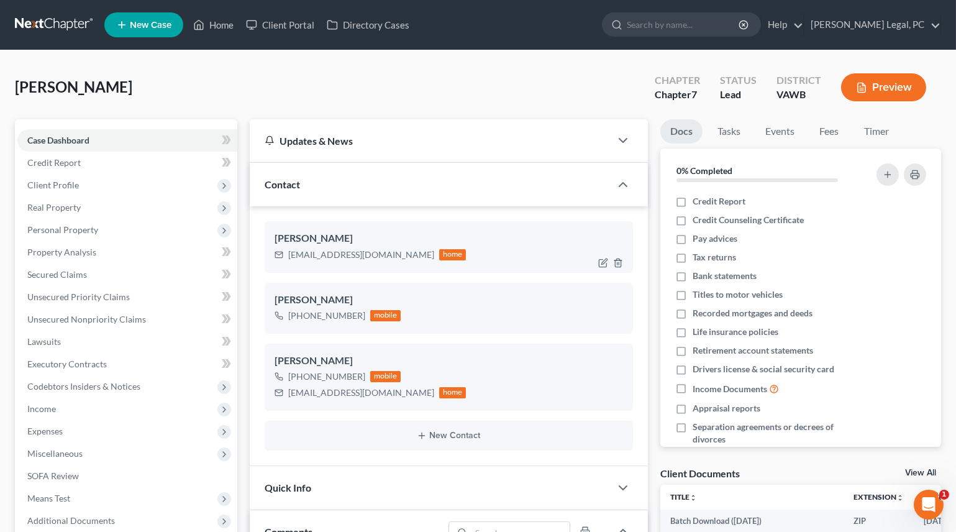
scroll to position [1416, 0]
click at [222, 25] on link "Home" at bounding box center [213, 25] width 53 height 22
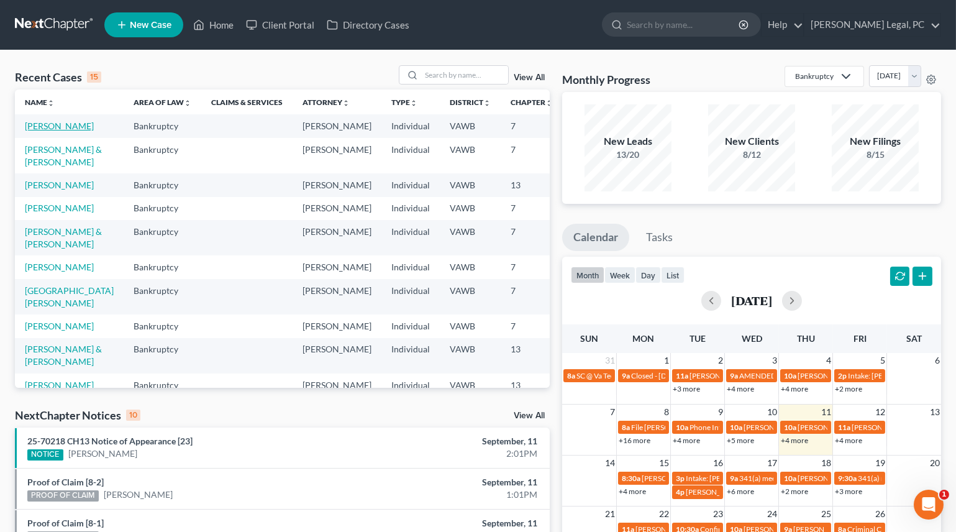
click at [65, 127] on link "[PERSON_NAME]" at bounding box center [59, 125] width 69 height 11
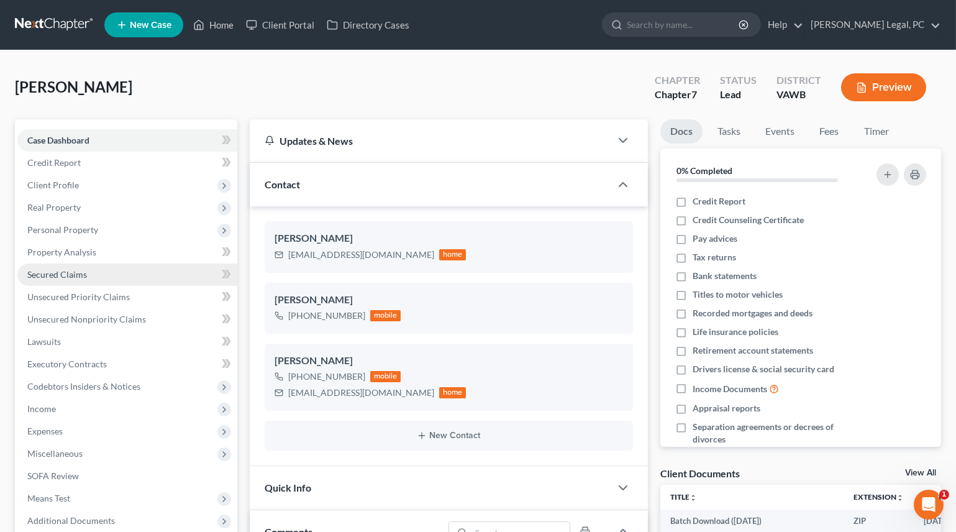
scroll to position [1416, 0]
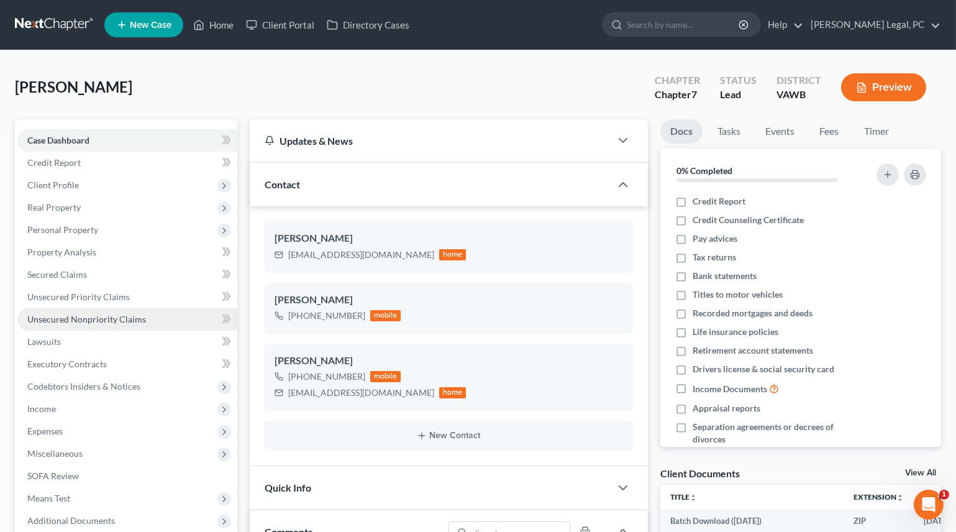
click at [101, 319] on span "Unsecured Nonpriority Claims" at bounding box center [86, 319] width 119 height 11
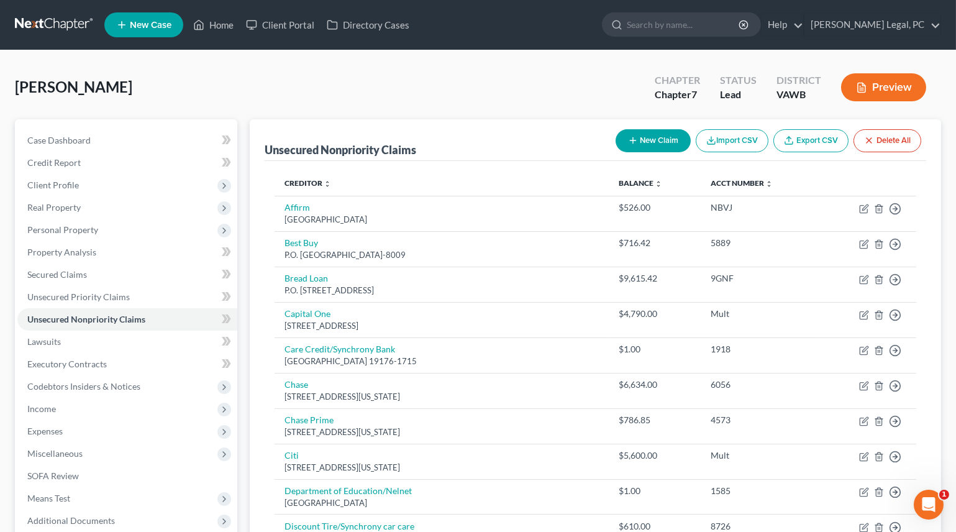
click at [871, 91] on button "Preview" at bounding box center [883, 87] width 85 height 28
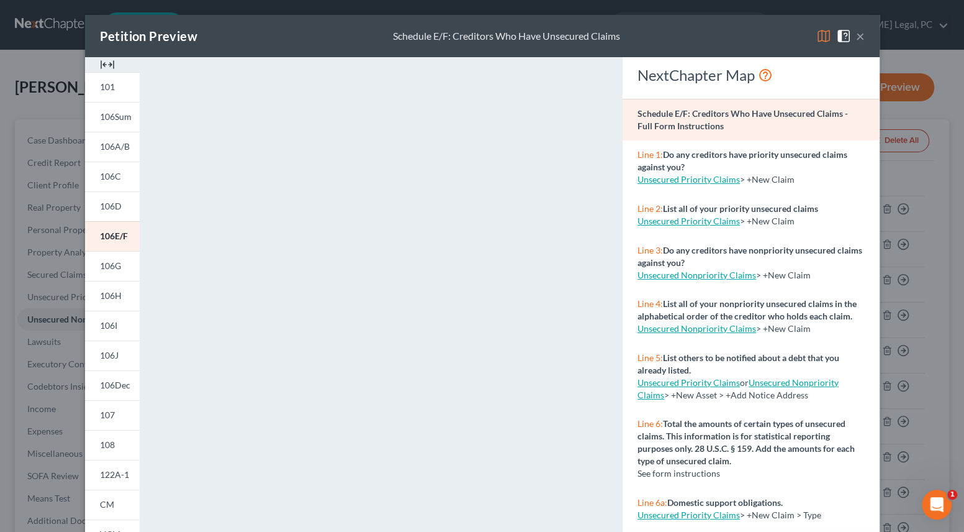
click at [856, 37] on button "×" at bounding box center [860, 36] width 9 height 15
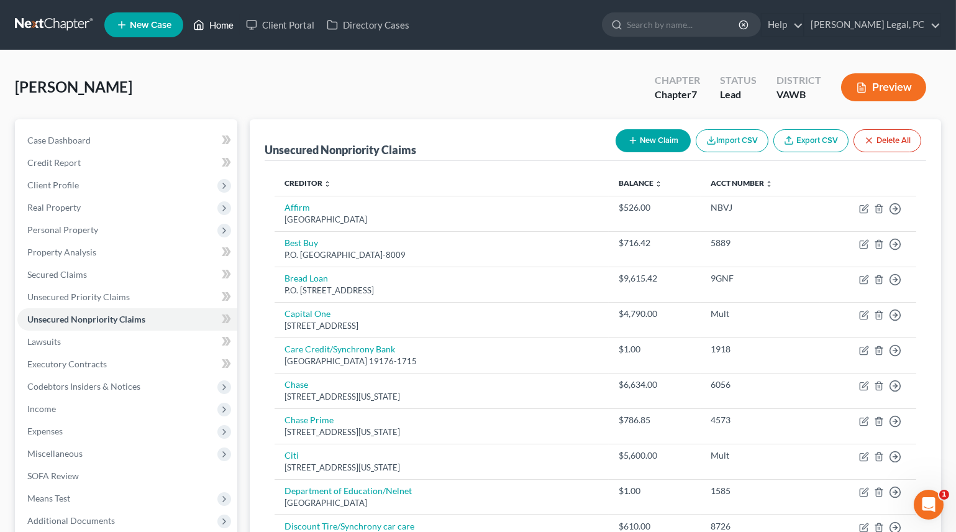
click at [215, 27] on link "Home" at bounding box center [213, 25] width 53 height 22
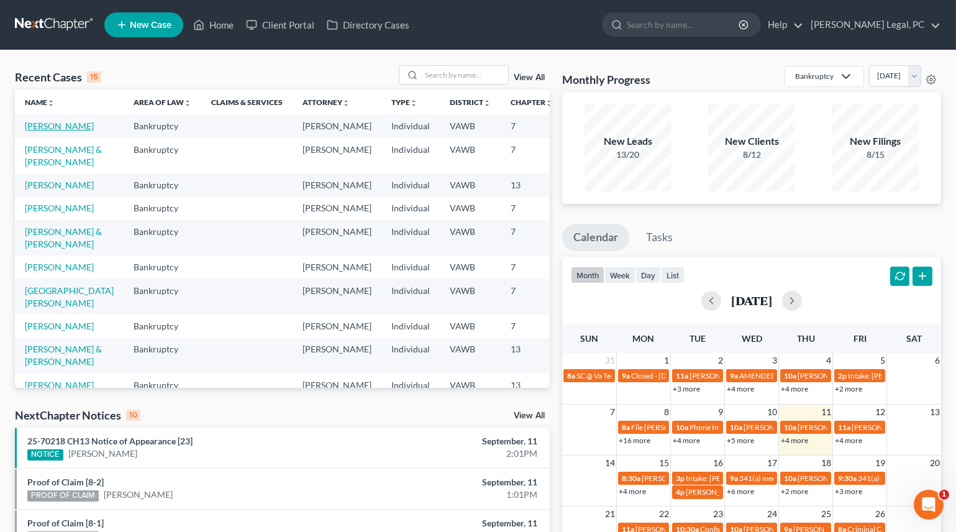
click at [68, 121] on link "[PERSON_NAME]" at bounding box center [59, 125] width 69 height 11
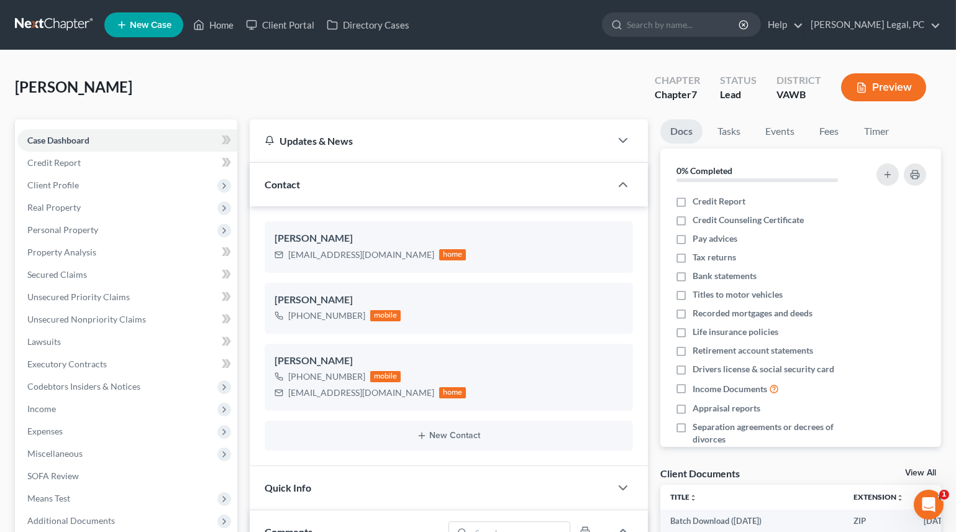
scroll to position [1416, 0]
click at [214, 22] on link "Home" at bounding box center [213, 25] width 53 height 22
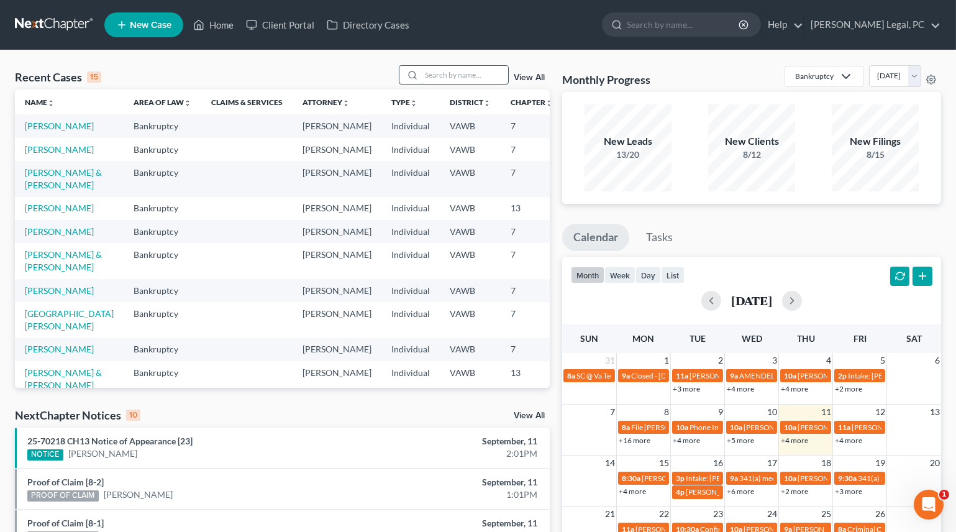
click at [441, 74] on input "search" at bounding box center [464, 75] width 87 height 18
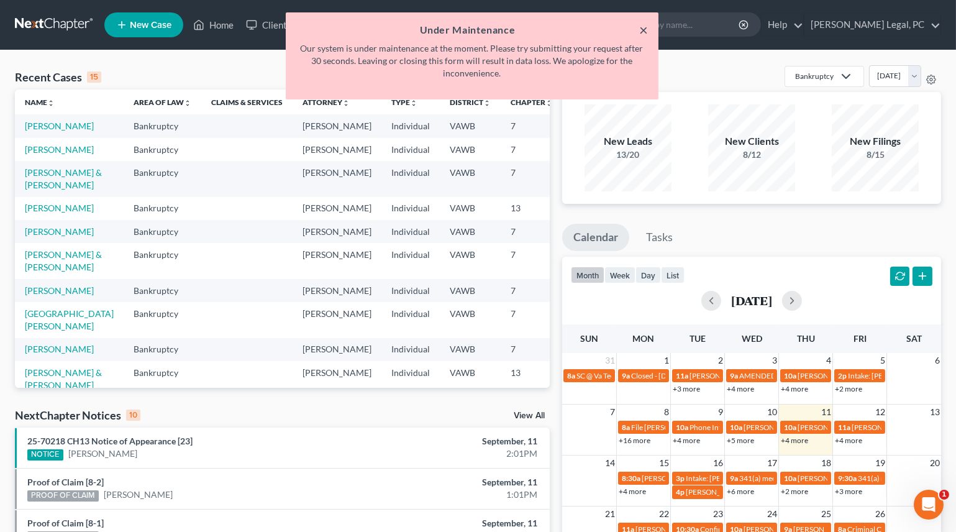
click at [645, 32] on button "×" at bounding box center [644, 29] width 9 height 15
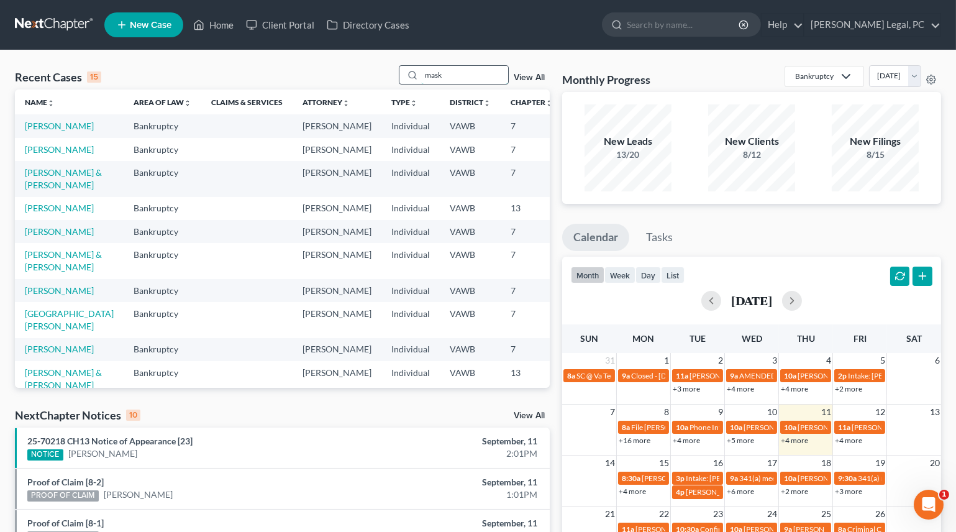
click at [460, 81] on input "mask" at bounding box center [464, 75] width 87 height 18
click at [453, 72] on input "mask" at bounding box center [464, 75] width 87 height 18
type input "m"
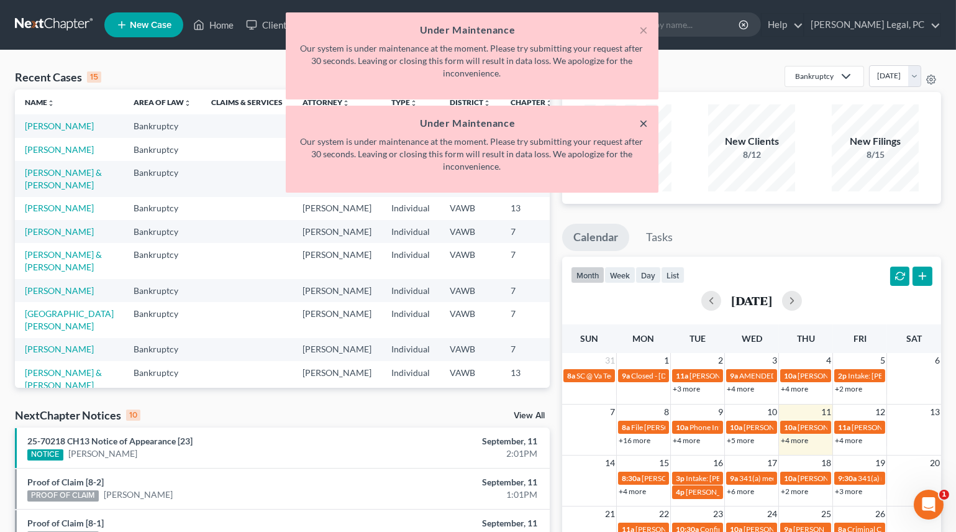
click at [644, 120] on button "×" at bounding box center [644, 123] width 9 height 15
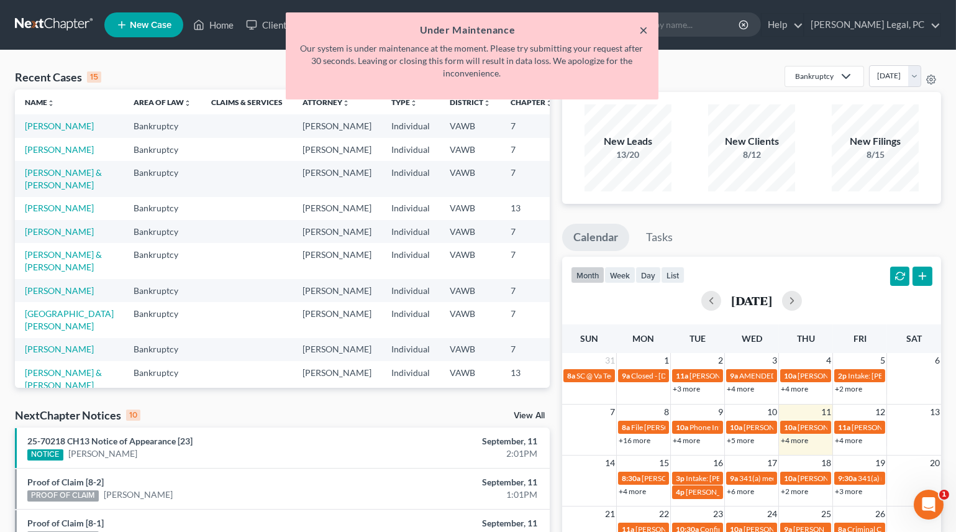
click at [640, 29] on button "×" at bounding box center [644, 29] width 9 height 15
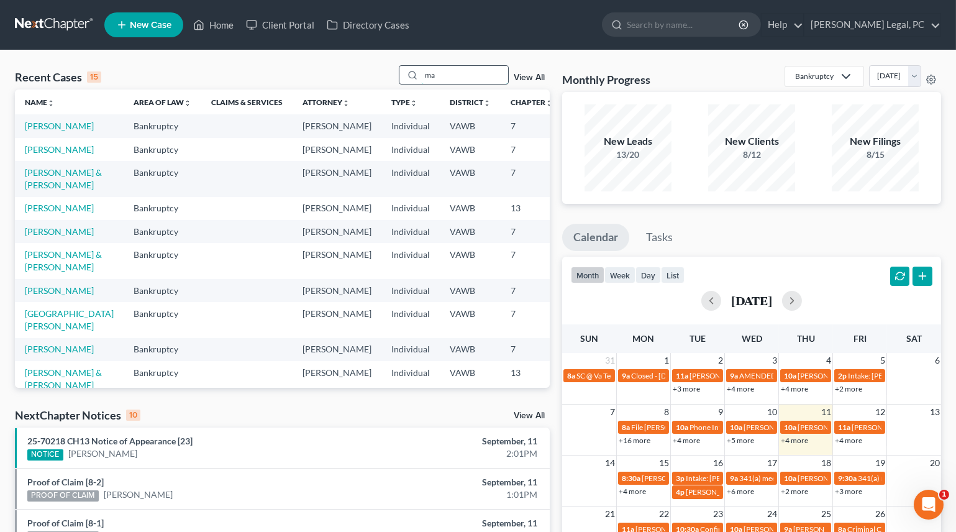
click at [465, 78] on input "ma" at bounding box center [464, 75] width 87 height 18
type input "mask"
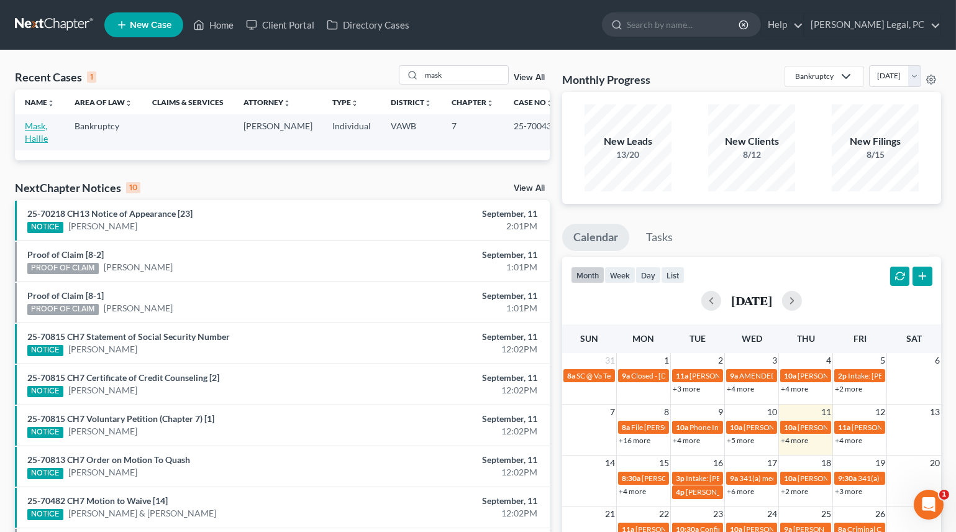
click at [34, 134] on link "Mask, Hailie" at bounding box center [36, 131] width 23 height 23
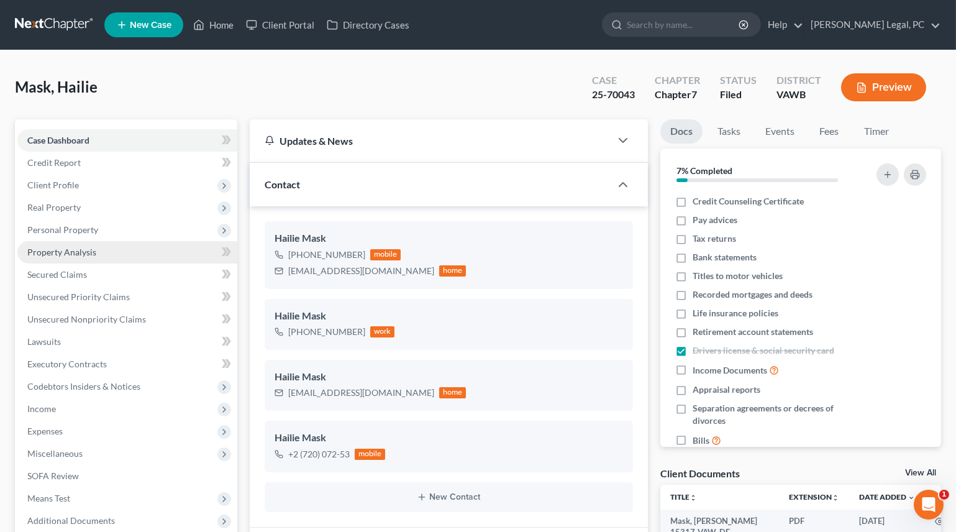
scroll to position [1056, 0]
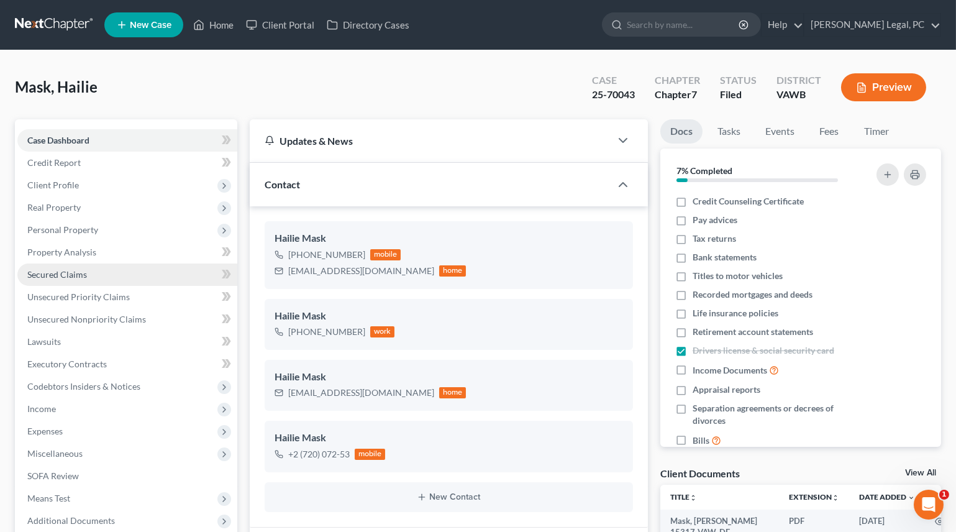
click at [43, 279] on link "Secured Claims" at bounding box center [127, 274] width 220 height 22
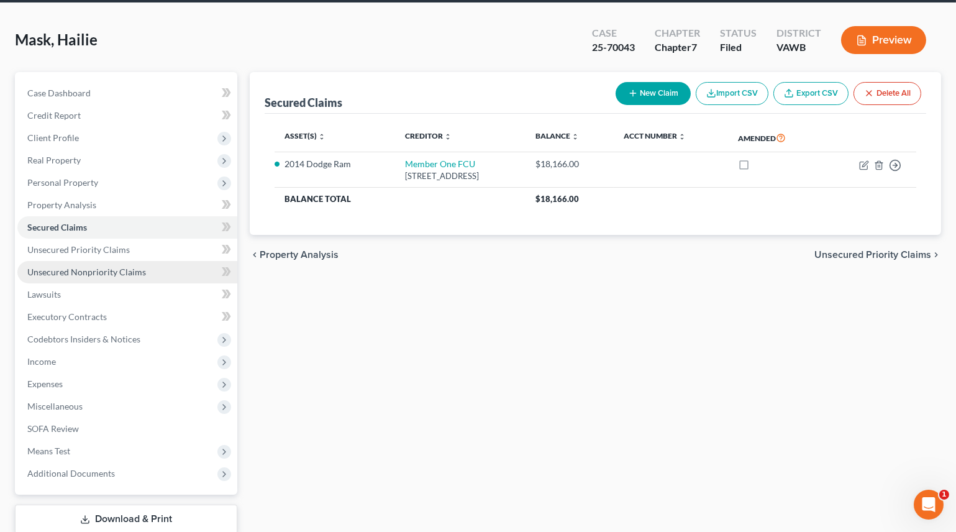
scroll to position [127, 0]
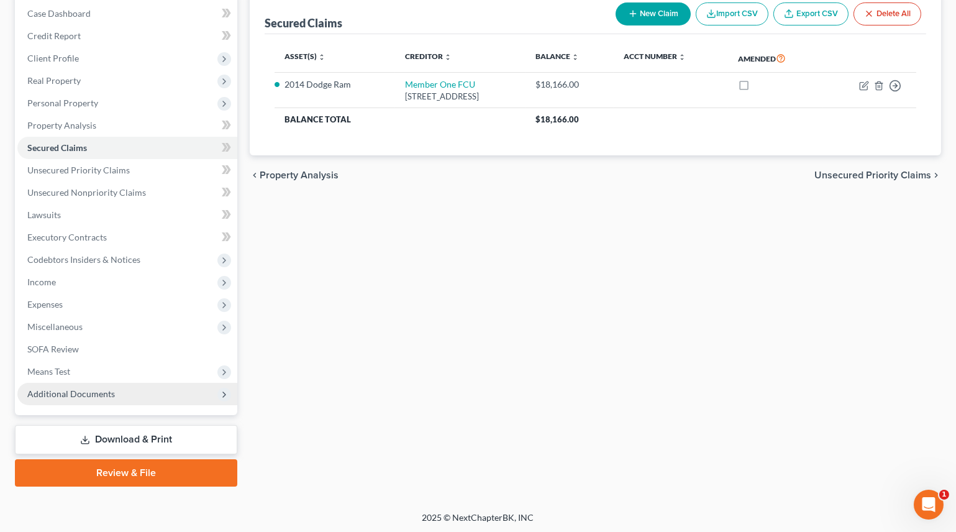
click at [112, 397] on span "Additional Documents" at bounding box center [127, 394] width 220 height 22
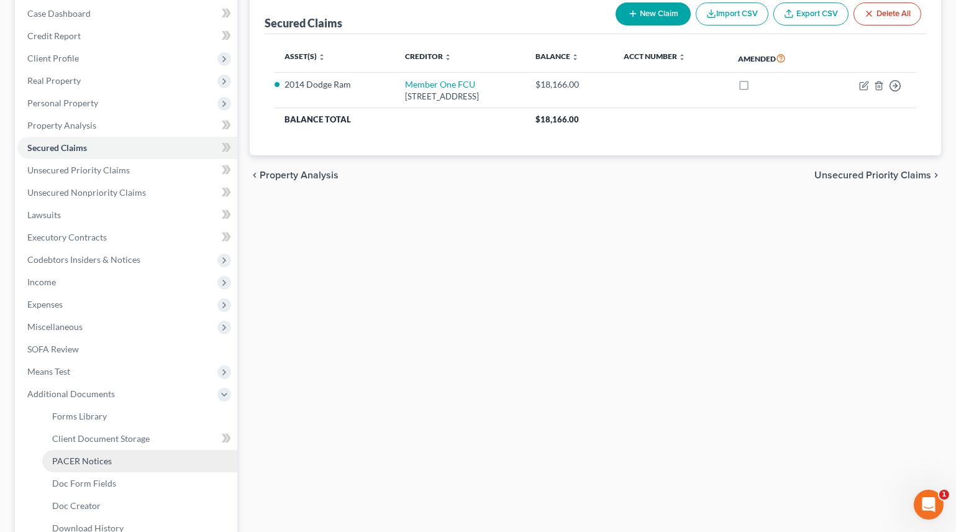
click at [99, 455] on span "PACER Notices" at bounding box center [82, 460] width 60 height 11
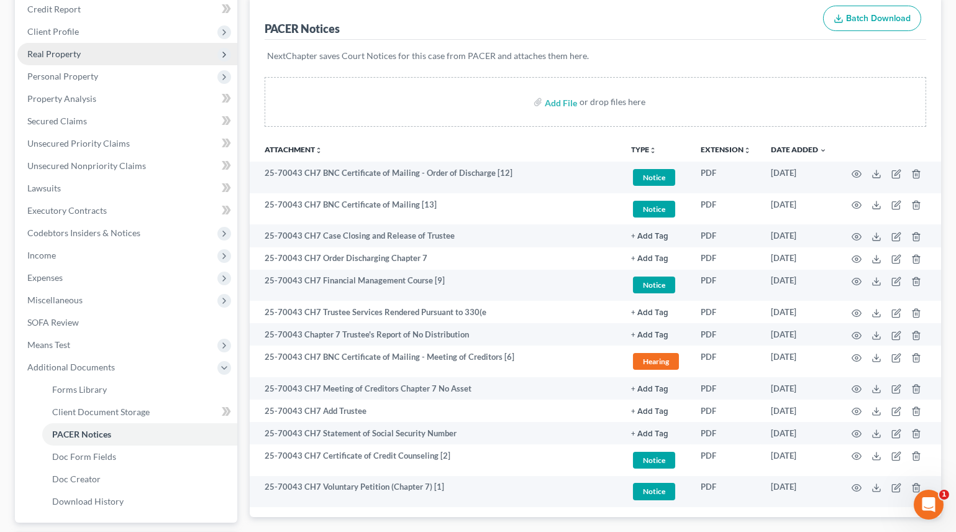
scroll to position [148, 0]
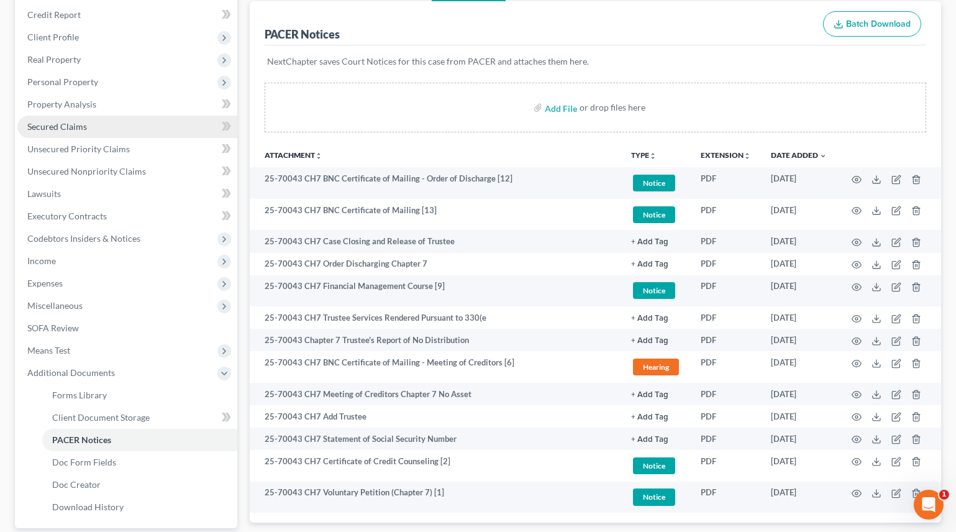
click at [99, 124] on link "Secured Claims" at bounding box center [127, 127] width 220 height 22
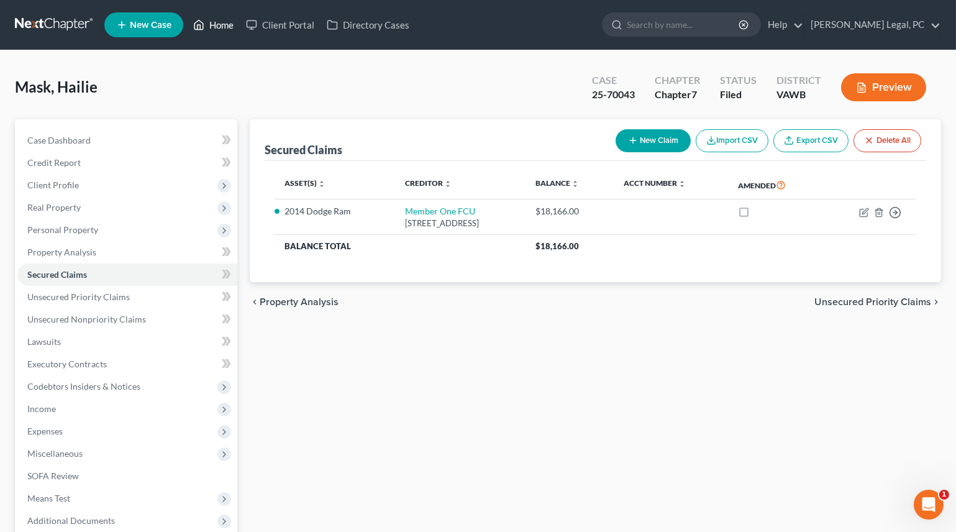
click at [223, 32] on link "Home" at bounding box center [213, 25] width 53 height 22
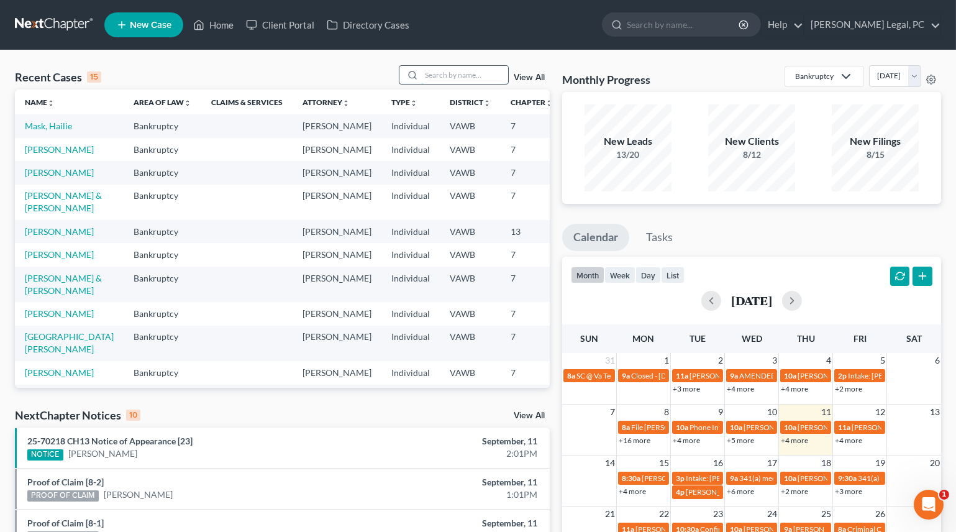
click at [438, 78] on input "search" at bounding box center [464, 75] width 87 height 18
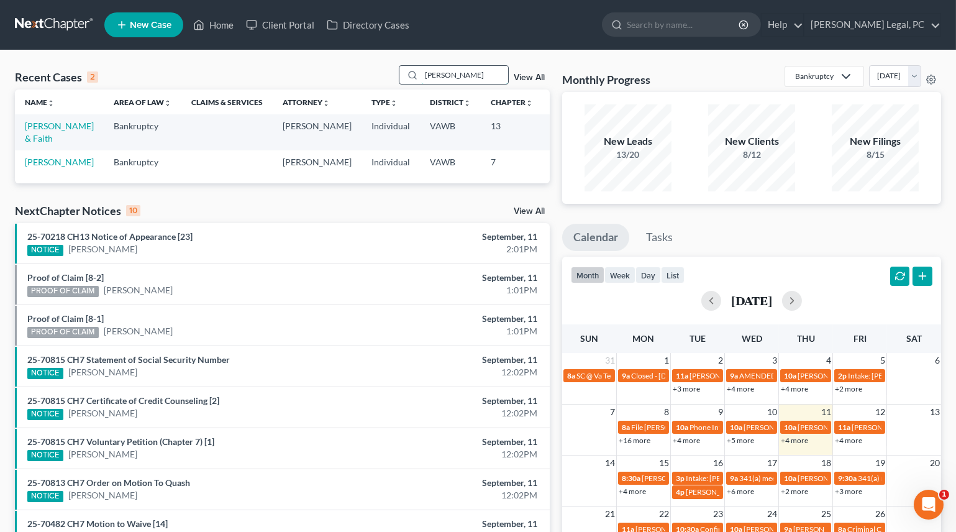
click at [466, 76] on input "hugh" at bounding box center [464, 75] width 87 height 18
type input "ayala"
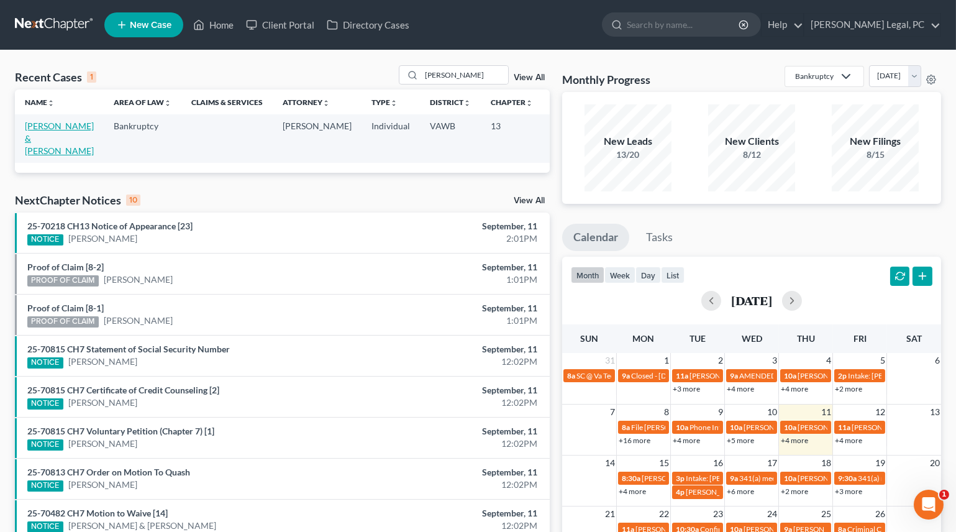
click at [31, 146] on link "Ayala, Marcus & Samantha" at bounding box center [59, 137] width 69 height 35
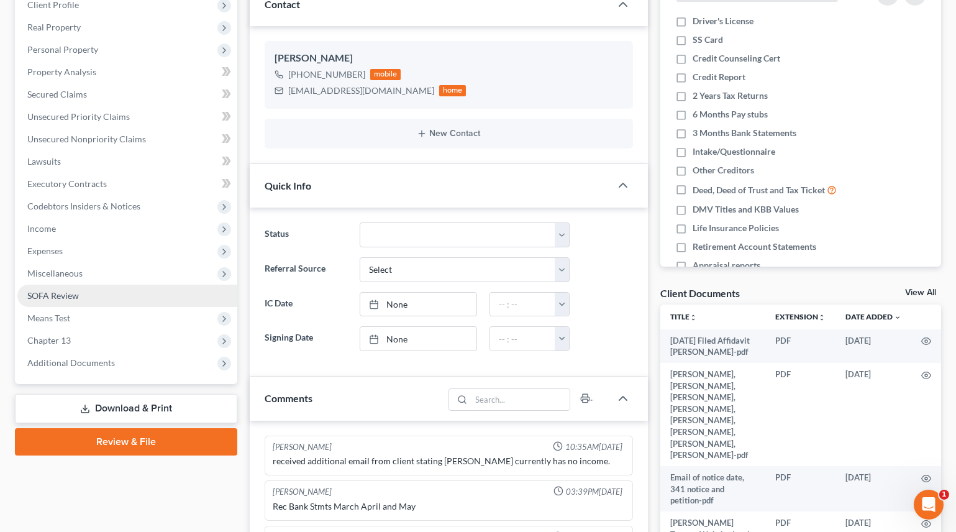
scroll to position [282, 0]
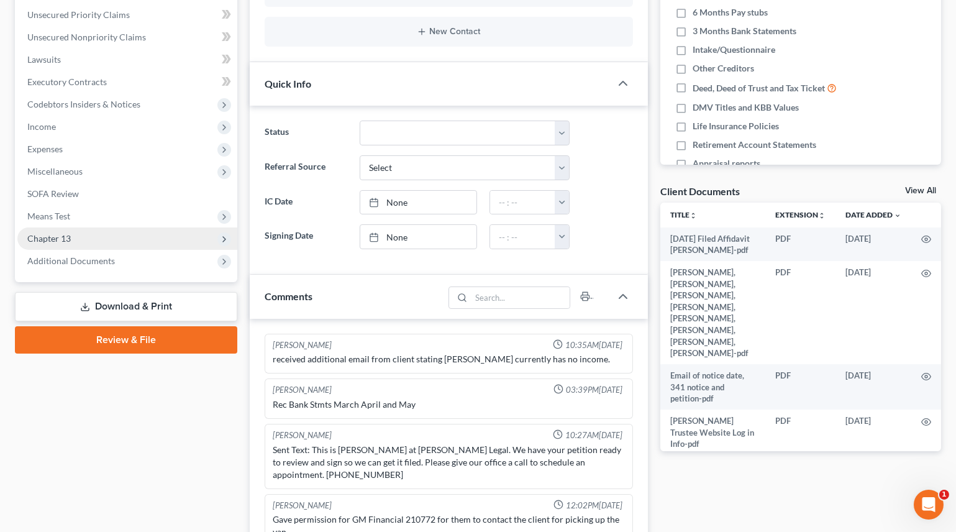
click at [63, 239] on span "Chapter 13" at bounding box center [48, 238] width 43 height 11
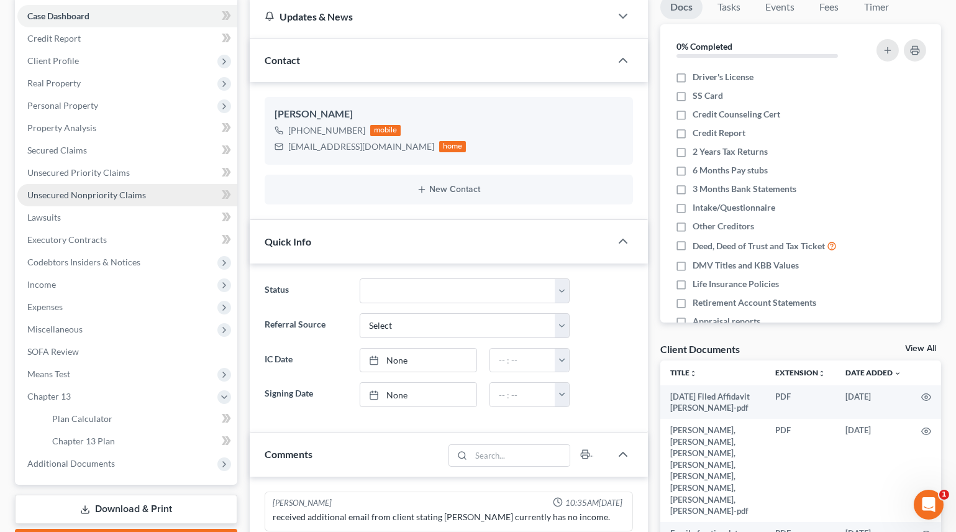
scroll to position [225, 0]
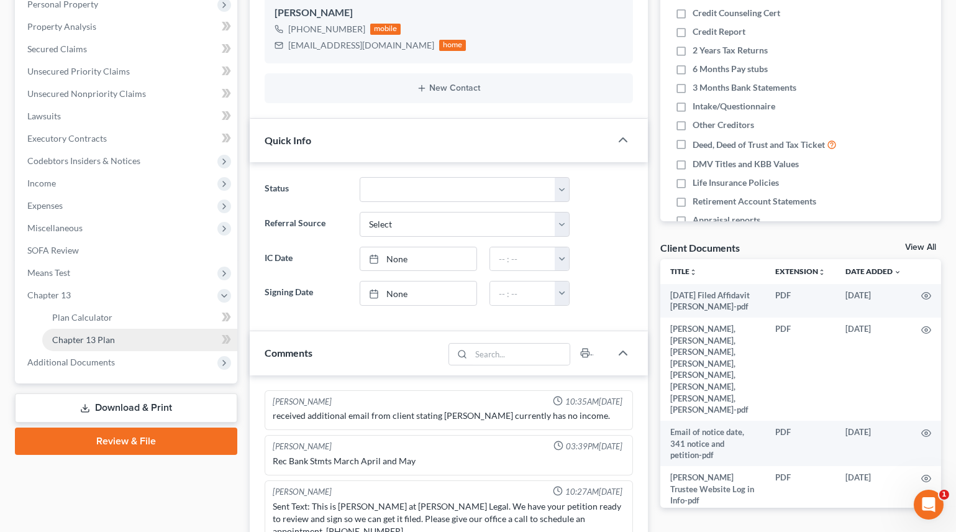
click at [96, 334] on span "Chapter 13 Plan" at bounding box center [83, 339] width 63 height 11
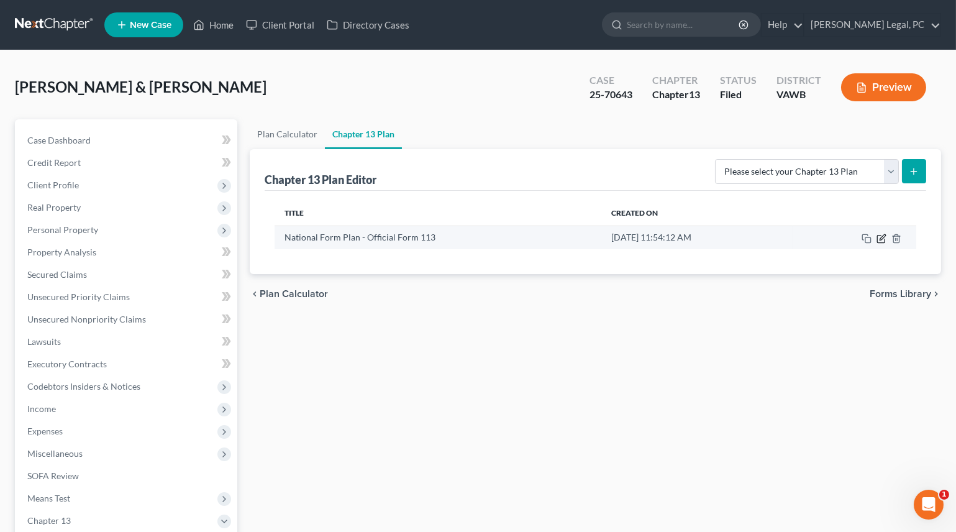
click at [882, 238] on icon "button" at bounding box center [881, 238] width 10 height 10
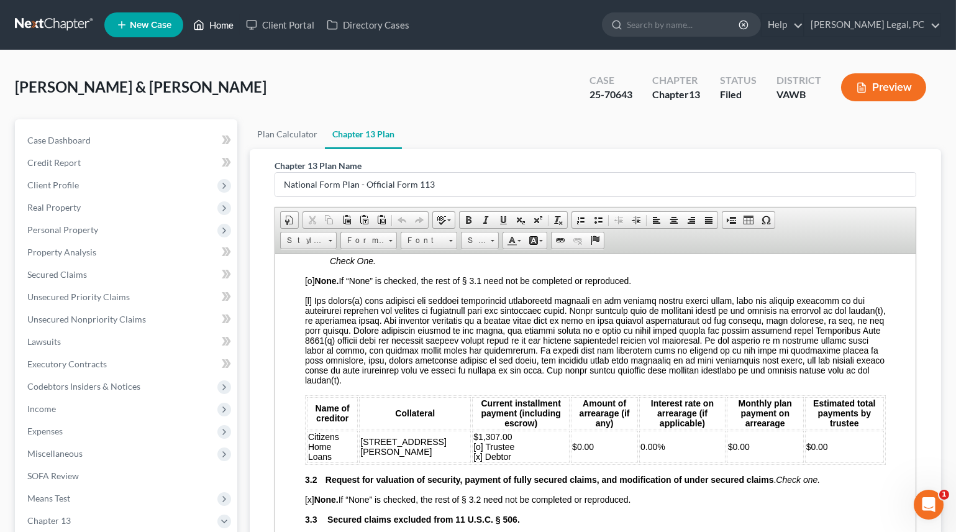
click at [227, 20] on link "Home" at bounding box center [213, 25] width 53 height 22
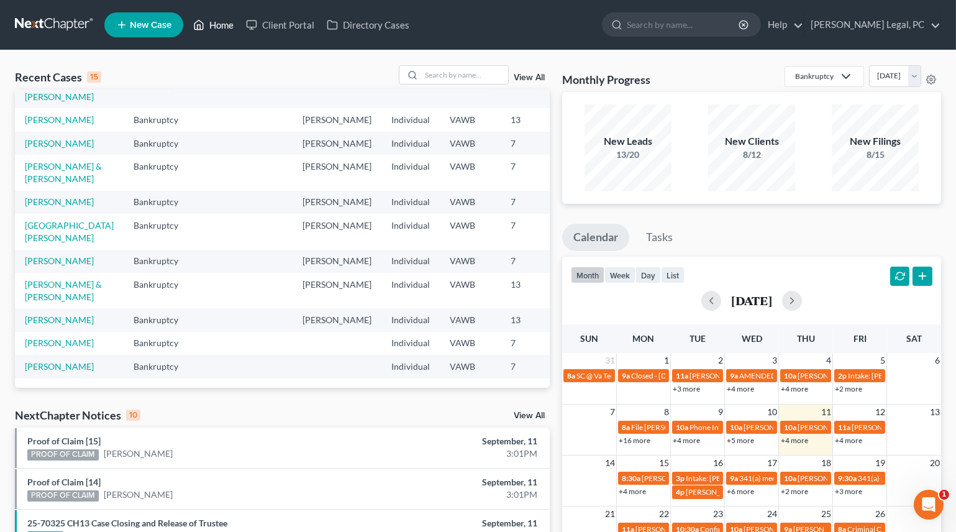
scroll to position [225, 0]
click at [442, 68] on input "search" at bounding box center [464, 75] width 87 height 18
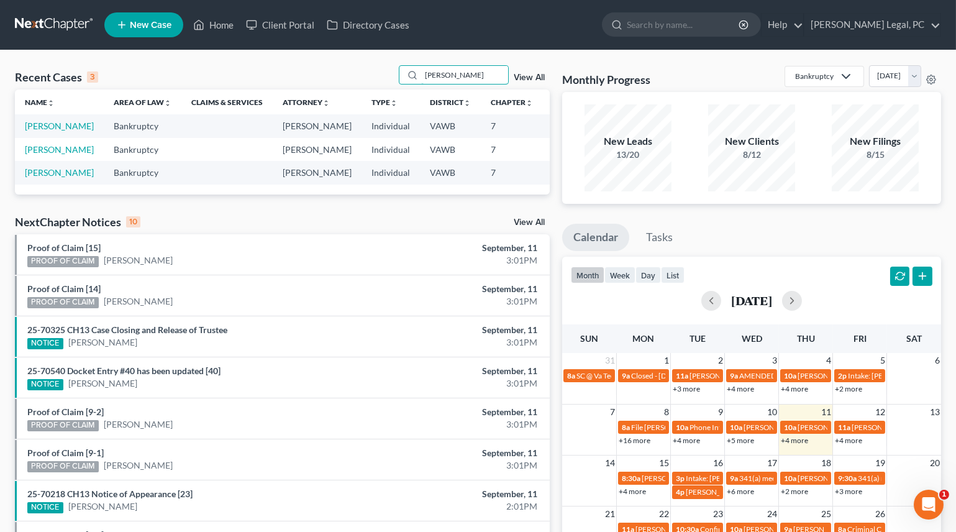
scroll to position [0, 0]
type input "d"
type input "gobble"
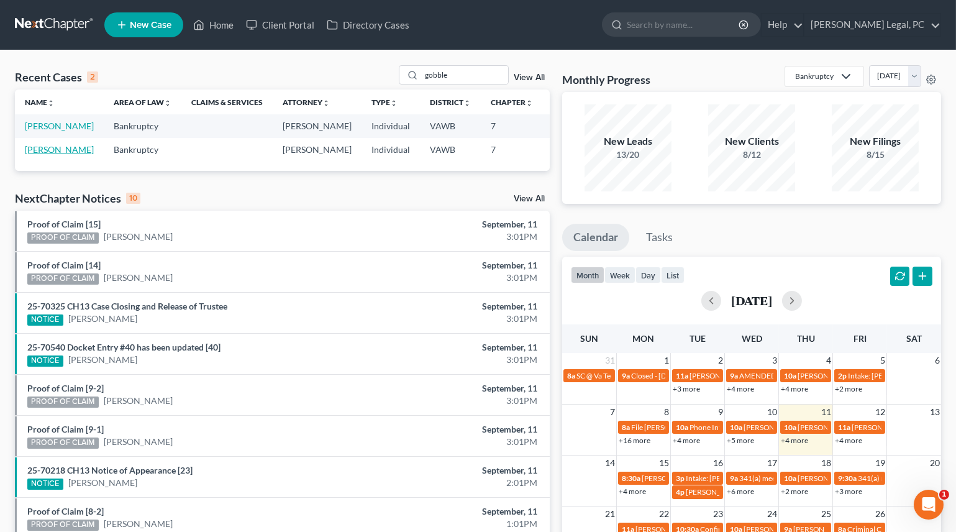
click at [40, 155] on link "Gobble, Shawn" at bounding box center [59, 149] width 69 height 11
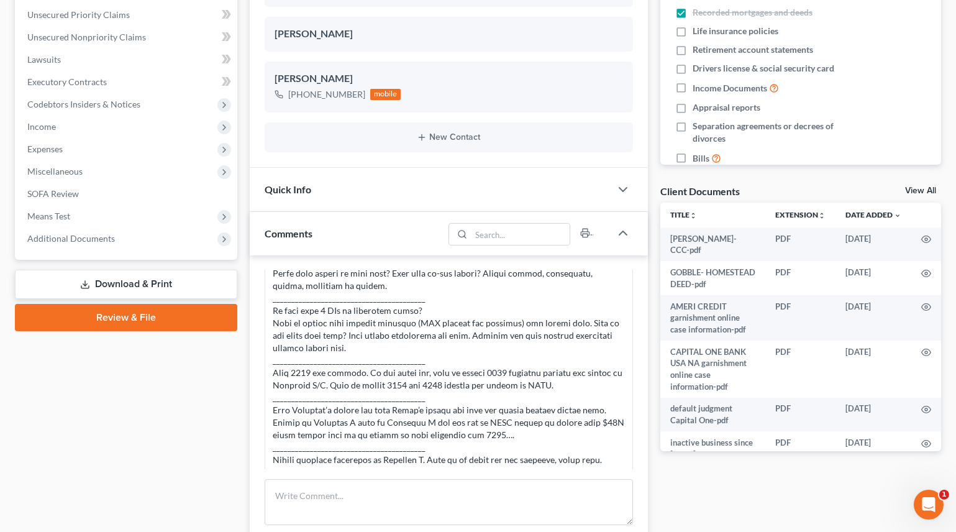
scroll to position [584, 0]
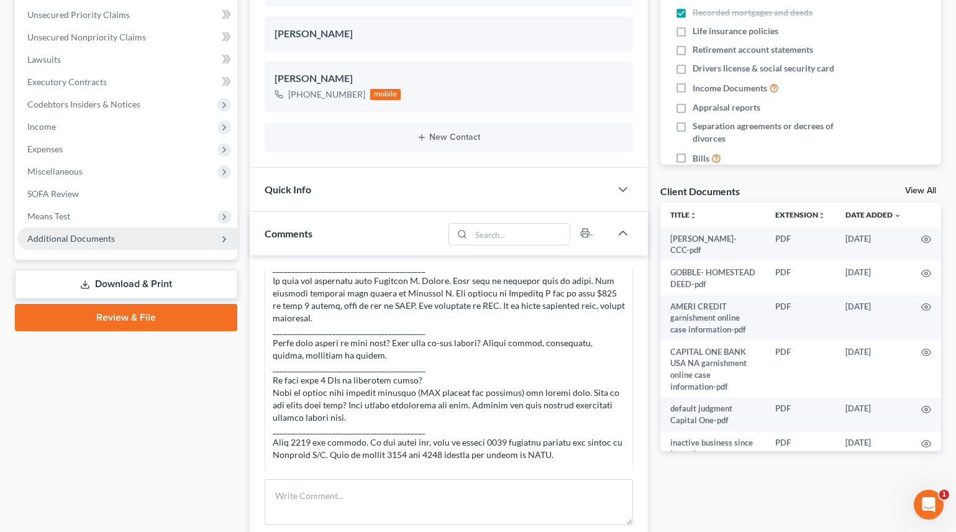
click at [98, 235] on span "Additional Documents" at bounding box center [71, 238] width 88 height 11
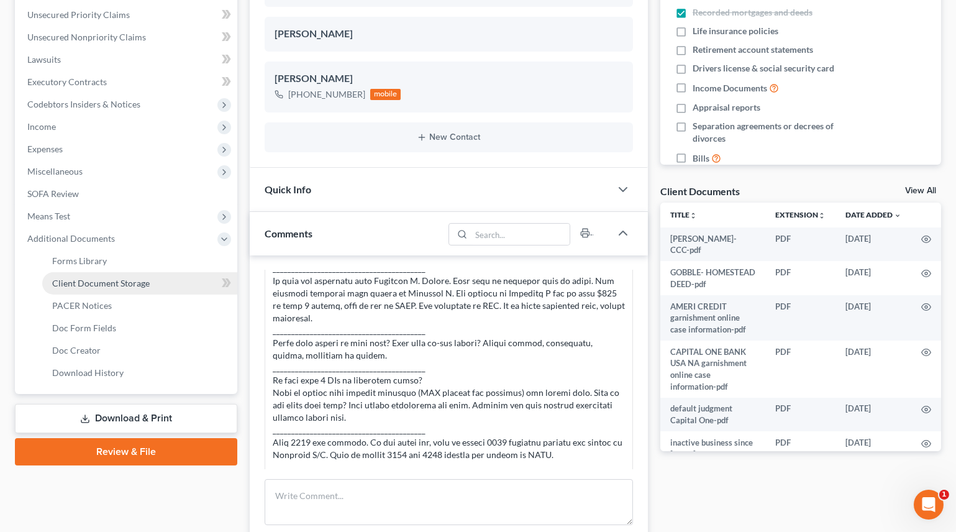
click at [94, 283] on span "Client Document Storage" at bounding box center [100, 283] width 97 height 11
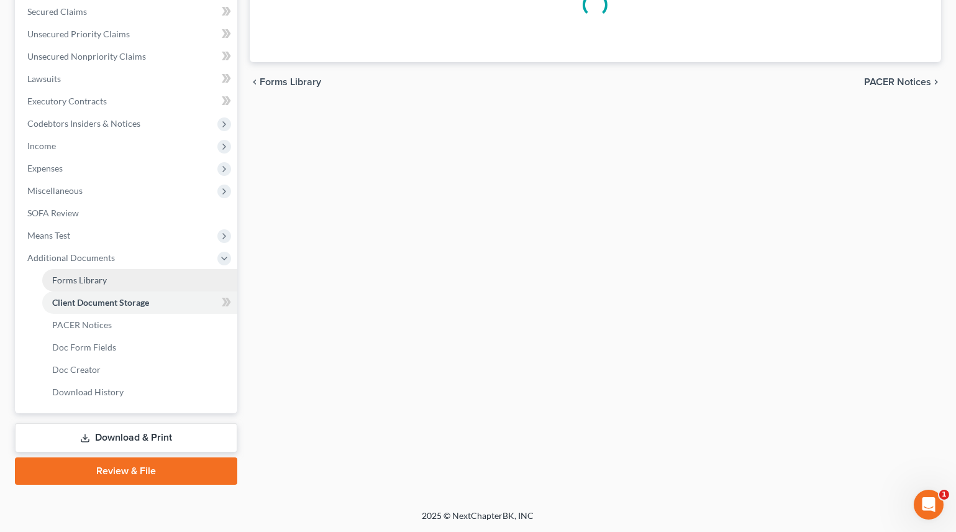
scroll to position [261, 0]
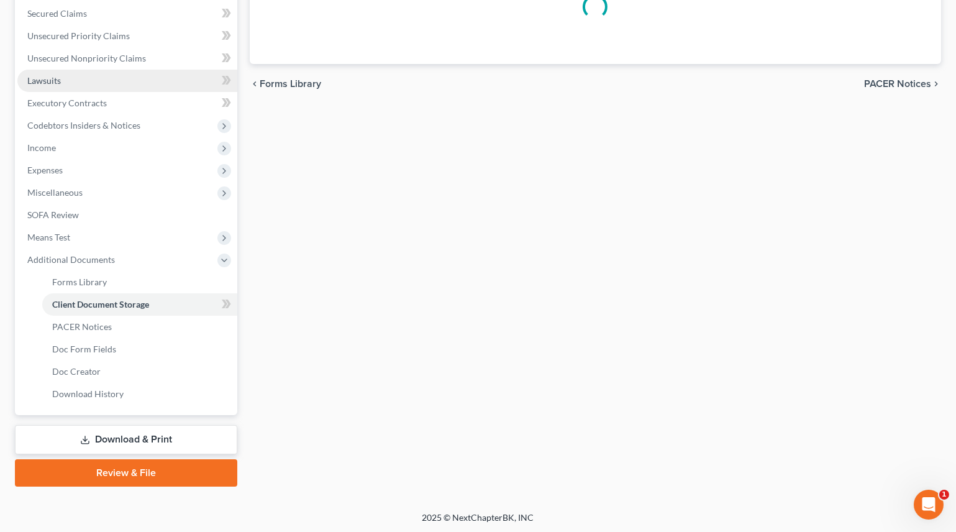
select select "0"
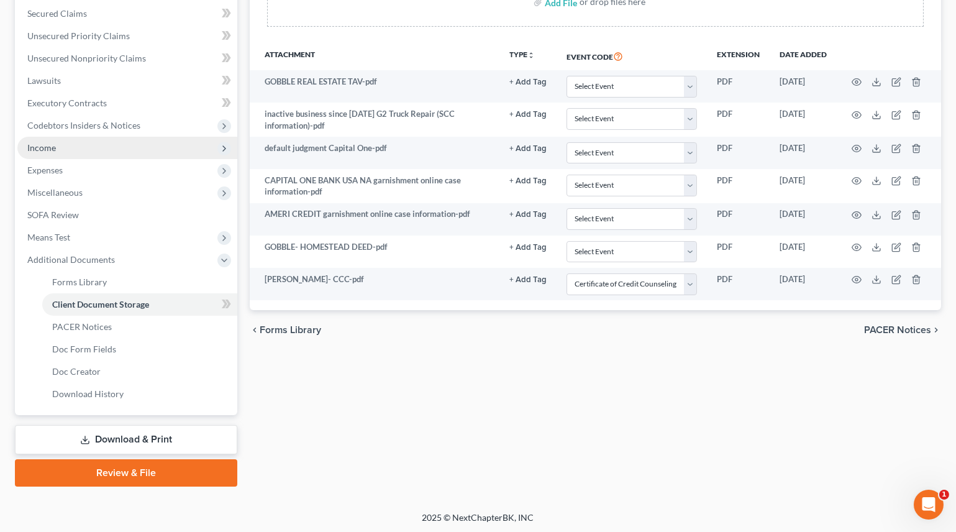
click at [42, 147] on span "Income" at bounding box center [41, 147] width 29 height 11
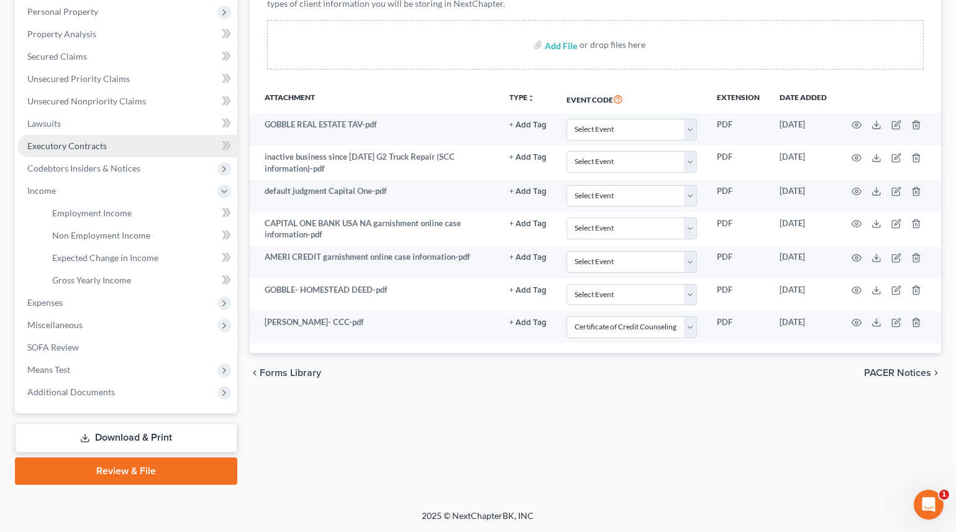
scroll to position [216, 0]
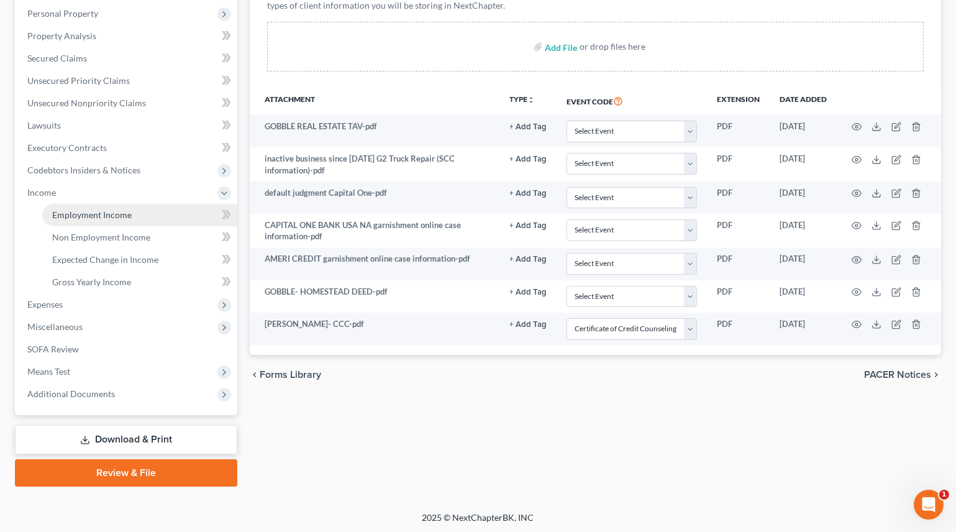
click at [86, 211] on span "Employment Income" at bounding box center [91, 214] width 79 height 11
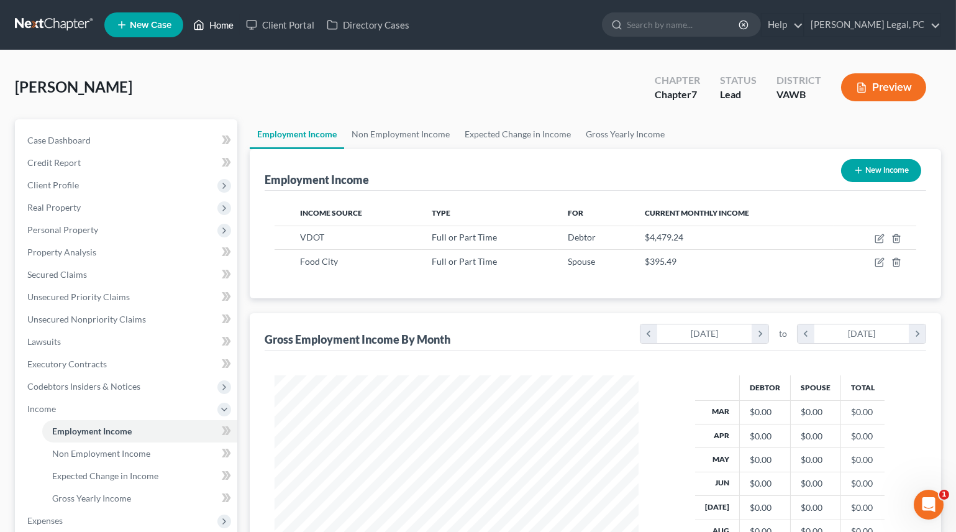
click at [220, 30] on link "Home" at bounding box center [213, 25] width 53 height 22
